Goal: Task Accomplishment & Management: Complete application form

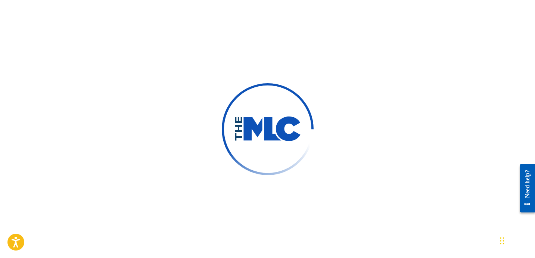
click at [270, 59] on div at bounding box center [267, 129] width 535 height 258
click at [265, 63] on div at bounding box center [267, 129] width 535 height 258
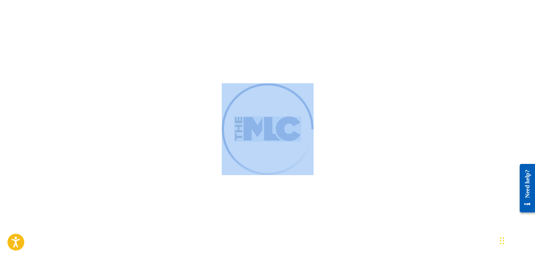
click at [265, 63] on div at bounding box center [267, 129] width 535 height 258
click at [221, 55] on div at bounding box center [267, 129] width 535 height 258
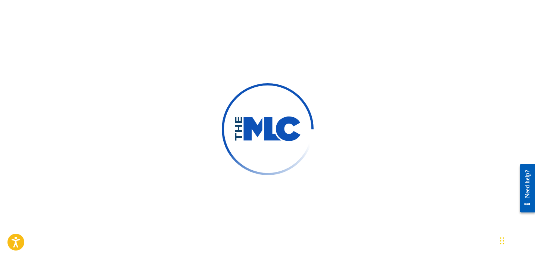
click at [317, 92] on div at bounding box center [267, 129] width 535 height 258
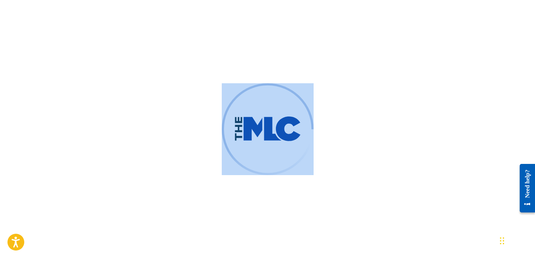
click at [316, 91] on div at bounding box center [267, 129] width 535 height 258
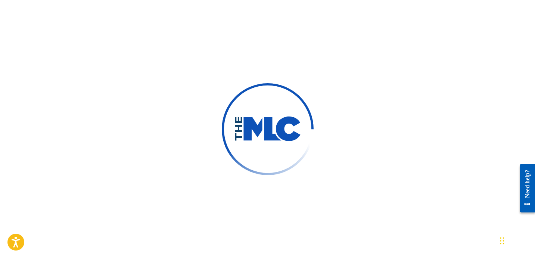
click at [316, 91] on div at bounding box center [267, 129] width 535 height 258
click at [330, 71] on div at bounding box center [267, 129] width 535 height 258
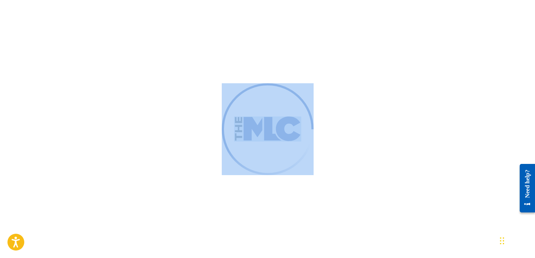
click at [330, 71] on div at bounding box center [267, 129] width 535 height 258
click at [329, 71] on div at bounding box center [267, 129] width 535 height 258
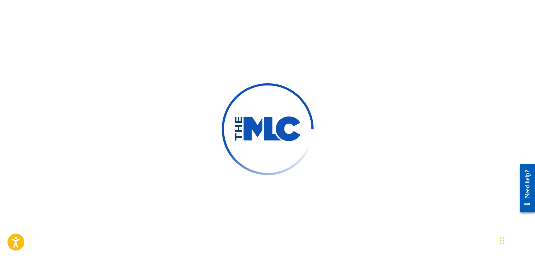
click at [329, 71] on div at bounding box center [267, 129] width 535 height 258
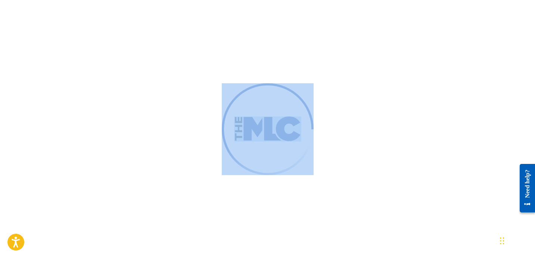
click at [329, 71] on div at bounding box center [267, 129] width 535 height 258
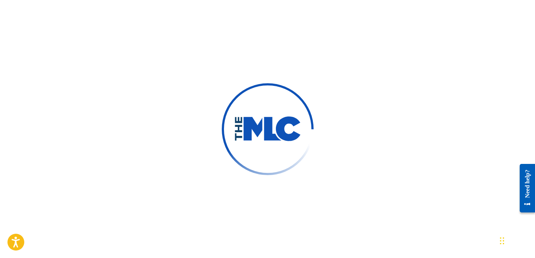
click at [329, 71] on div at bounding box center [267, 129] width 535 height 258
click at [327, 44] on div at bounding box center [267, 129] width 535 height 258
click at [143, 21] on div at bounding box center [267, 129] width 535 height 258
click at [289, 21] on div at bounding box center [267, 129] width 535 height 258
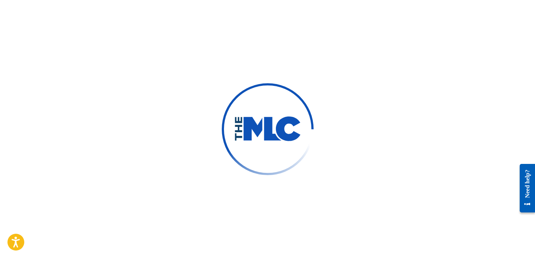
click at [247, 10] on div at bounding box center [267, 129] width 535 height 258
click at [219, 11] on div at bounding box center [267, 129] width 535 height 258
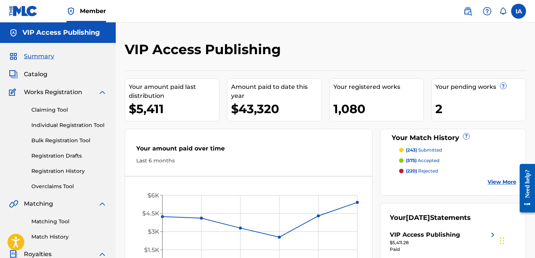
click at [77, 124] on link "Individual Registration Tool" at bounding box center [68, 125] width 75 height 8
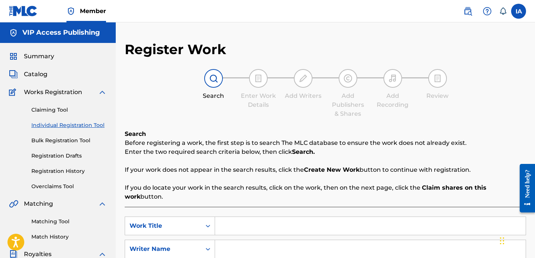
scroll to position [27, 0]
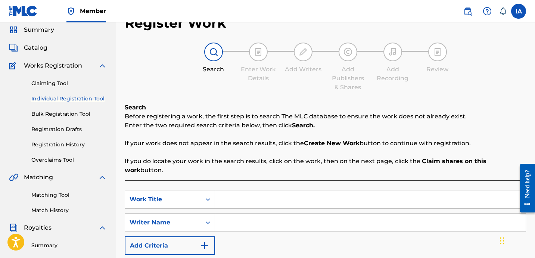
click at [318, 191] on input "Search Form" at bounding box center [370, 200] width 311 height 18
click at [303, 191] on input "Search Form" at bounding box center [370, 200] width 311 height 18
click at [302, 191] on input "Search Form" at bounding box center [370, 200] width 311 height 18
click at [324, 191] on input "Search Form" at bounding box center [370, 200] width 311 height 18
click at [343, 191] on input "Search Form" at bounding box center [370, 200] width 311 height 18
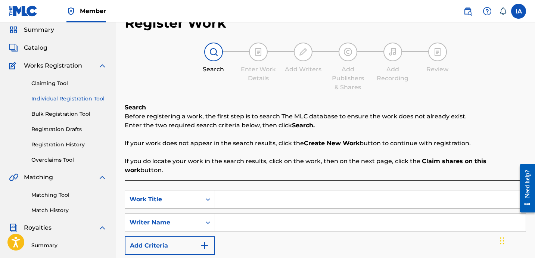
paste input "Clip Fa Clip"
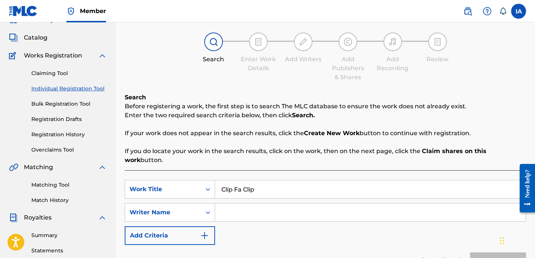
scroll to position [49, 0]
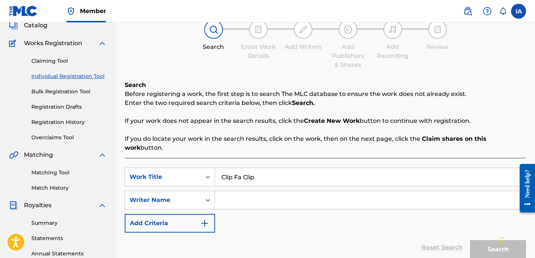
type input "Clip Fa Clip"
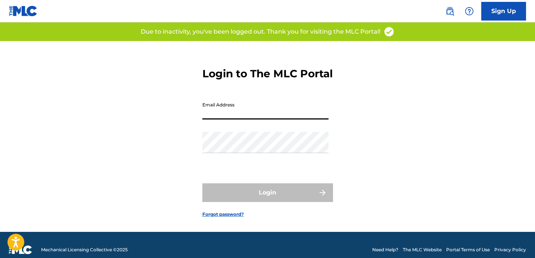
click at [250, 120] on input "Email Address" at bounding box center [266, 108] width 126 height 21
type input "[EMAIL_ADDRESS][DOMAIN_NAME]"
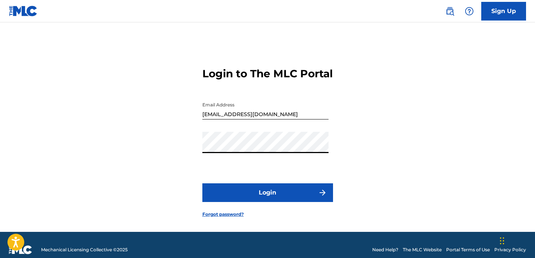
click at [203, 183] on button "Login" at bounding box center [268, 192] width 131 height 19
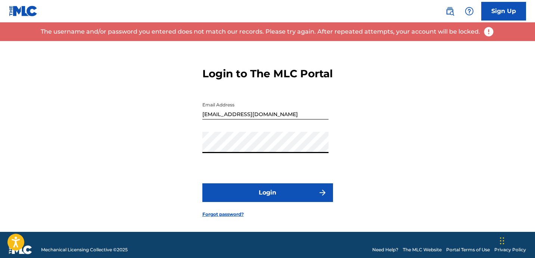
click at [177, 143] on div "Login to The MLC Portal Email Address [EMAIL_ADDRESS][DOMAIN_NAME] Password Log…" at bounding box center [267, 136] width 523 height 191
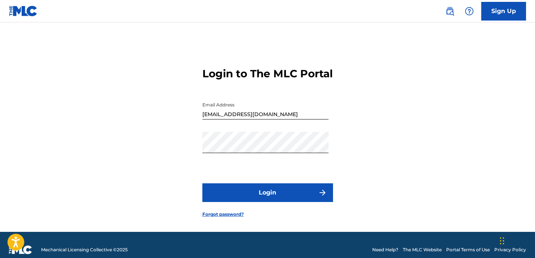
click at [286, 200] on button "Login" at bounding box center [268, 192] width 131 height 19
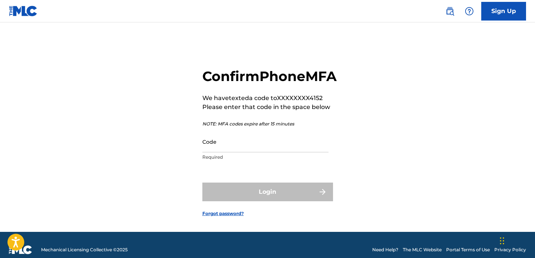
click at [267, 152] on input "Code" at bounding box center [266, 141] width 126 height 21
click at [234, 152] on input "Code" at bounding box center [266, 141] width 126 height 21
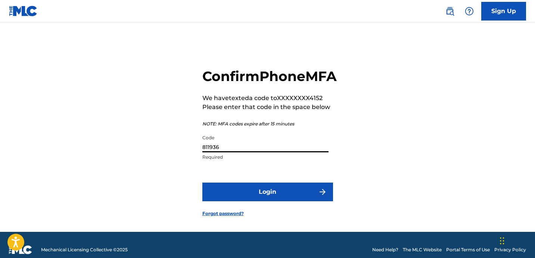
type input "811936"
click at [275, 201] on button "Login" at bounding box center [268, 192] width 131 height 19
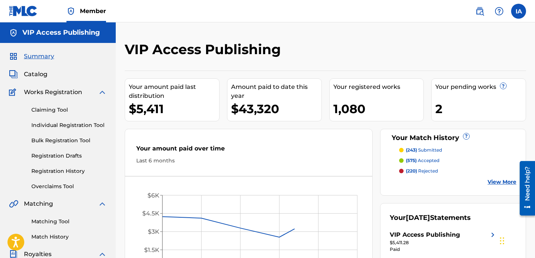
click at [319, 43] on div "VIP Access Publishing" at bounding box center [279, 52] width 309 height 22
click at [82, 122] on link "Individual Registration Tool" at bounding box center [68, 125] width 75 height 8
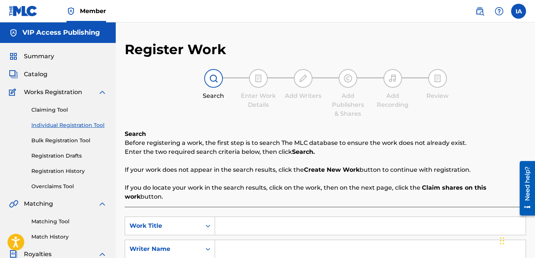
click at [314, 219] on input "Search Form" at bounding box center [370, 226] width 311 height 18
click at [276, 224] on input "Search Form" at bounding box center [370, 226] width 311 height 18
paste input "Clip Fa Clip"
type input "Clip Fa Clip"
click at [278, 240] on input "Search Form" at bounding box center [370, 249] width 311 height 18
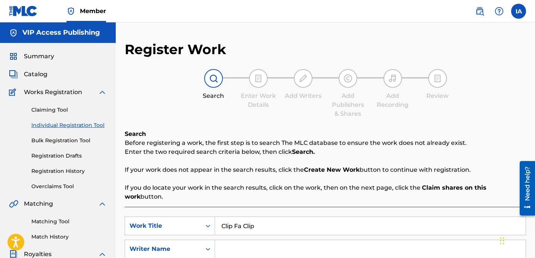
click at [348, 244] on input "Search Form" at bounding box center [370, 249] width 311 height 18
paste input "[PERSON_NAME] [PERSON_NAME]"
type input "[PERSON_NAME] [PERSON_NAME]"
click at [295, 217] on input "Clip Fa Clip" at bounding box center [370, 226] width 311 height 18
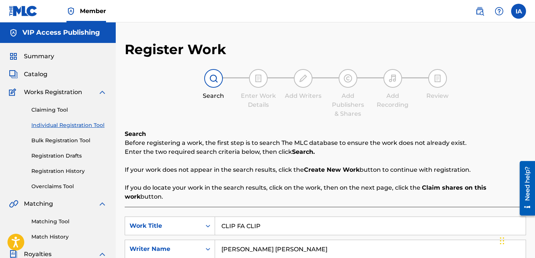
type input "CLIP FA CLIP"
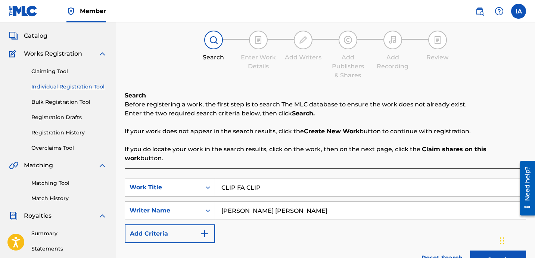
scroll to position [103, 0]
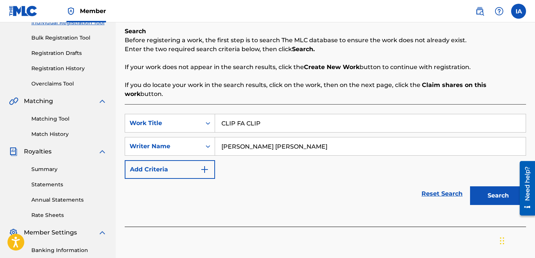
click at [388, 193] on div "Reset Search Search" at bounding box center [326, 194] width 402 height 30
click at [503, 186] on button "Search" at bounding box center [498, 195] width 56 height 19
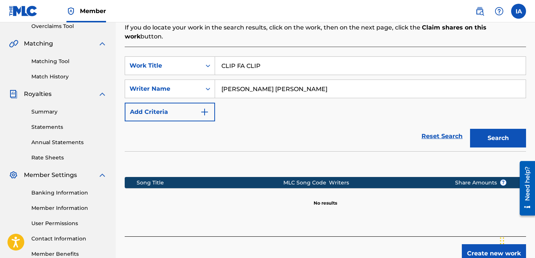
scroll to position [173, 0]
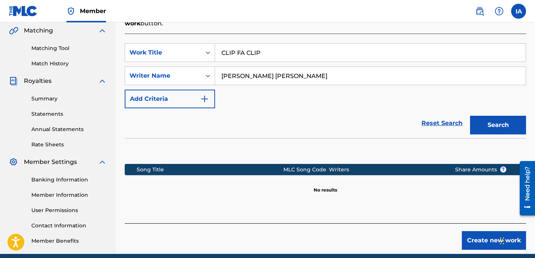
click at [445, 223] on div "Create new work" at bounding box center [326, 236] width 402 height 27
click at [458, 223] on div "Create new work" at bounding box center [326, 236] width 402 height 27
click at [478, 231] on button "Create new work" at bounding box center [494, 240] width 64 height 19
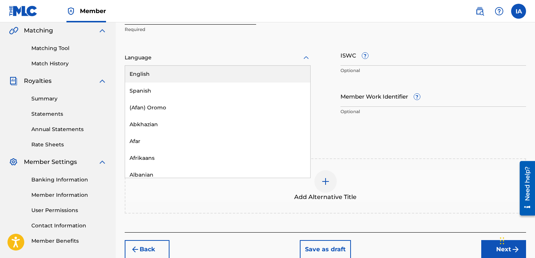
click at [200, 61] on div at bounding box center [218, 57] width 186 height 9
click at [205, 79] on div "English" at bounding box center [217, 74] width 185 height 17
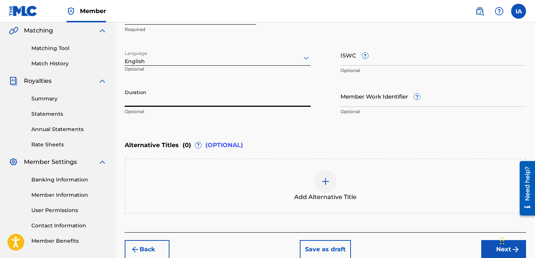
click at [169, 94] on input "Duration" at bounding box center [218, 96] width 186 height 21
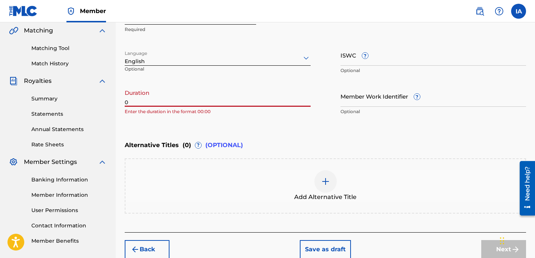
paste input "2:49"
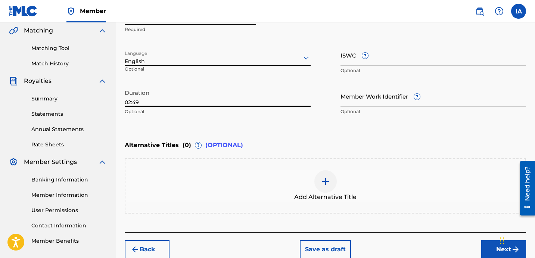
type input "02:49"
click at [291, 134] on div "Enter Work Details Enter work details for ‘ CLIP FA CLIP ’ below. Work Title CL…" at bounding box center [326, 46] width 402 height 181
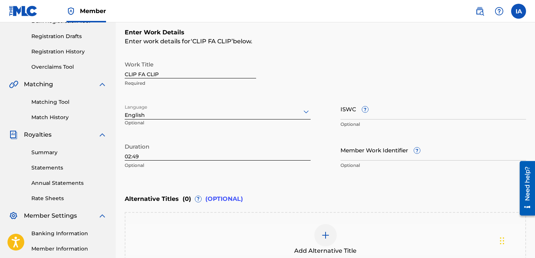
scroll to position [120, 0]
drag, startPoint x: 337, startPoint y: 74, endPoint x: 302, endPoint y: 51, distance: 41.7
click at [195, 173] on div "Enter Work Details Enter work details for ‘ CLIP FA CLIP ’ below. Work Title CL…" at bounding box center [326, 99] width 402 height 181
click at [244, 165] on p "Optional" at bounding box center [218, 164] width 186 height 7
click at [277, 170] on div "Duration 02:49 Optional" at bounding box center [218, 156] width 186 height 34
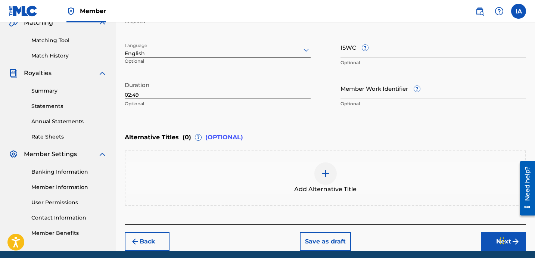
scroll to position [210, 0]
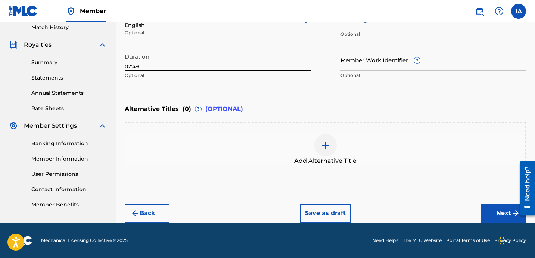
click at [452, 208] on div "Back Save as draft Next" at bounding box center [326, 209] width 402 height 27
click at [504, 206] on button "Next" at bounding box center [504, 213] width 45 height 19
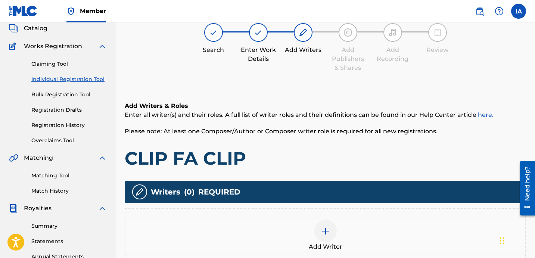
scroll to position [34, 0]
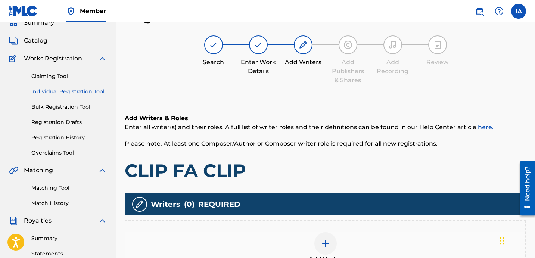
click at [331, 160] on h1 "CLIP FA CLIP" at bounding box center [326, 171] width 402 height 22
click at [328, 207] on div "Writers ( 0 ) REQUIRED" at bounding box center [326, 204] width 402 height 22
click at [331, 241] on div at bounding box center [326, 243] width 22 height 22
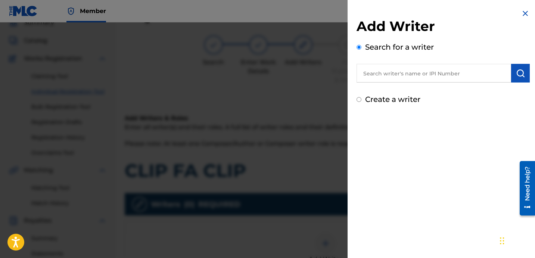
click at [426, 67] on input "text" at bounding box center [434, 73] width 155 height 19
paste input "[PERSON_NAME] [PERSON_NAME]"
type input "[PERSON_NAME] [PERSON_NAME]"
click at [516, 75] on img "submit" at bounding box center [520, 73] width 9 height 9
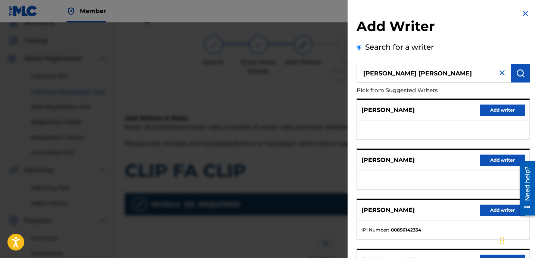
click at [495, 207] on button "Add writer" at bounding box center [503, 210] width 45 height 11
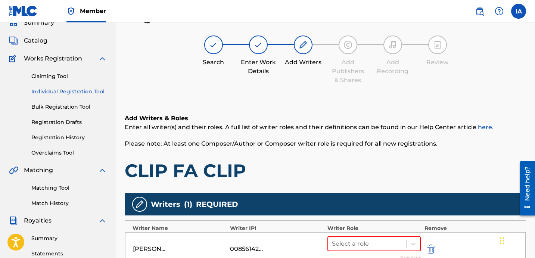
click at [356, 163] on h1 "CLIP FA CLIP" at bounding box center [326, 171] width 402 height 22
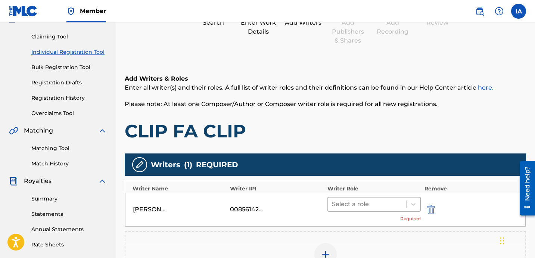
scroll to position [75, 0]
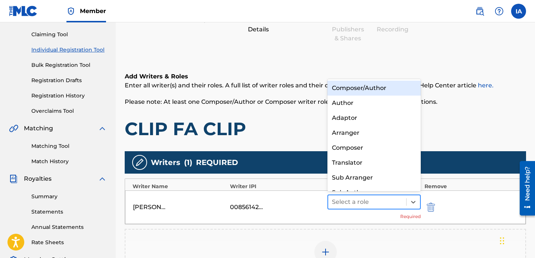
click at [385, 206] on div at bounding box center [367, 202] width 71 height 10
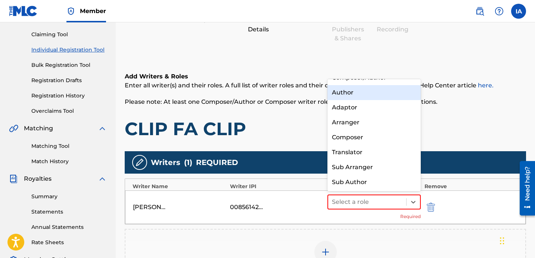
click at [371, 93] on div "Author" at bounding box center [374, 92] width 93 height 15
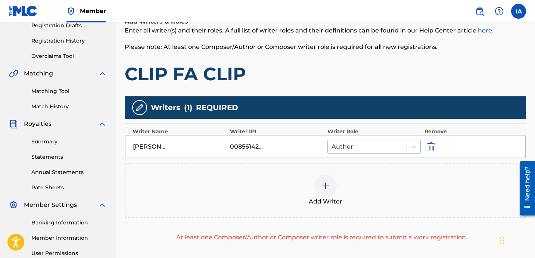
scroll to position [144, 0]
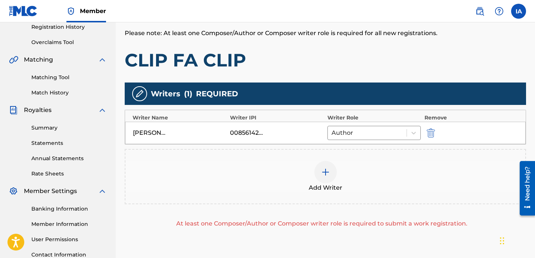
click at [351, 174] on div "Add Writer" at bounding box center [326, 176] width 400 height 31
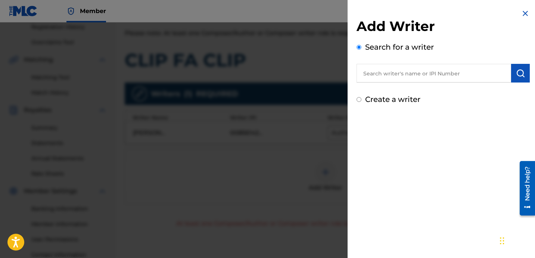
click at [378, 99] on label "Create a writer" at bounding box center [392, 99] width 55 height 9
radio input "true"
click at [362, 99] on input "Create a writer" at bounding box center [359, 99] width 5 height 5
radio input "false"
radio input "true"
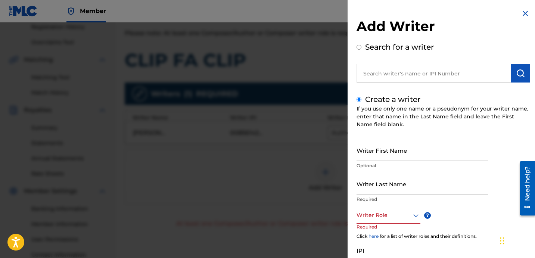
click at [380, 187] on input "Writer Last Name" at bounding box center [423, 183] width 132 height 21
paste input "UNKNOWN WRITER"
click at [391, 189] on input "UNKNOWN WRITER" at bounding box center [423, 183] width 132 height 21
type input "UNKNOWN"
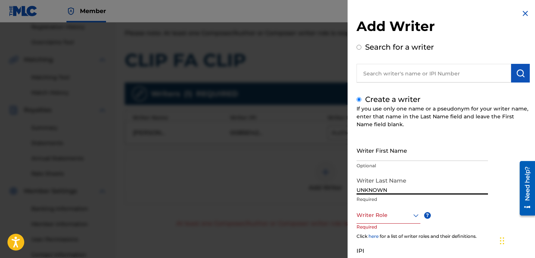
click at [375, 156] on input "Writer First Name" at bounding box center [423, 150] width 132 height 21
paste input "WRITER"
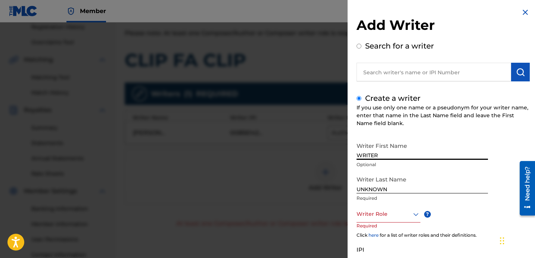
scroll to position [1, 0]
type input "WRITER"
click at [386, 205] on div "Writer Last Name UNKNOWN Required" at bounding box center [423, 189] width 132 height 34
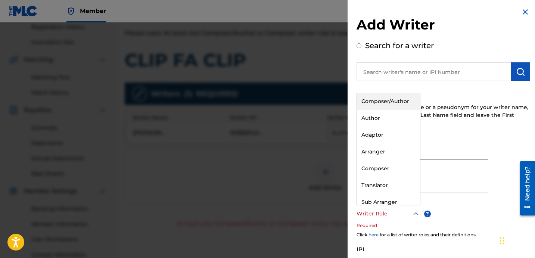
click at [381, 219] on div "Writer Role" at bounding box center [389, 214] width 64 height 17
click at [401, 167] on div "Composer" at bounding box center [388, 168] width 63 height 17
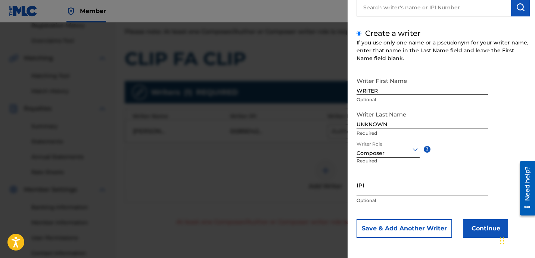
scroll to position [146, 0]
click at [481, 220] on button "Continue" at bounding box center [486, 228] width 45 height 19
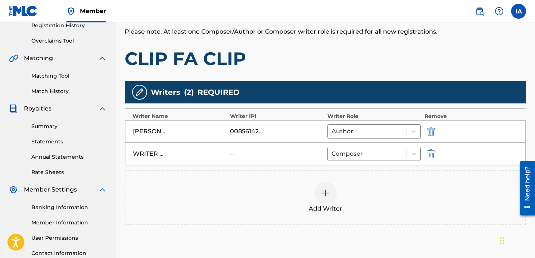
click at [375, 58] on h1 "CLIP FA CLIP" at bounding box center [326, 58] width 402 height 22
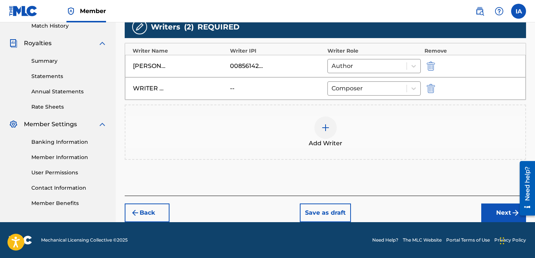
click at [490, 211] on button "Next" at bounding box center [504, 213] width 45 height 19
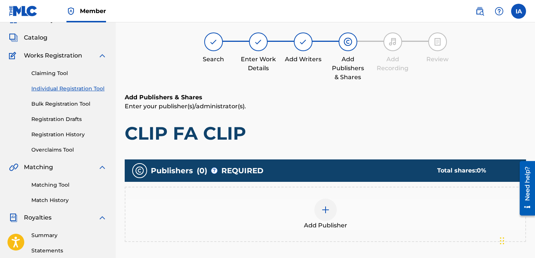
scroll to position [34, 0]
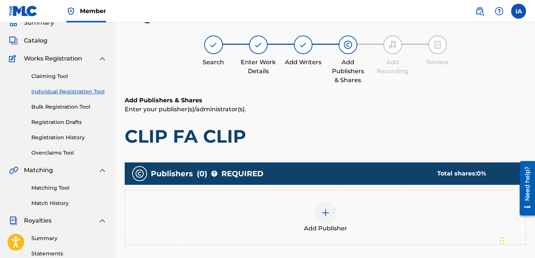
click at [409, 147] on h1 "CLIP FA CLIP" at bounding box center [326, 136] width 402 height 22
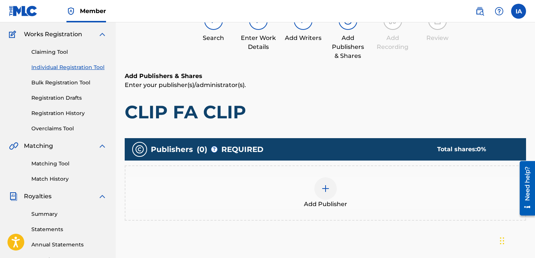
scroll to position [58, 0]
click at [370, 179] on div "Add Publisher" at bounding box center [326, 192] width 400 height 31
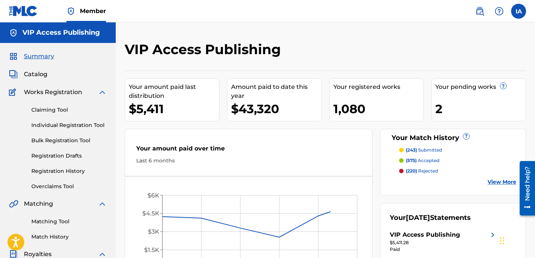
click at [263, 64] on div "VIP Access Publishing Your amount paid last distribution $5,411 Amount paid to …" at bounding box center [326, 164] width 402 height 246
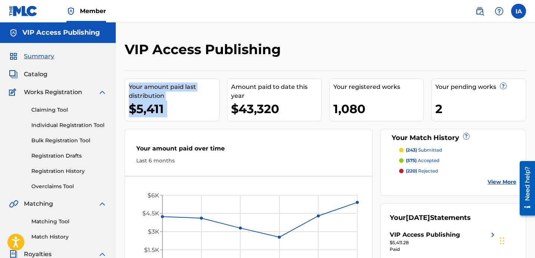
click at [92, 127] on link "Individual Registration Tool" at bounding box center [68, 125] width 75 height 8
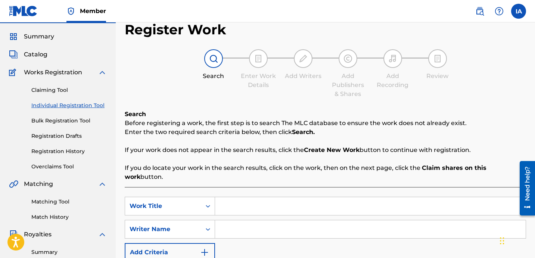
scroll to position [20, 0]
click at [322, 197] on input "Search Form" at bounding box center [370, 206] width 311 height 18
paste input "Clip Fa Clip"
type input "CLIP FA CLIP"
click at [258, 220] on input "Search Form" at bounding box center [370, 229] width 311 height 18
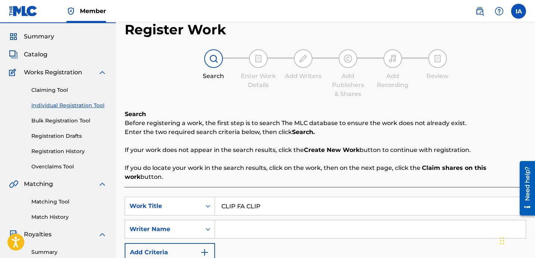
click at [323, 223] on input "Search Form" at bounding box center [370, 229] width 311 height 18
paste input "[PERSON_NAME] [PERSON_NAME]"
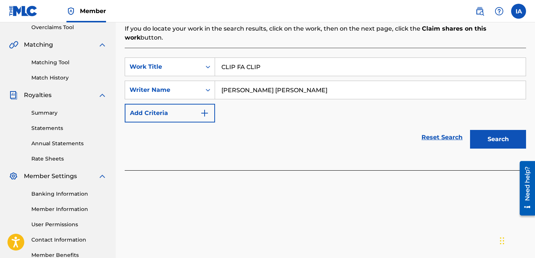
scroll to position [162, 0]
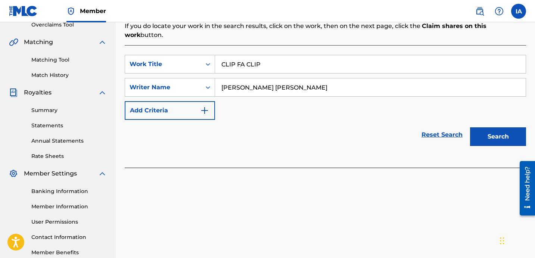
type input "[PERSON_NAME] [PERSON_NAME]"
click at [489, 120] on div "Search" at bounding box center [497, 135] width 60 height 30
click at [499, 127] on button "Search" at bounding box center [498, 136] width 56 height 19
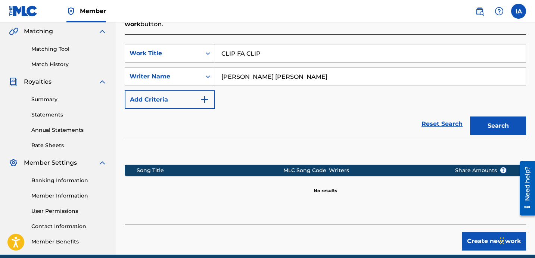
scroll to position [186, 0]
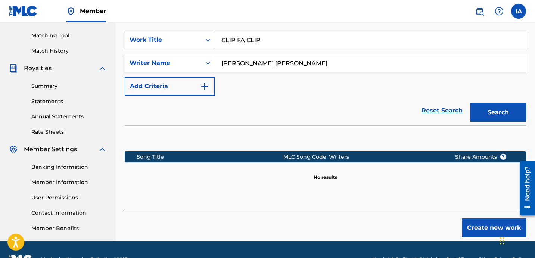
click at [402, 211] on div "Create new work" at bounding box center [326, 224] width 402 height 27
click at [476, 221] on button "Create new work" at bounding box center [494, 228] width 64 height 19
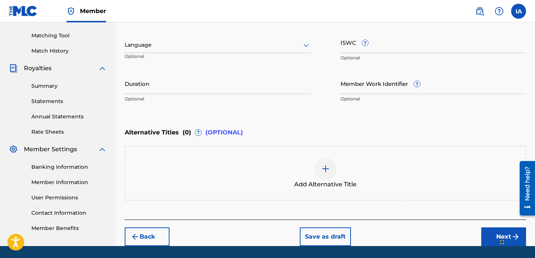
click at [331, 113] on div "Enter Work Details Enter work details for ‘ CLIP FA CLIP ’ below. Work Title CL…" at bounding box center [326, 34] width 402 height 181
click at [318, 112] on div "Enter Work Details Enter work details for ‘ CLIP FA CLIP ’ below. Work Title CL…" at bounding box center [326, 34] width 402 height 181
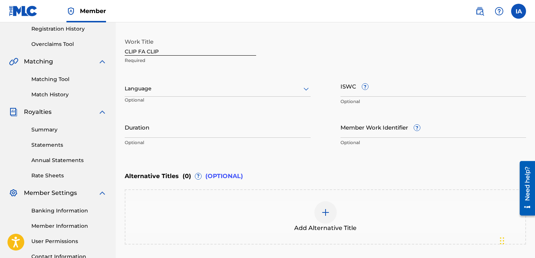
scroll to position [128, 0]
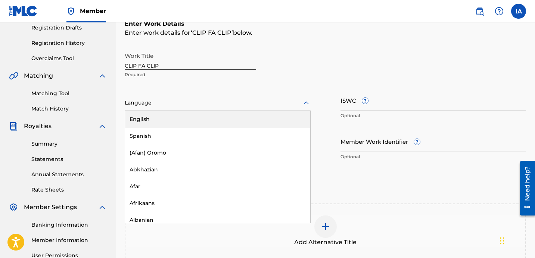
click at [189, 103] on div at bounding box center [218, 102] width 186 height 9
click at [214, 121] on div "English" at bounding box center [217, 119] width 185 height 17
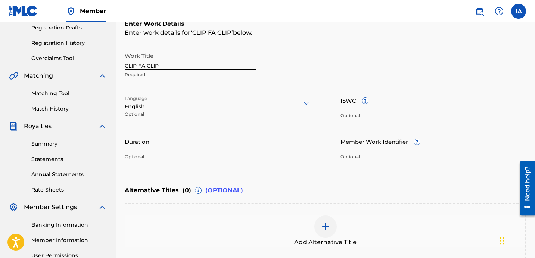
drag, startPoint x: 199, startPoint y: 139, endPoint x: 161, endPoint y: 134, distance: 37.7
click at [196, 138] on input "Duration" at bounding box center [218, 141] width 186 height 21
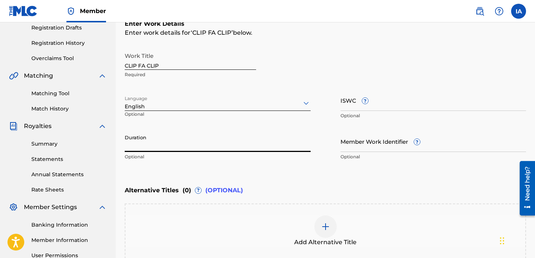
click at [159, 149] on input "Duration" at bounding box center [218, 141] width 186 height 21
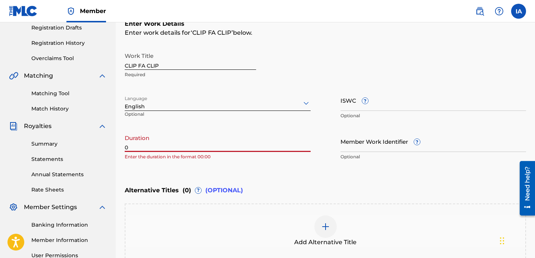
paste input "2:49"
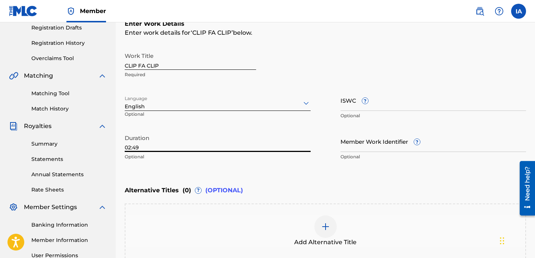
type input "02:49"
click at [415, 48] on div "Enter Work Details Enter work details for ‘ CLIP FA CLIP ’ below. Work Title CL…" at bounding box center [326, 91] width 402 height 181
click at [408, 46] on div "Enter Work Details Enter work details for ‘ CLIP FA CLIP ’ below. Work Title CL…" at bounding box center [326, 91] width 402 height 181
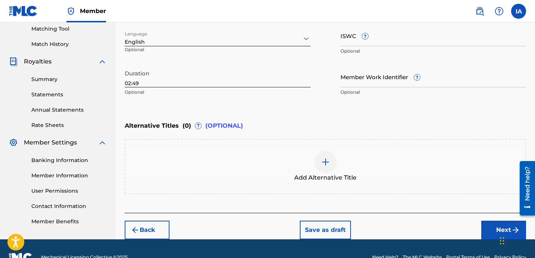
scroll to position [210, 0]
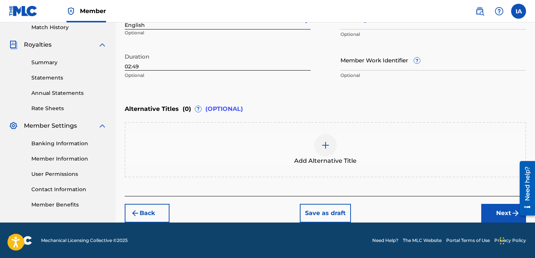
click at [493, 214] on button "Next" at bounding box center [504, 213] width 45 height 19
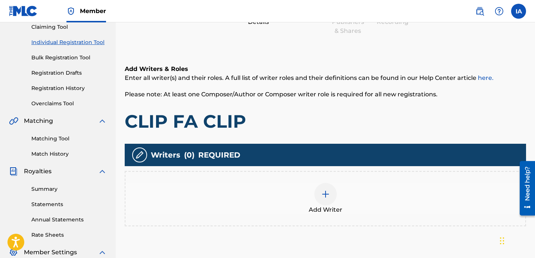
scroll to position [151, 0]
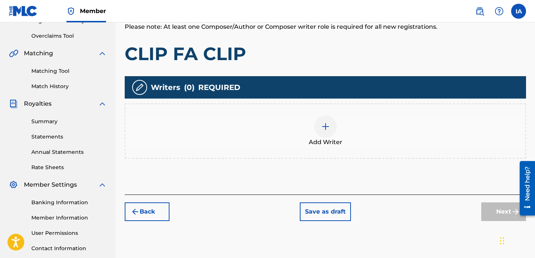
click at [354, 126] on div "Add Writer" at bounding box center [326, 130] width 400 height 31
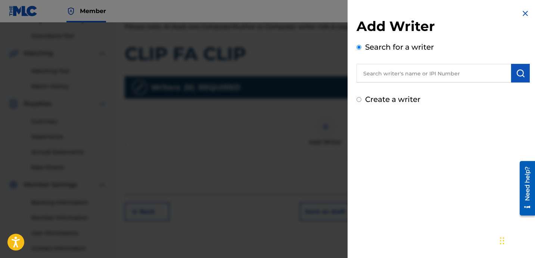
click at [421, 71] on input "text" at bounding box center [434, 73] width 155 height 19
paste input "[PERSON_NAME] [PERSON_NAME]"
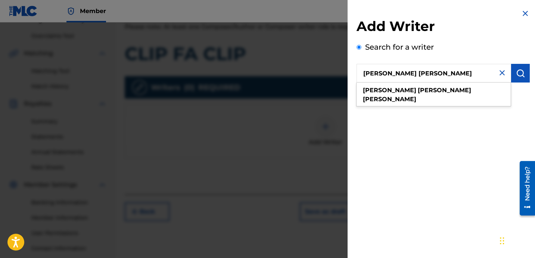
type input "[PERSON_NAME] [PERSON_NAME]"
click at [523, 71] on button "submit" at bounding box center [521, 73] width 19 height 19
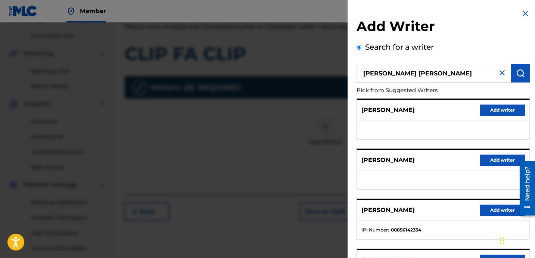
click at [442, 22] on h2 "Add Writer" at bounding box center [443, 27] width 173 height 19
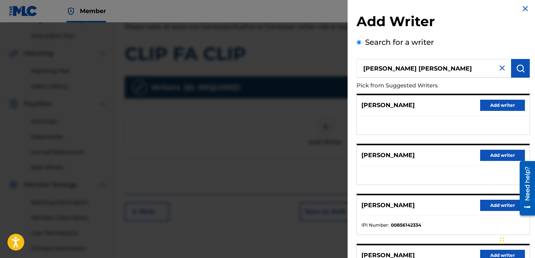
scroll to position [24, 0]
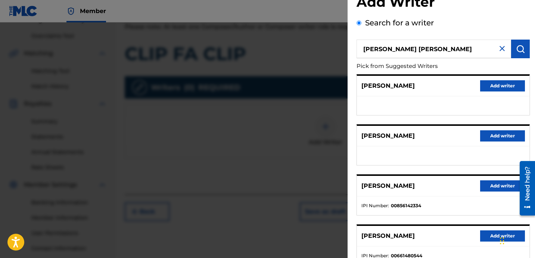
click at [484, 191] on button "Add writer" at bounding box center [503, 185] width 45 height 11
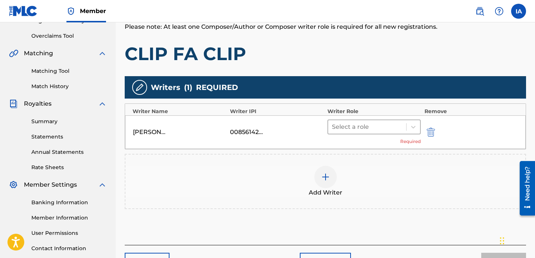
click at [400, 131] on div at bounding box center [367, 127] width 71 height 10
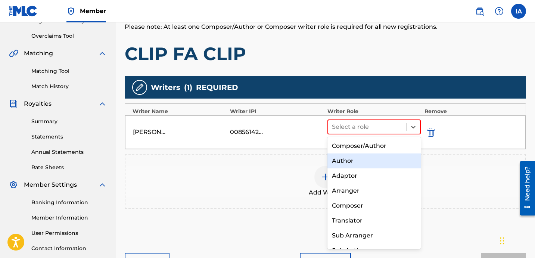
click at [373, 161] on div "Author" at bounding box center [374, 161] width 93 height 15
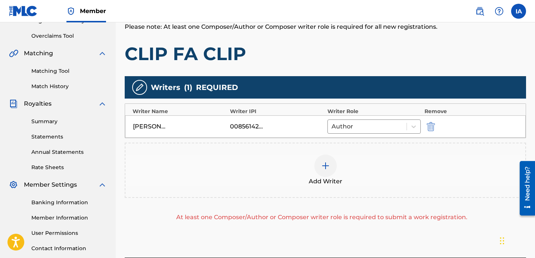
click at [372, 151] on div "Add Writer" at bounding box center [326, 170] width 402 height 55
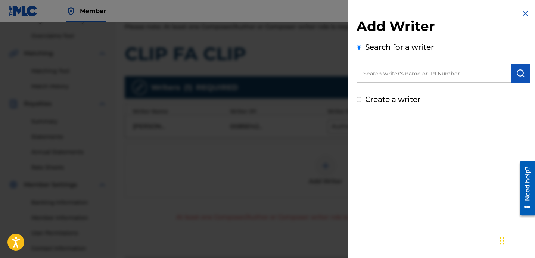
click at [376, 99] on label "Create a writer" at bounding box center [392, 99] width 55 height 9
radio input "true"
click at [362, 99] on input "Create a writer" at bounding box center [359, 99] width 5 height 5
radio input "false"
radio input "true"
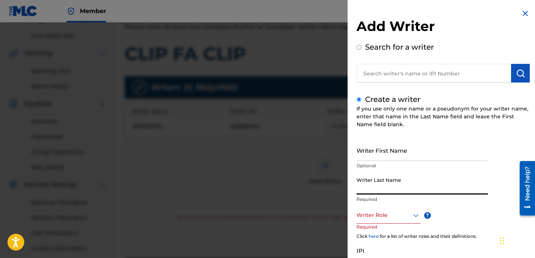
click at [369, 192] on input "Writer Last Name" at bounding box center [423, 183] width 132 height 21
paste input "UNKNOWN WRITER"
click at [383, 192] on input "UNKNOWN WRITER" at bounding box center [423, 183] width 132 height 21
click at [398, 190] on input "UNKNOWN WRITER" at bounding box center [423, 183] width 132 height 21
click at [398, 189] on input "UNKNOWN WRITER" at bounding box center [423, 183] width 132 height 21
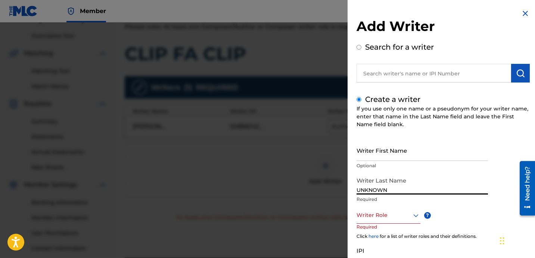
type input "UNKNOWN"
click at [377, 149] on input "Writer First Name" at bounding box center [423, 150] width 132 height 21
paste input "WRITER"
type input "WRITER"
click at [382, 221] on div "Writer Role" at bounding box center [389, 215] width 64 height 17
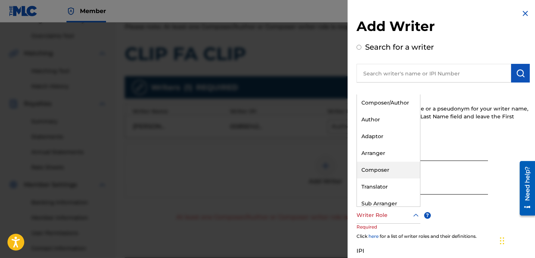
click at [401, 168] on div "Composer" at bounding box center [388, 170] width 63 height 17
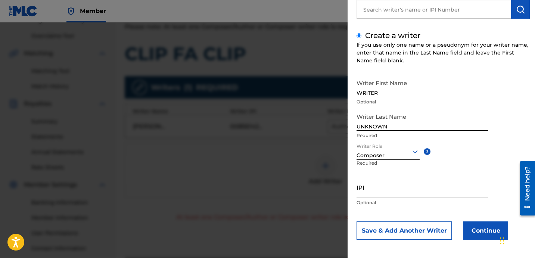
scroll to position [66, 0]
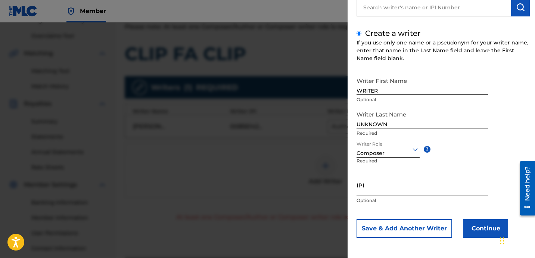
click at [483, 226] on button "Continue" at bounding box center [486, 228] width 45 height 19
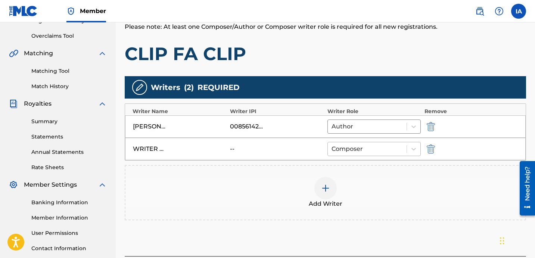
scroll to position [211, 0]
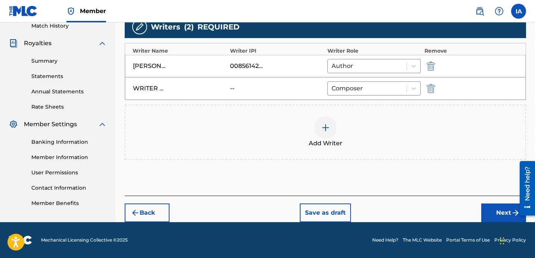
click at [485, 210] on button "Next" at bounding box center [504, 213] width 45 height 19
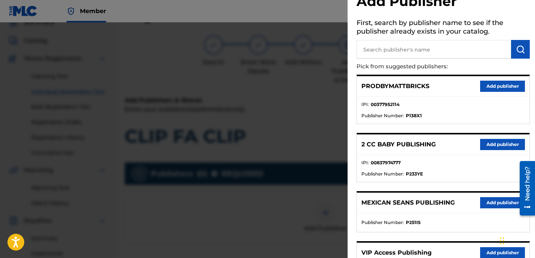
scroll to position [0, 0]
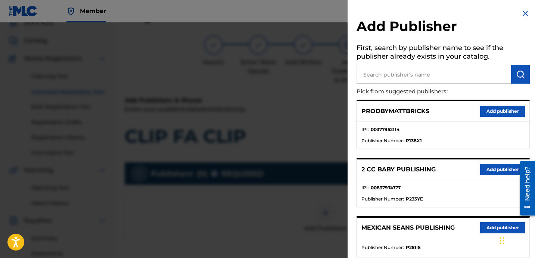
drag, startPoint x: 408, startPoint y: 74, endPoint x: 421, endPoint y: 78, distance: 13.4
click at [408, 74] on input "text" at bounding box center [434, 74] width 155 height 19
paste input "OTR RECORDS PUBLISHING CATALOG"
type input "OTR RECORDS PUBLISHING CATALOG"
click at [520, 66] on button "submit" at bounding box center [521, 74] width 19 height 19
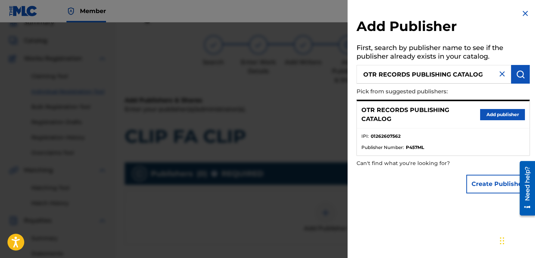
click at [494, 116] on button "Add publisher" at bounding box center [503, 114] width 45 height 11
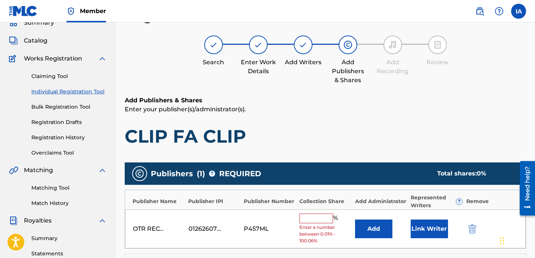
click at [325, 219] on input "text" at bounding box center [317, 219] width 34 height 10
type input "50"
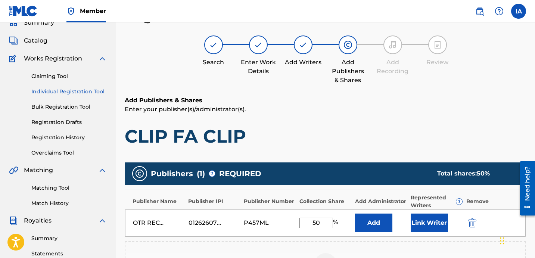
drag, startPoint x: 324, startPoint y: 222, endPoint x: 287, endPoint y: 203, distance: 41.1
click at [305, 216] on div "OTR RECORDS PUBLISHING CATALOG 01262607562 P457ML 50 % Add Link Writer" at bounding box center [325, 223] width 401 height 27
click at [384, 221] on button "Add" at bounding box center [373, 223] width 37 height 19
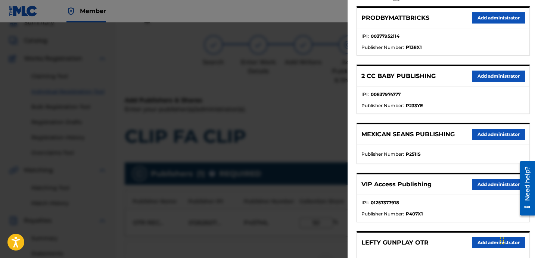
scroll to position [118, 0]
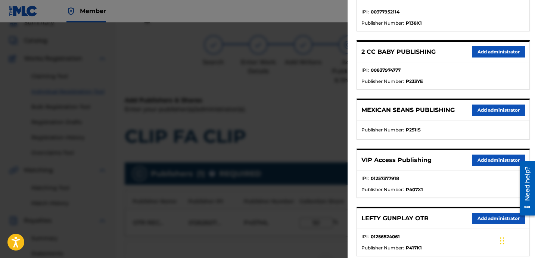
click at [488, 155] on button "Add administrator" at bounding box center [499, 160] width 53 height 11
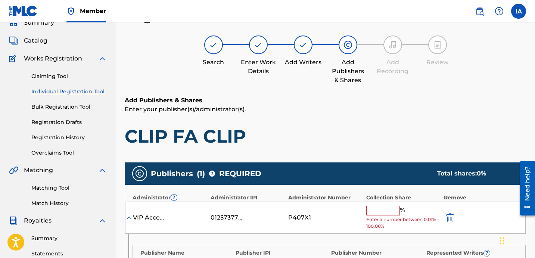
click at [392, 207] on input "text" at bounding box center [384, 211] width 34 height 10
paste input "50"
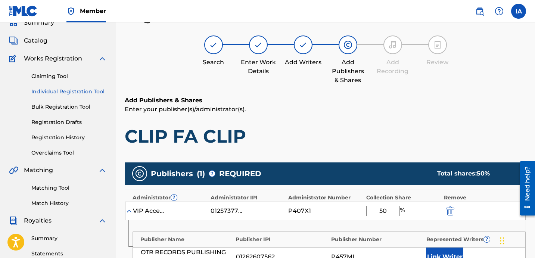
type input "50"
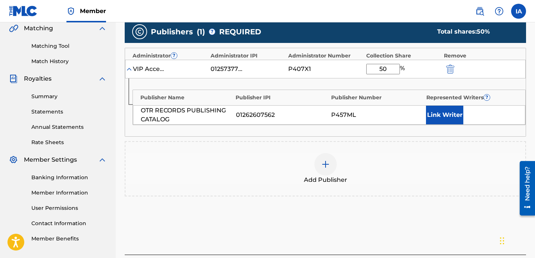
click at [461, 109] on button "Link Writer" at bounding box center [444, 115] width 37 height 19
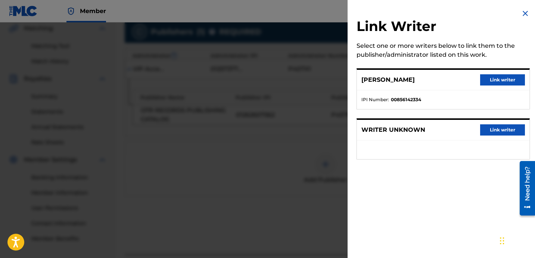
click at [500, 84] on button "Link writer" at bounding box center [503, 79] width 45 height 11
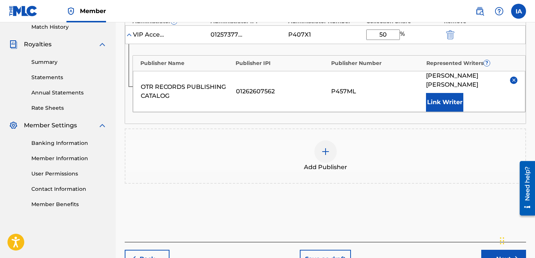
scroll to position [247, 0]
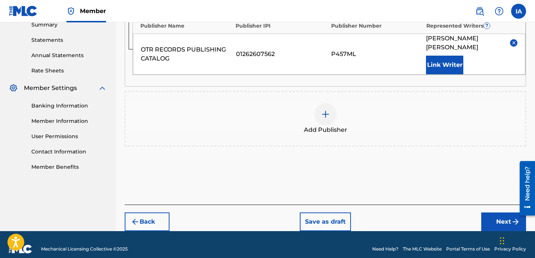
click at [489, 213] on button "Next" at bounding box center [504, 222] width 45 height 19
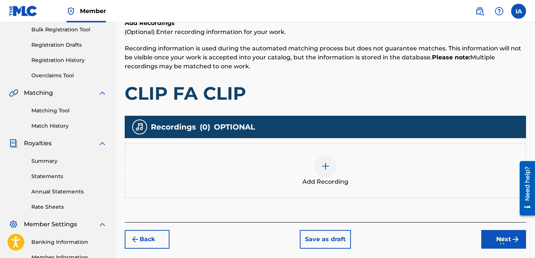
scroll to position [153, 0]
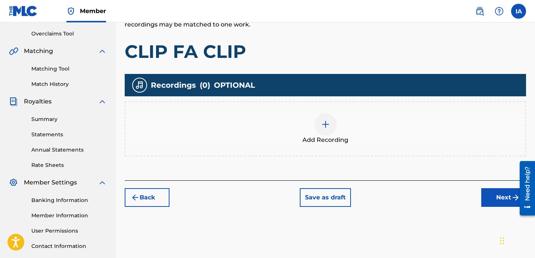
click at [357, 132] on div "Add Recording" at bounding box center [326, 128] width 400 height 31
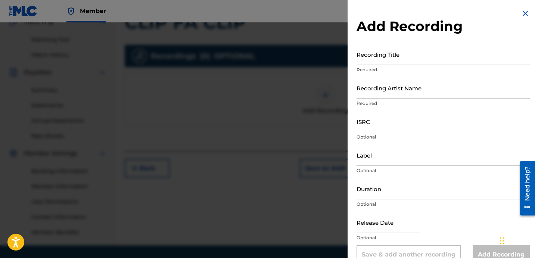
scroll to position [0, 0]
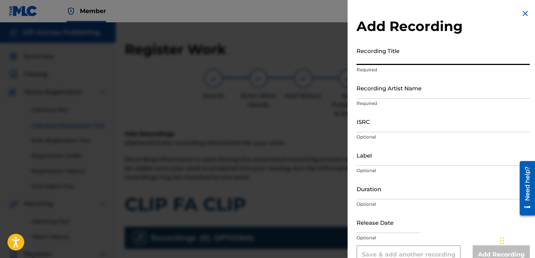
click at [426, 60] on input "Recording Title" at bounding box center [443, 54] width 173 height 21
click at [386, 61] on input "Recording Title" at bounding box center [443, 54] width 173 height 21
paste input "Clip Fa Clip"
type input "CLIP FA CLIP"
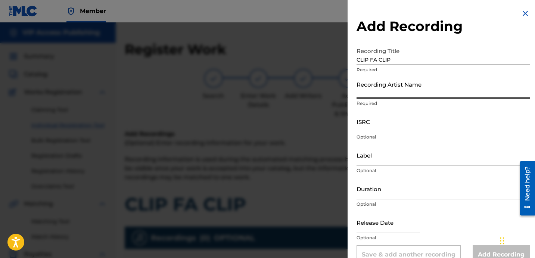
click at [398, 92] on input "Recording Artist Name" at bounding box center [443, 87] width 173 height 21
click at [414, 89] on input "Recording Artist Name" at bounding box center [443, 87] width 173 height 21
type input "[PERSON_NAME]"
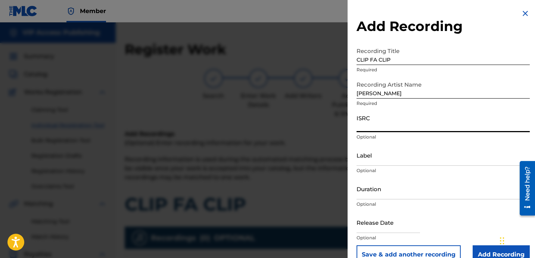
click at [397, 121] on input "ISRC" at bounding box center [443, 121] width 173 height 21
click at [374, 129] on input "ISRC" at bounding box center [443, 121] width 173 height 21
paste input "USLD91751815"
type input "USLD91751815"
click at [380, 161] on input "Label" at bounding box center [443, 155] width 173 height 21
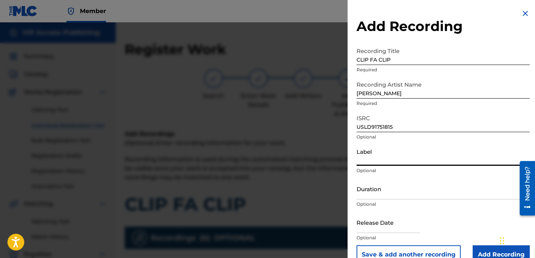
click at [402, 156] on input "Label" at bounding box center [443, 155] width 173 height 21
type input "OTR RECORDS"
click at [393, 189] on input "Duration" at bounding box center [443, 188] width 173 height 21
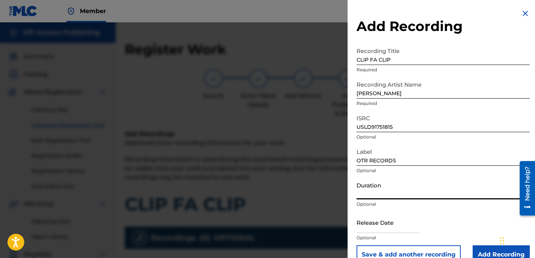
type input "-"
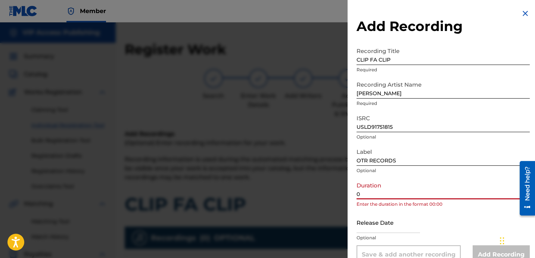
paste input "2:49"
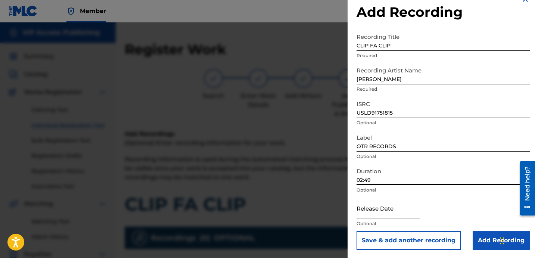
scroll to position [15, 0]
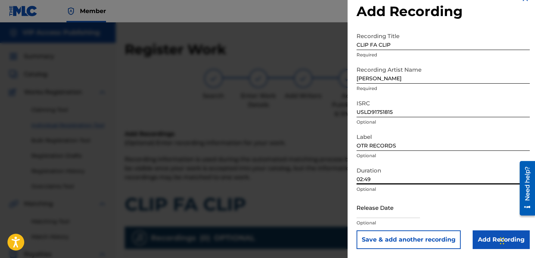
type input "02:49"
click at [486, 244] on input "Add Recording" at bounding box center [501, 240] width 57 height 19
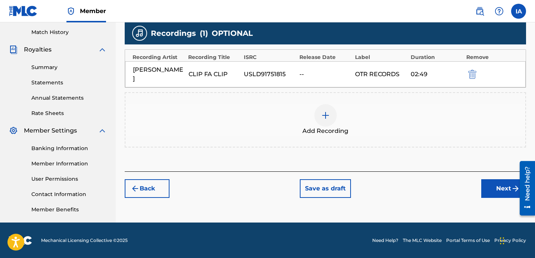
scroll to position [205, 0]
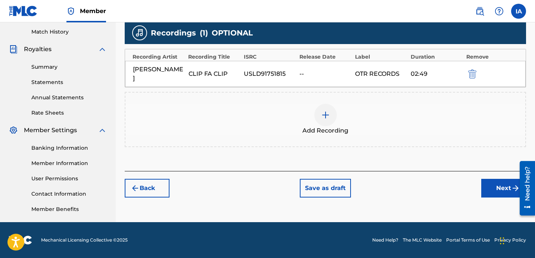
click at [411, 146] on div "Add Recordings (Optional) Enter recording information for your work. Recording …" at bounding box center [326, 48] width 402 height 247
click at [407, 146] on div "Add Recordings (Optional) Enter recording information for your work. Recording …" at bounding box center [326, 48] width 402 height 247
click at [498, 179] on button "Next" at bounding box center [504, 188] width 45 height 19
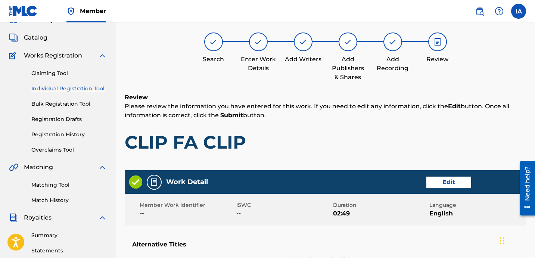
scroll to position [34, 0]
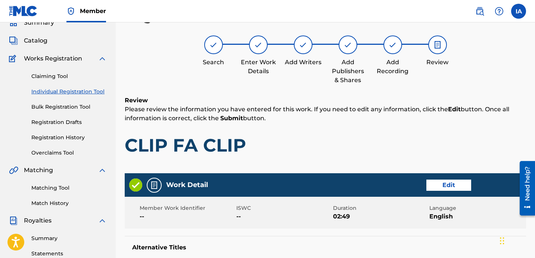
click at [394, 148] on h1 "CLIP FA CLIP" at bounding box center [326, 145] width 402 height 22
drag, startPoint x: 379, startPoint y: 145, endPoint x: 349, endPoint y: 130, distance: 32.8
click at [349, 131] on div "Review Please review the information you have entered for this work. If you nee…" at bounding box center [326, 132] width 402 height 72
click at [345, 131] on div "Review Please review the information you have entered for this work. If you nee…" at bounding box center [326, 132] width 402 height 72
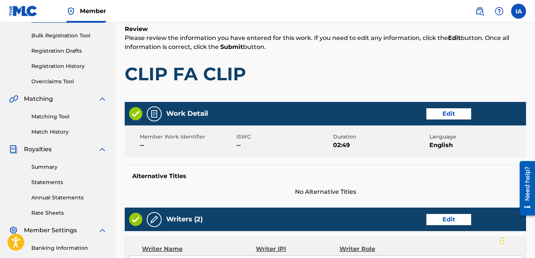
scroll to position [106, 0]
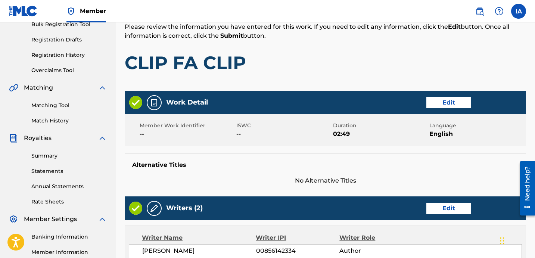
click at [373, 86] on div "Register Work Search Enter Work Details Add Writers Add Publishers & Shares Add…" at bounding box center [326, 234] width 402 height 619
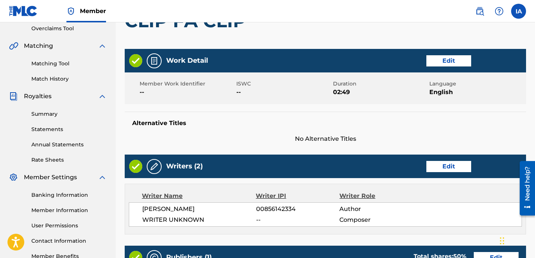
scroll to position [254, 0]
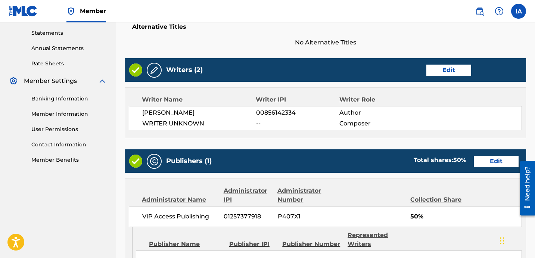
click at [381, 87] on div "Writer Name Writer IPI Writer Role [PERSON_NAME] 00856142334 Author WRITER UNKN…" at bounding box center [326, 112] width 402 height 51
click at [412, 114] on span "Author" at bounding box center [378, 112] width 76 height 9
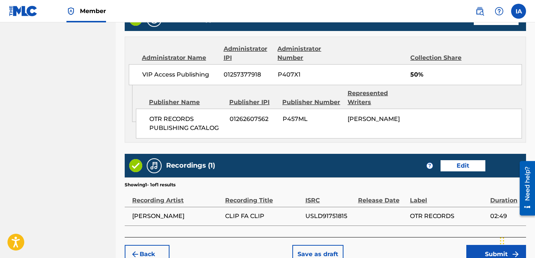
scroll to position [436, 0]
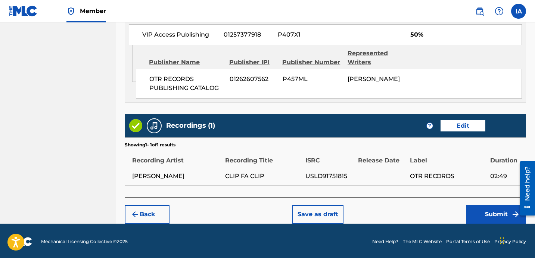
click at [481, 215] on button "Submit" at bounding box center [497, 214] width 60 height 19
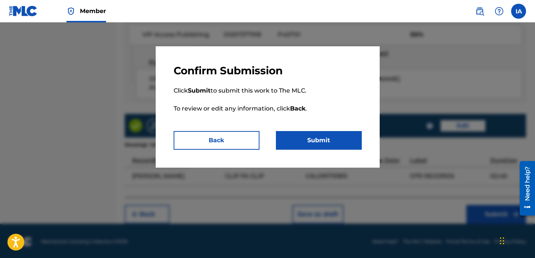
click at [348, 143] on button "Submit" at bounding box center [319, 140] width 86 height 19
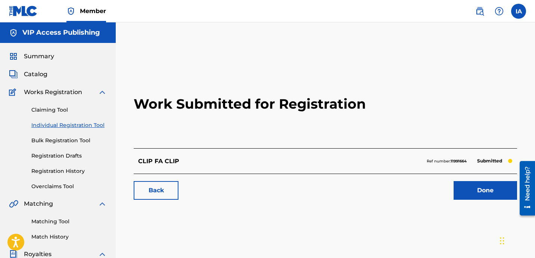
click at [289, 182] on div "Back Done" at bounding box center [326, 187] width 384 height 26
click at [234, 176] on div "Back Done" at bounding box center [326, 187] width 384 height 26
click at [226, 133] on h2 "Work Submitted for Registration" at bounding box center [326, 104] width 384 height 89
click at [208, 129] on h2 "Work Submitted for Registration" at bounding box center [326, 104] width 384 height 89
click at [89, 129] on link "Individual Registration Tool" at bounding box center [68, 125] width 75 height 8
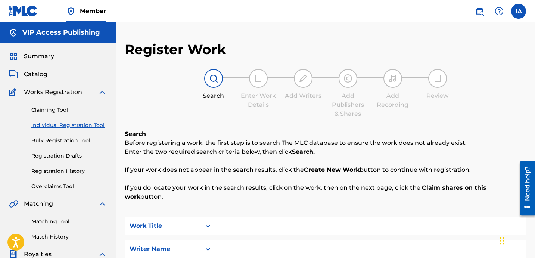
click at [207, 120] on div "Register Work Search Enter Work Details Add Writers Add Publishers & Shares Add…" at bounding box center [326, 189] width 402 height 296
click at [193, 114] on div "Search Enter Work Details Add Writers Add Publishers & Shares Add Recording Rev…" at bounding box center [326, 93] width 402 height 49
click at [182, 104] on div "Search Enter Work Details Add Writers Add Publishers & Shares Add Recording Rev…" at bounding box center [326, 93] width 402 height 49
click at [74, 170] on link "Registration History" at bounding box center [68, 171] width 75 height 8
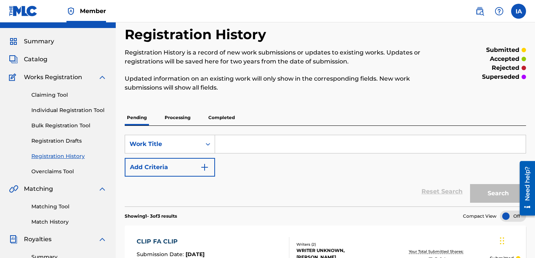
scroll to position [27, 0]
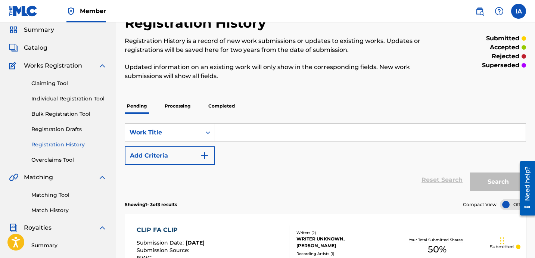
click at [83, 99] on link "Individual Registration Tool" at bounding box center [68, 99] width 75 height 8
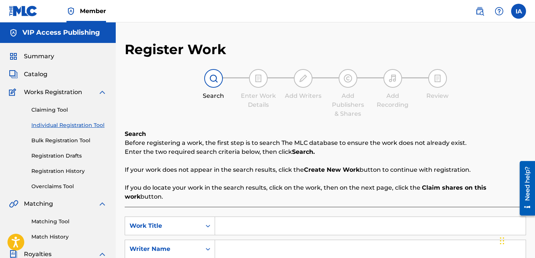
click at [326, 217] on input "Search Form" at bounding box center [370, 226] width 311 height 18
paste input "[PERSON_NAME]"
type input "[PERSON_NAME]"
click at [261, 110] on div "Search Enter Work Details Add Writers Add Publishers & Shares Add Recording Rev…" at bounding box center [326, 93] width 402 height 49
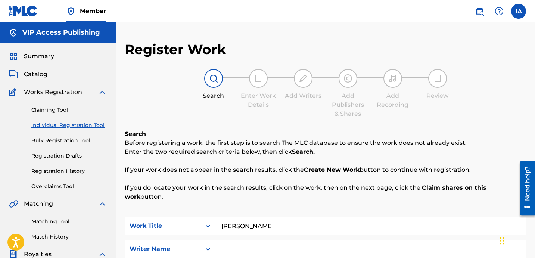
click at [362, 243] on input "Search Form" at bounding box center [370, 249] width 311 height 18
paste input "[PERSON_NAME] [PERSON_NAME]"
type input "[PERSON_NAME] [PERSON_NAME]"
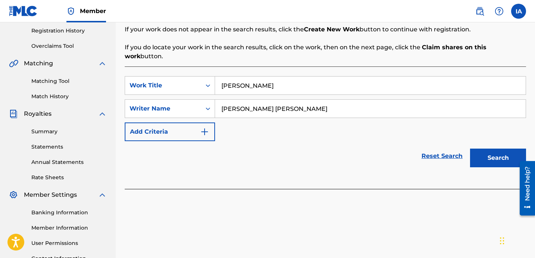
scroll to position [164, 0]
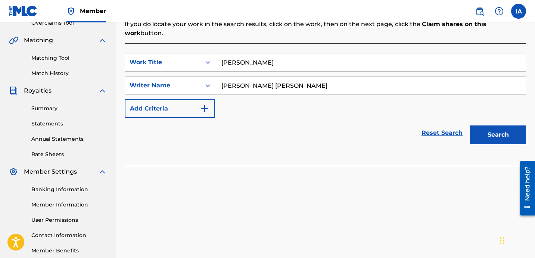
click at [472, 149] on div "SearchWithCriteria8ccc8a9d-3a4e-4f68-bd46-8780d3811db9 Work Title [PERSON_NAME]…" at bounding box center [326, 104] width 402 height 123
click at [495, 126] on button "Search" at bounding box center [498, 135] width 56 height 19
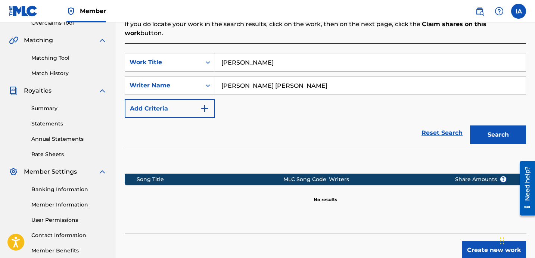
click at [348, 127] on div "Reset Search Search" at bounding box center [326, 133] width 402 height 30
click at [466, 241] on button "Create new work" at bounding box center [494, 250] width 64 height 19
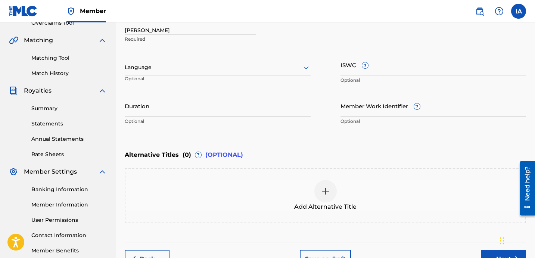
click at [235, 27] on input "[PERSON_NAME]" at bounding box center [191, 23] width 132 height 21
type input "[PERSON_NAME]"
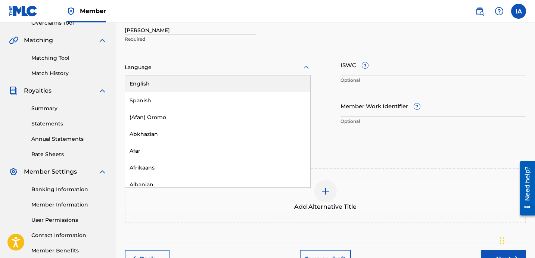
click at [235, 65] on div at bounding box center [218, 67] width 186 height 9
click at [200, 84] on div "English" at bounding box center [217, 83] width 185 height 17
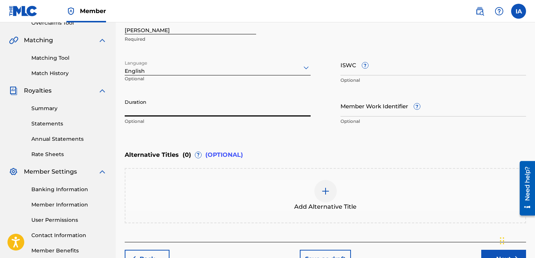
click at [225, 114] on input "Duration" at bounding box center [218, 105] width 186 height 21
click at [189, 106] on input "Duration" at bounding box center [218, 105] width 186 height 21
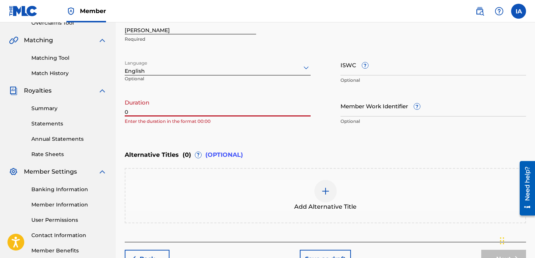
paste input "2:45"
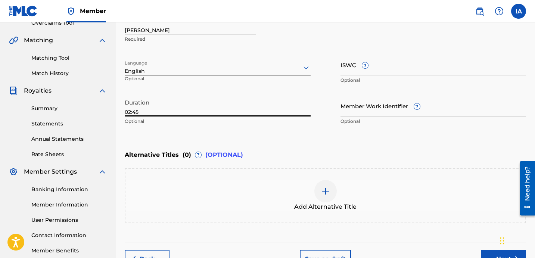
type input "02:45"
click at [380, 135] on div "Enter Work Details Enter work details for ‘ [PERSON_NAME] ’ below. Work Title […" at bounding box center [326, 56] width 402 height 181
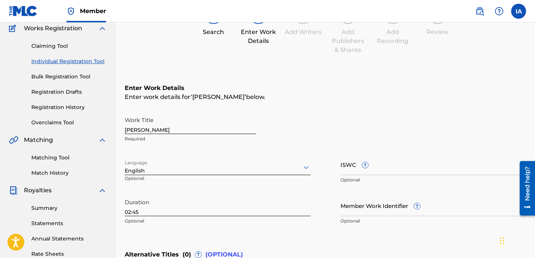
scroll to position [61, 0]
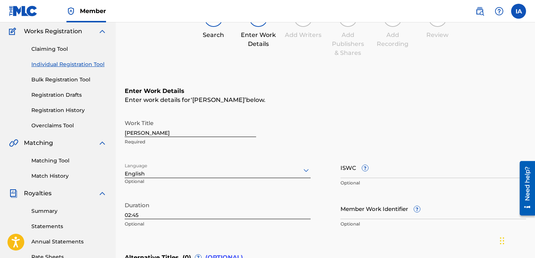
click at [326, 99] on div "Enter work details for ‘ [PERSON_NAME] ’ below." at bounding box center [326, 100] width 402 height 9
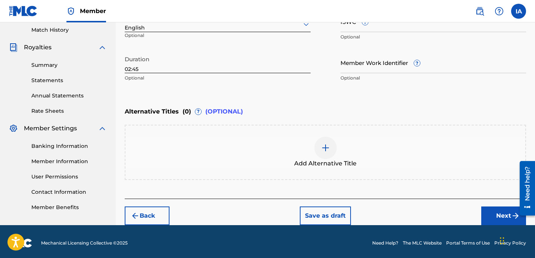
scroll to position [210, 0]
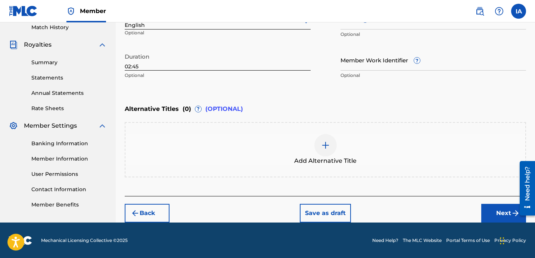
drag, startPoint x: 491, startPoint y: 206, endPoint x: 496, endPoint y: 199, distance: 8.6
click at [491, 206] on button "Next" at bounding box center [504, 213] width 45 height 19
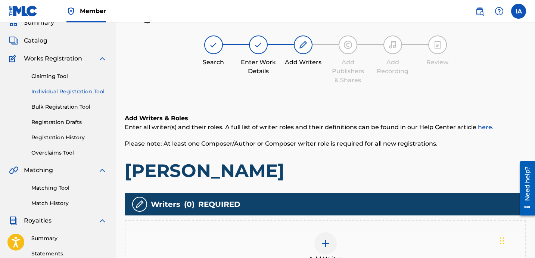
click at [333, 166] on h1 "[PERSON_NAME]" at bounding box center [326, 171] width 402 height 22
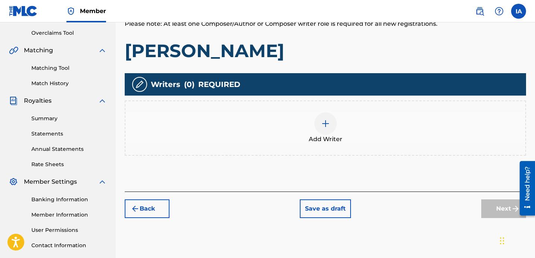
scroll to position [167, 0]
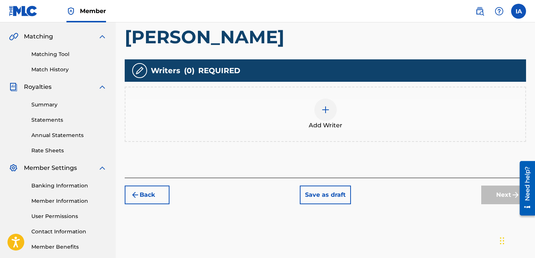
click at [344, 133] on div "Add Writer" at bounding box center [326, 114] width 402 height 55
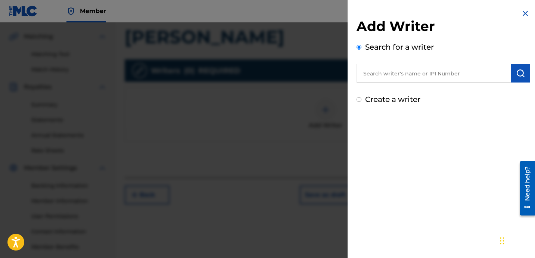
click at [433, 78] on input "text" at bounding box center [434, 73] width 155 height 19
paste input "[PERSON_NAME] [PERSON_NAME]"
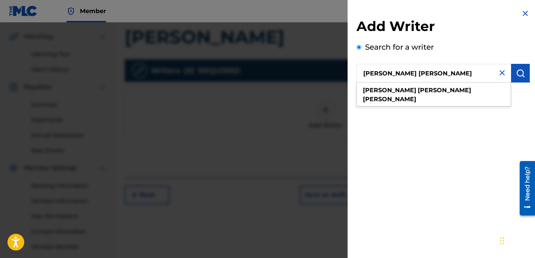
type input "[PERSON_NAME] [PERSON_NAME]"
click at [516, 76] on img "submit" at bounding box center [520, 73] width 9 height 9
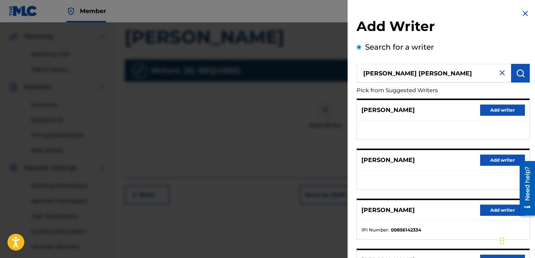
click at [488, 209] on button "Add writer" at bounding box center [503, 210] width 45 height 11
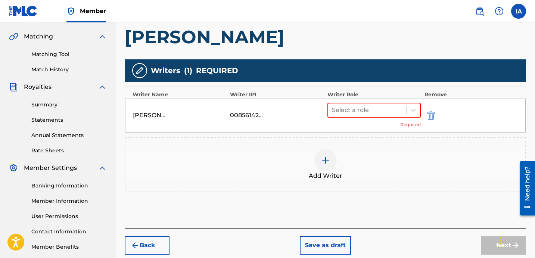
click at [363, 77] on div "Writers ( 1 ) REQUIRED" at bounding box center [326, 70] width 402 height 22
click at [398, 107] on div at bounding box center [367, 110] width 71 height 10
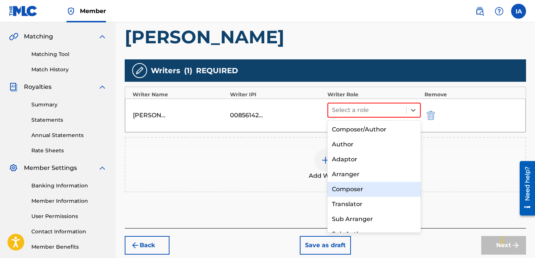
click at [396, 186] on div "Composer" at bounding box center [374, 189] width 93 height 15
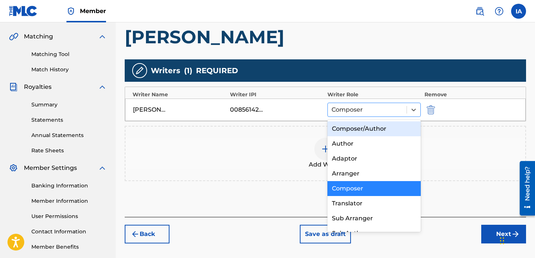
click at [389, 107] on div at bounding box center [367, 110] width 71 height 10
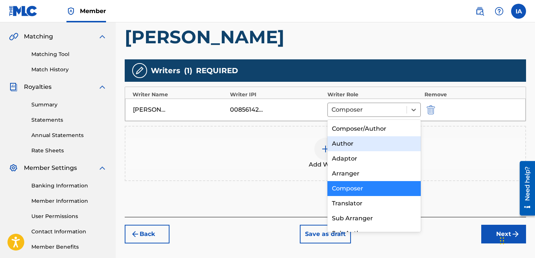
click at [359, 145] on div "Author" at bounding box center [374, 143] width 93 height 15
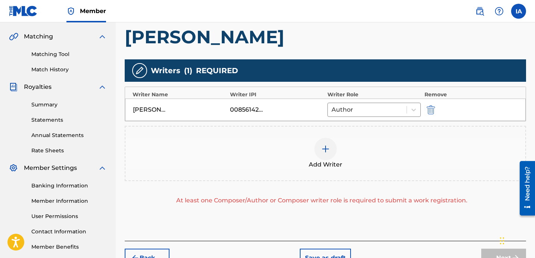
click at [365, 40] on h1 "[PERSON_NAME]" at bounding box center [326, 37] width 402 height 22
click at [320, 162] on span "Add Writer" at bounding box center [326, 164] width 34 height 9
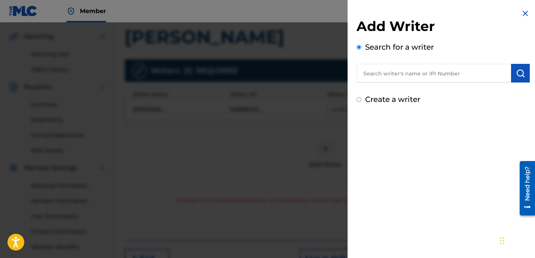
click at [386, 99] on label "Create a writer" at bounding box center [392, 99] width 55 height 9
radio input "true"
click at [362, 99] on input "Create a writer" at bounding box center [359, 99] width 5 height 5
radio input "false"
radio input "true"
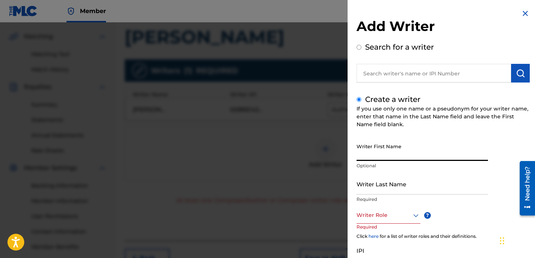
drag, startPoint x: 359, startPoint y: 151, endPoint x: 364, endPoint y: 151, distance: 4.9
click at [360, 150] on input "Writer First Name" at bounding box center [423, 150] width 132 height 21
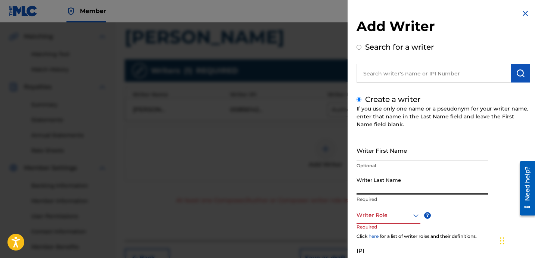
click at [391, 184] on input "Writer Last Name" at bounding box center [423, 183] width 132 height 21
paste input "UNKNOWN WRITER"
click at [398, 193] on input "UNKNOWN WRITER" at bounding box center [423, 183] width 132 height 21
type input "UNKNOWN"
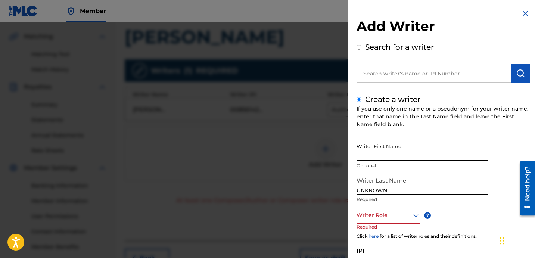
click at [398, 150] on input "Writer First Name" at bounding box center [423, 150] width 132 height 21
paste input "WRITER"
type input "WRITER"
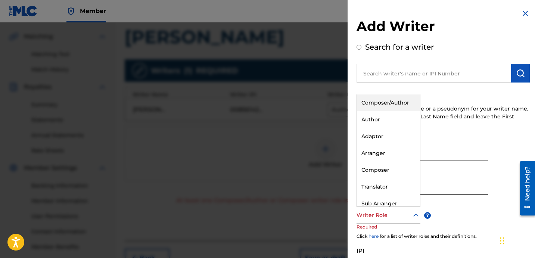
click at [371, 219] on div at bounding box center [389, 215] width 64 height 9
click at [386, 171] on div "Composer" at bounding box center [388, 170] width 63 height 17
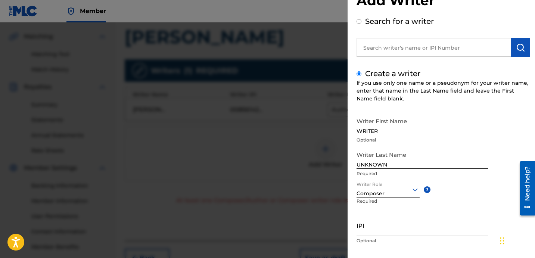
scroll to position [66, 0]
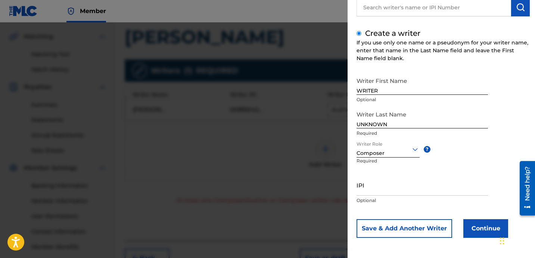
click at [486, 235] on button "Continue" at bounding box center [486, 228] width 45 height 19
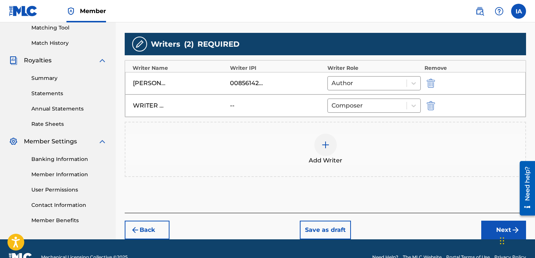
click at [489, 225] on button "Next" at bounding box center [504, 230] width 45 height 19
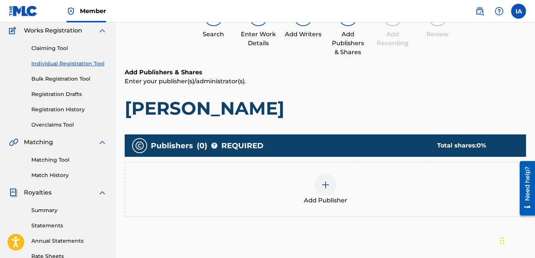
scroll to position [34, 0]
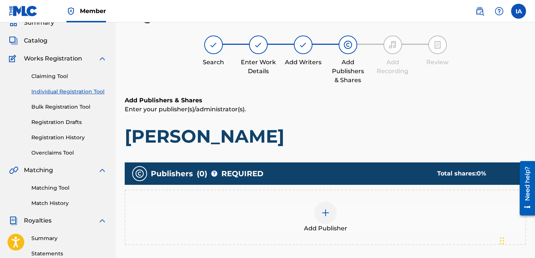
click at [343, 142] on h1 "[PERSON_NAME]" at bounding box center [326, 136] width 402 height 22
click at [341, 222] on div "Add Publisher" at bounding box center [326, 217] width 400 height 31
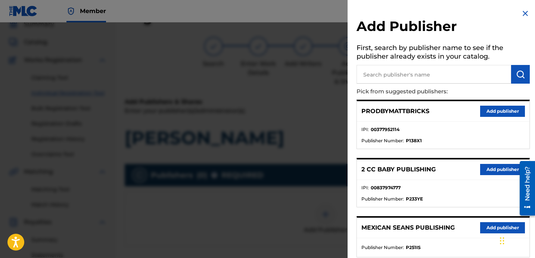
scroll to position [32, 0]
click at [456, 73] on input "text" at bounding box center [434, 74] width 155 height 19
paste input "OTR RECORDS PUBLISHING CATALOG"
type input "OTR RECORDS PUBLISHING CATALOG"
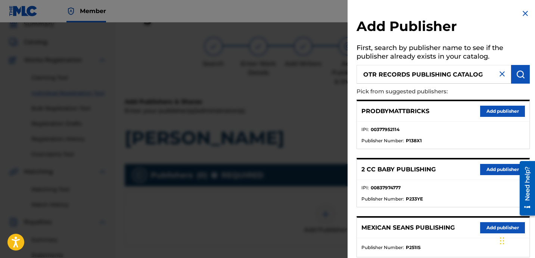
click at [520, 73] on img "submit" at bounding box center [520, 74] width 9 height 9
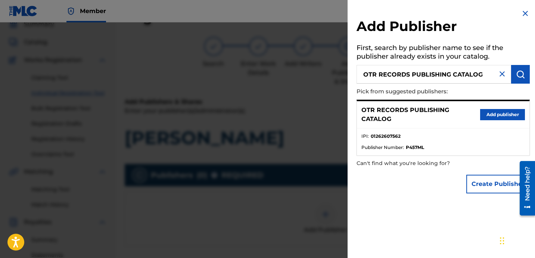
click at [498, 116] on button "Add publisher" at bounding box center [503, 114] width 45 height 11
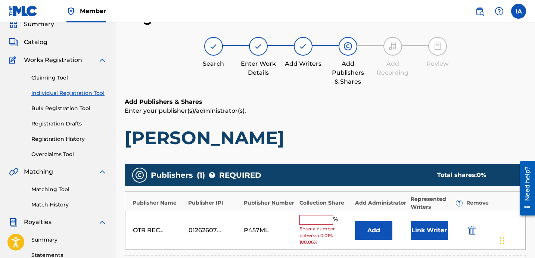
click at [314, 151] on div "Add Publishers & Shares Enter your publisher(s)/administrator(s). [PERSON_NAME]…" at bounding box center [326, 233] width 402 height 271
click at [322, 218] on input "text" at bounding box center [317, 220] width 34 height 10
type input "50"
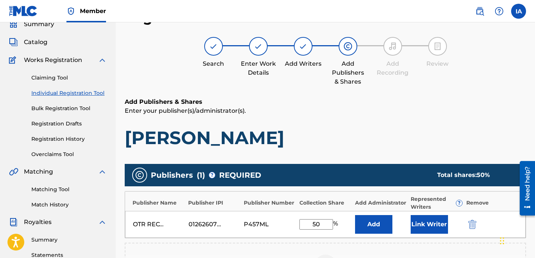
drag, startPoint x: 323, startPoint y: 226, endPoint x: 254, endPoint y: 194, distance: 75.2
click at [261, 200] on div "Publisher Name Publisher IPI Publisher Number Collection Share Add Administrato…" at bounding box center [326, 214] width 402 height 47
click at [376, 153] on div "Add Publishers & Shares Enter your publisher(s)/administrator(s). [PERSON_NAME]…" at bounding box center [326, 227] width 402 height 259
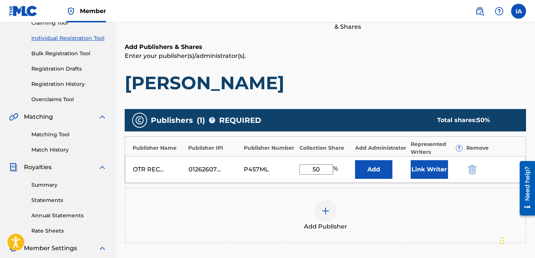
scroll to position [142, 0]
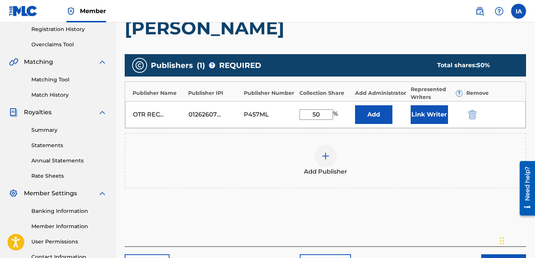
click at [370, 109] on button "Add" at bounding box center [373, 114] width 37 height 19
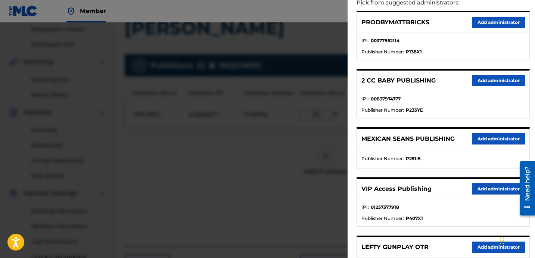
scroll to position [90, 0]
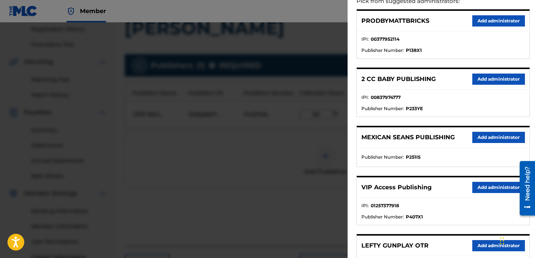
click at [486, 189] on button "Add administrator" at bounding box center [499, 187] width 53 height 11
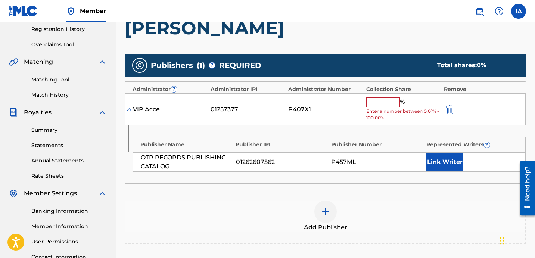
click at [387, 111] on span "Enter a number between 0.01% - 100.06%" at bounding box center [404, 114] width 74 height 13
click at [388, 106] on input "text" at bounding box center [384, 103] width 34 height 10
paste input "50"
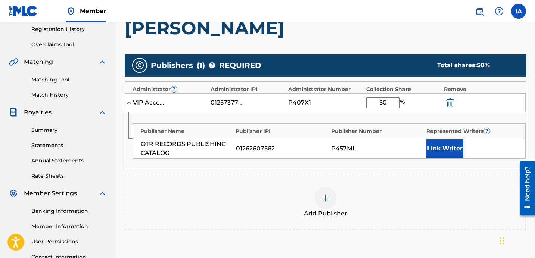
type input "50"
click at [427, 144] on button "Link Writer" at bounding box center [444, 148] width 37 height 19
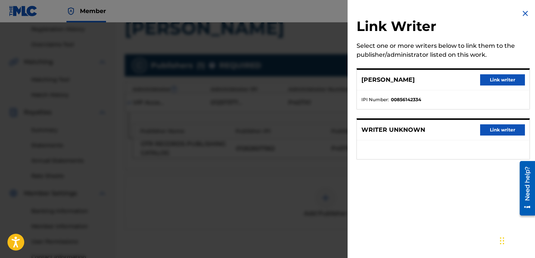
click at [521, 79] on button "Link writer" at bounding box center [503, 79] width 45 height 11
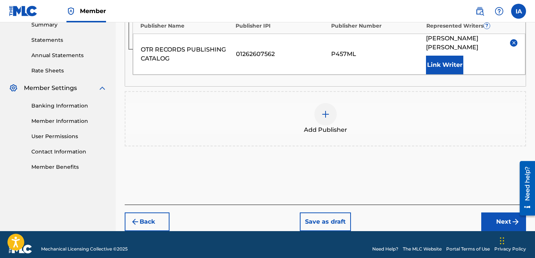
click at [494, 218] on button "Next" at bounding box center [504, 222] width 45 height 19
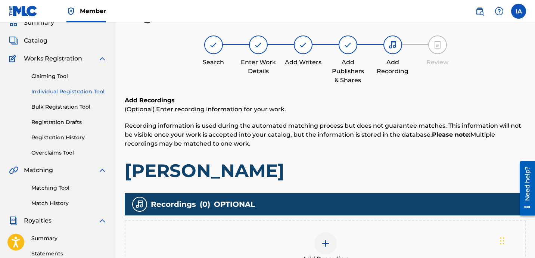
scroll to position [58, 0]
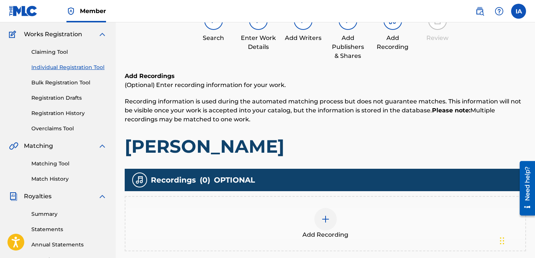
click at [339, 226] on div "Add Recording" at bounding box center [326, 223] width 400 height 31
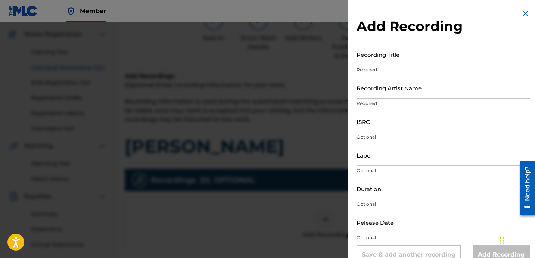
click at [383, 63] on input "Recording Title" at bounding box center [443, 54] width 173 height 21
click at [382, 62] on input "Recording Title" at bounding box center [443, 54] width 173 height 21
paste input "[PERSON_NAME]"
type input "[PERSON_NAME]"
click at [451, 89] on input "Recording Artist Name" at bounding box center [443, 87] width 173 height 21
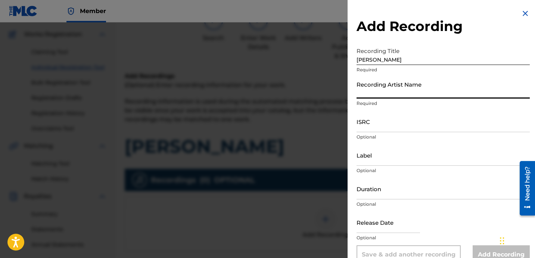
click at [443, 92] on input "Recording Artist Name" at bounding box center [443, 87] width 173 height 21
type input "[PERSON_NAME]"
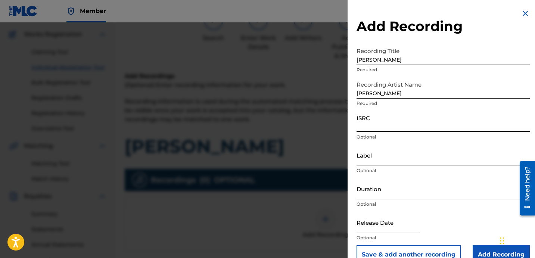
click at [406, 128] on input "ISRC" at bounding box center [443, 121] width 173 height 21
drag, startPoint x: 393, startPoint y: 128, endPoint x: 389, endPoint y: 125, distance: 5.1
click at [389, 125] on input "ISRC" at bounding box center [443, 121] width 173 height 21
click at [396, 127] on input "ISRC" at bounding box center [443, 121] width 173 height 21
paste input "USLD91751816"
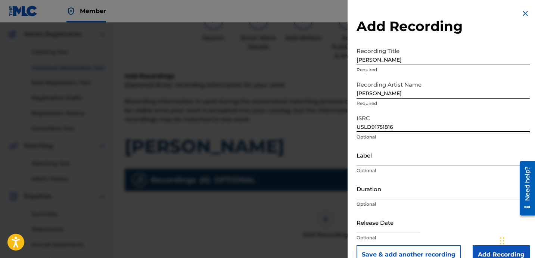
type input "USLD91751816"
drag, startPoint x: 389, startPoint y: 167, endPoint x: 388, endPoint y: 163, distance: 3.9
click at [388, 164] on div "Label Optional" at bounding box center [443, 162] width 173 height 34
click at [388, 158] on input "Label" at bounding box center [443, 155] width 173 height 21
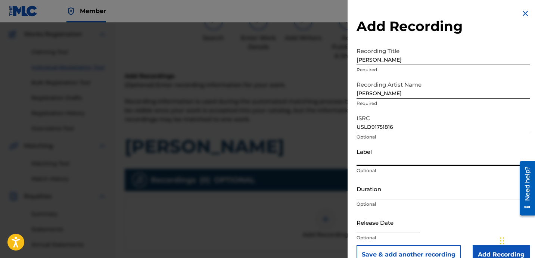
click at [394, 117] on input "USLD91751816" at bounding box center [443, 121] width 173 height 21
click at [412, 161] on input "Label" at bounding box center [443, 155] width 173 height 21
type input "OTR RECORDS"
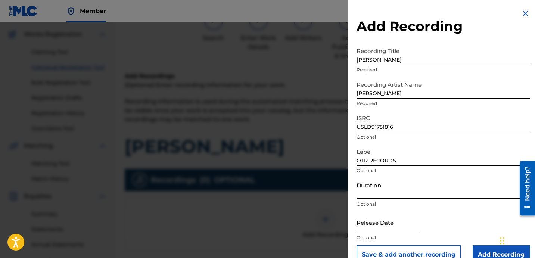
click at [386, 190] on input "Duration" at bounding box center [443, 188] width 173 height 21
click at [383, 188] on input "Duration" at bounding box center [443, 188] width 173 height 21
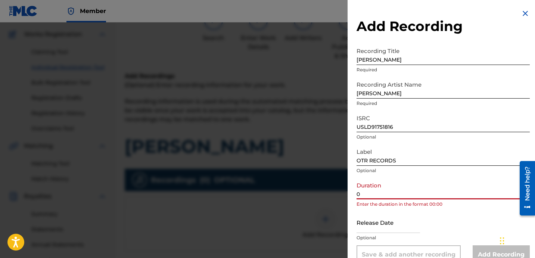
click at [418, 191] on input "0" at bounding box center [443, 188] width 173 height 21
click at [417, 191] on input "0" at bounding box center [443, 188] width 173 height 21
click at [393, 189] on input "0" at bounding box center [443, 188] width 173 height 21
click at [397, 196] on input "0" at bounding box center [443, 188] width 173 height 21
click at [397, 195] on input "0" at bounding box center [443, 188] width 173 height 21
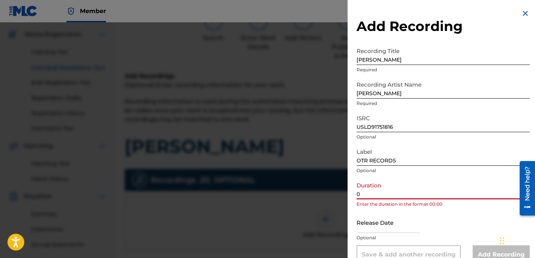
paste input "2:45"
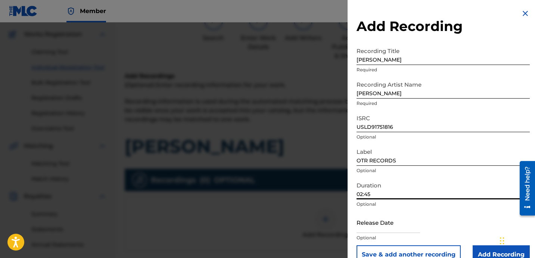
click at [403, 194] on input "02:45" at bounding box center [443, 188] width 173 height 21
click at [398, 194] on input "02:45" at bounding box center [443, 188] width 173 height 21
click at [407, 194] on input "02:45" at bounding box center [443, 188] width 173 height 21
drag, startPoint x: 388, startPoint y: 193, endPoint x: 399, endPoint y: 192, distance: 11.6
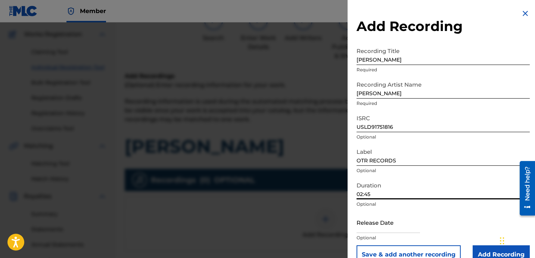
click at [388, 193] on input "02:45" at bounding box center [443, 188] width 173 height 21
click at [438, 194] on input "02:45" at bounding box center [443, 188] width 173 height 21
click at [399, 191] on input "02:45" at bounding box center [443, 188] width 173 height 21
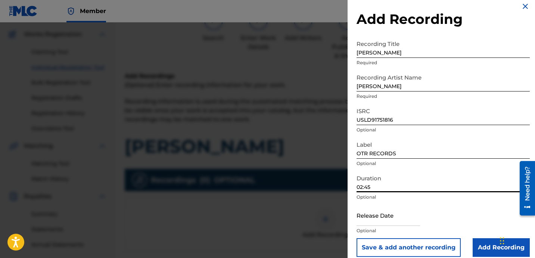
scroll to position [15, 0]
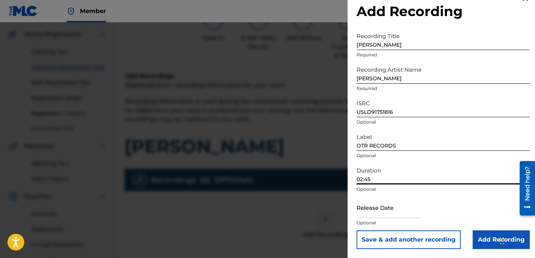
type input "02:45"
click at [478, 230] on div "Release Date Optional" at bounding box center [443, 214] width 173 height 34
click at [473, 237] on input "Add Recording" at bounding box center [501, 240] width 57 height 19
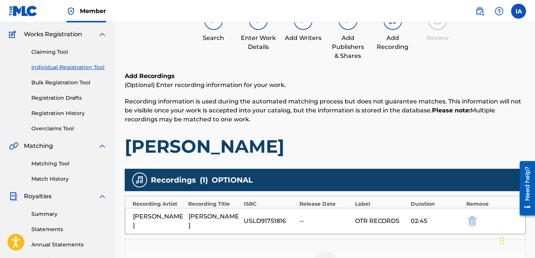
click at [333, 141] on h1 "[PERSON_NAME]" at bounding box center [326, 146] width 402 height 22
click at [300, 133] on div "Add Recordings (Optional) Enter recording information for your work. Recording …" at bounding box center [326, 115] width 402 height 86
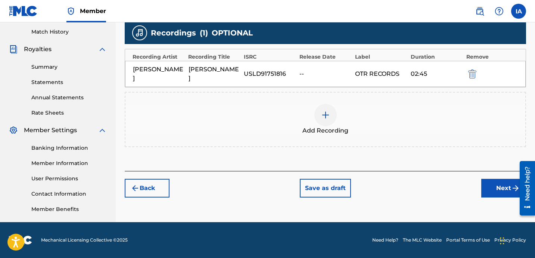
click at [493, 183] on button "Next" at bounding box center [504, 188] width 45 height 19
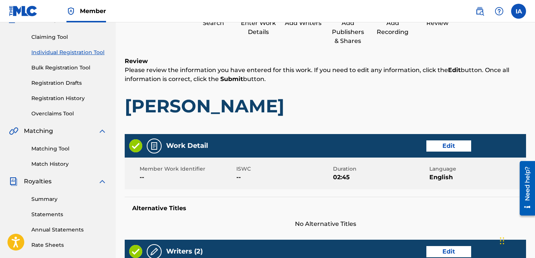
scroll to position [34, 0]
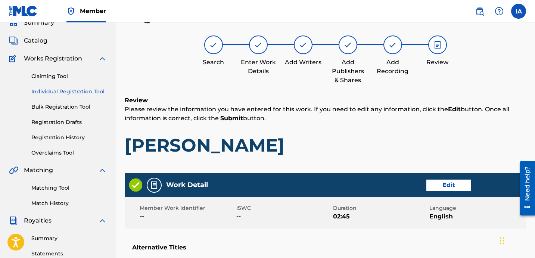
click at [345, 122] on p "Please review the information you have entered for this work. If you need to ed…" at bounding box center [326, 114] width 402 height 18
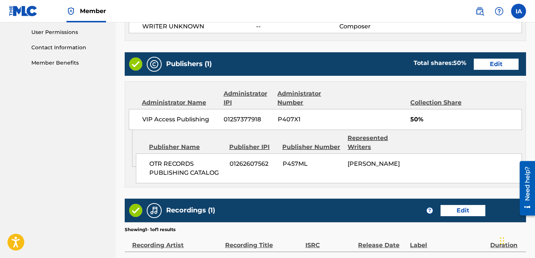
scroll to position [357, 0]
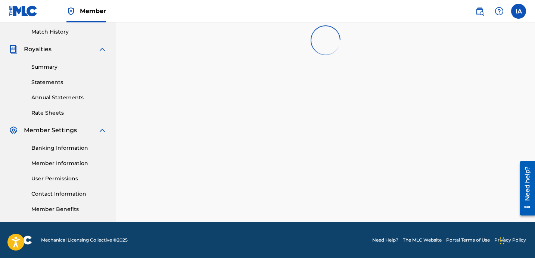
scroll to position [27, 0]
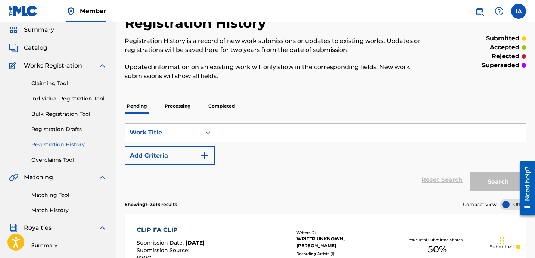
click at [254, 91] on div "Registration History Registration History is a record of new work submissions o…" at bounding box center [326, 239] width 402 height 448
click at [99, 100] on link "Individual Registration Tool" at bounding box center [68, 99] width 75 height 8
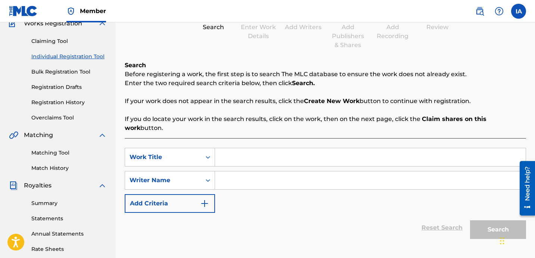
scroll to position [117, 0]
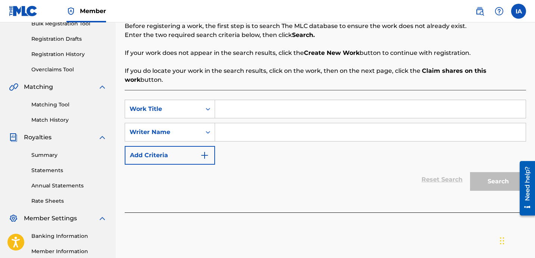
click at [361, 106] on input "Search Form" at bounding box center [370, 109] width 311 height 18
click at [359, 105] on input "Search Form" at bounding box center [370, 109] width 311 height 18
paste input "[PERSON_NAME]"
type input "[PERSON_NAME]"
click at [350, 139] on div "SearchWithCriteria8ccc8a9d-3a4e-4f68-bd46-8780d3811db9 Work Title [PERSON_NAME]…" at bounding box center [326, 132] width 402 height 65
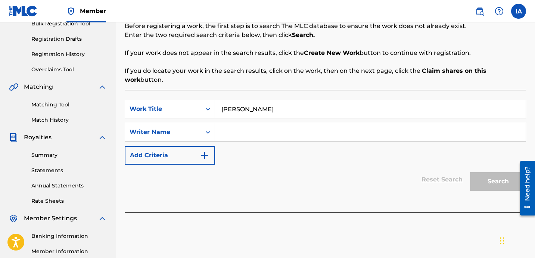
click at [346, 123] on input "Search Form" at bounding box center [370, 132] width 311 height 18
click at [432, 123] on input "Search Form" at bounding box center [370, 132] width 311 height 18
paste input "[PERSON_NAME] [PERSON_NAME]"
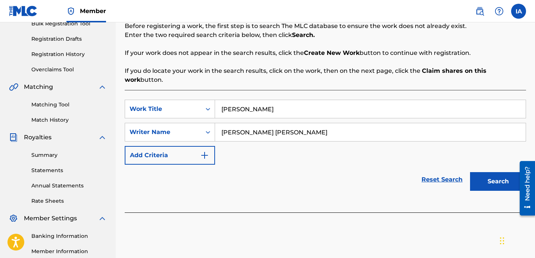
type input "[PERSON_NAME] [PERSON_NAME]"
click at [360, 152] on div "SearchWithCriteria8ccc8a9d-3a4e-4f68-bd46-8780d3811db9 Work Title [PERSON_NAME]…" at bounding box center [326, 132] width 402 height 65
click at [492, 178] on button "Search" at bounding box center [498, 181] width 56 height 19
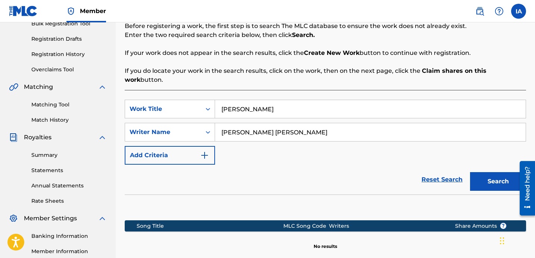
click at [324, 149] on div "SearchWithCriteria8ccc8a9d-3a4e-4f68-bd46-8780d3811db9 Work Title [PERSON_NAME]…" at bounding box center [326, 132] width 402 height 65
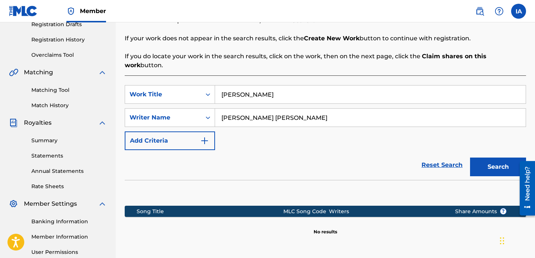
scroll to position [205, 0]
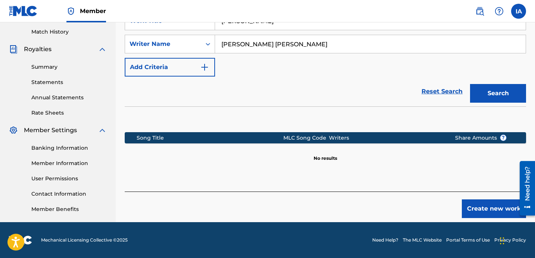
click at [429, 194] on div "Create new work" at bounding box center [326, 205] width 402 height 27
click at [405, 192] on div "Create new work" at bounding box center [326, 205] width 402 height 27
click at [487, 200] on button "Create new work" at bounding box center [494, 209] width 64 height 19
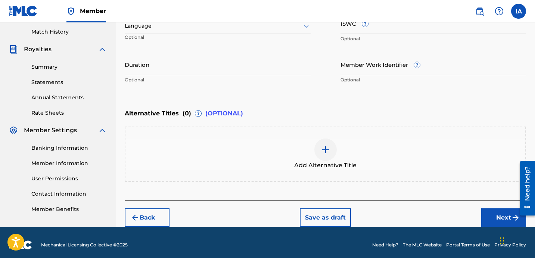
click at [296, 95] on div "Enter Work Details Enter work details for ‘ [PERSON_NAME] ’ below. Work Title […" at bounding box center [326, 15] width 402 height 181
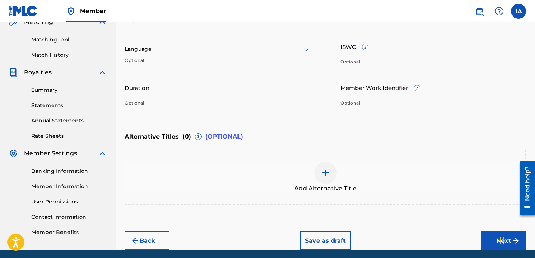
scroll to position [105, 0]
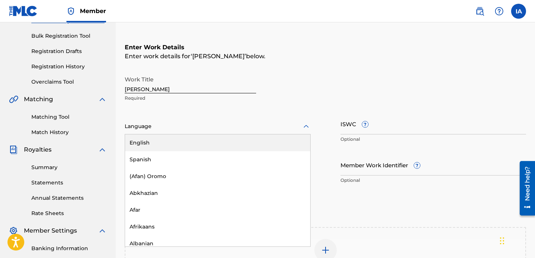
click at [236, 123] on div at bounding box center [218, 126] width 186 height 9
click at [179, 145] on div "English" at bounding box center [217, 143] width 185 height 17
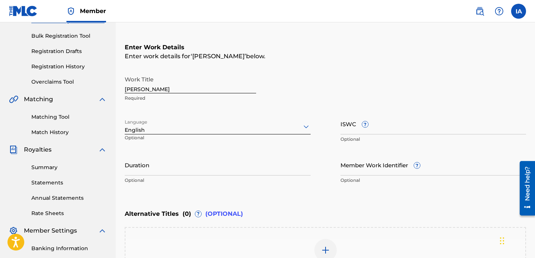
click at [256, 169] on input "Duration" at bounding box center [218, 164] width 186 height 21
click at [186, 167] on input "Duration" at bounding box center [218, 164] width 186 height 21
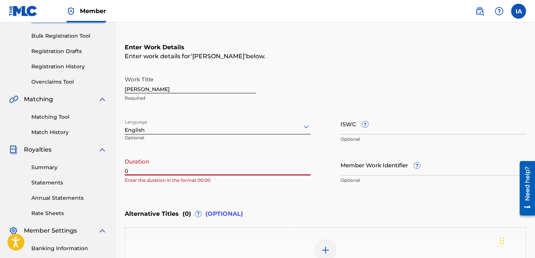
paste input "2:45"
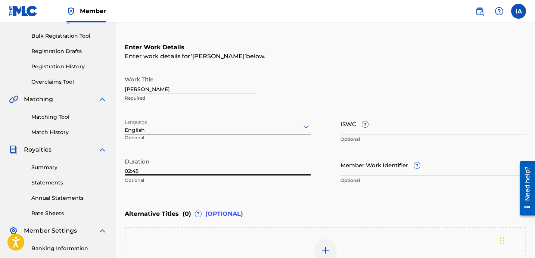
type input "02:45"
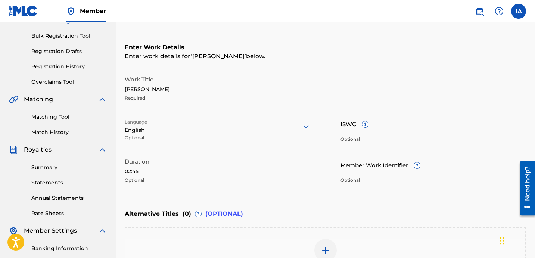
click at [296, 64] on div "Enter Work Details Enter work details for ‘ [PERSON_NAME] ’ below. Work Title […" at bounding box center [326, 115] width 402 height 181
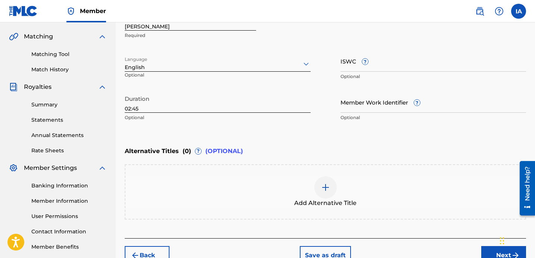
scroll to position [210, 0]
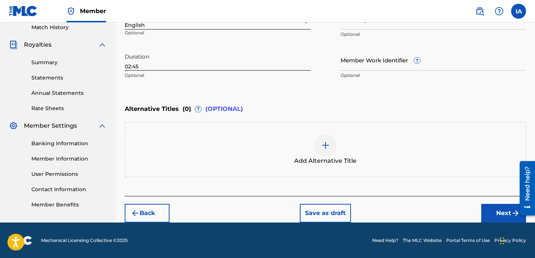
click at [363, 89] on div "Enter Work Details Enter work details for ‘ [PERSON_NAME] ’ below. Work Title […" at bounding box center [326, 10] width 402 height 181
click at [495, 212] on button "Next" at bounding box center [504, 213] width 45 height 19
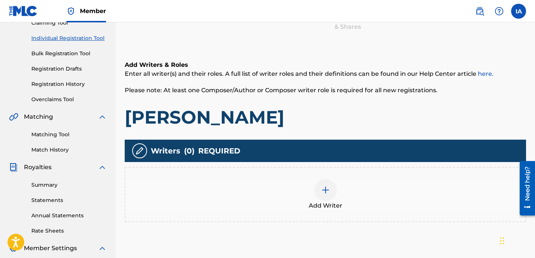
scroll to position [34, 0]
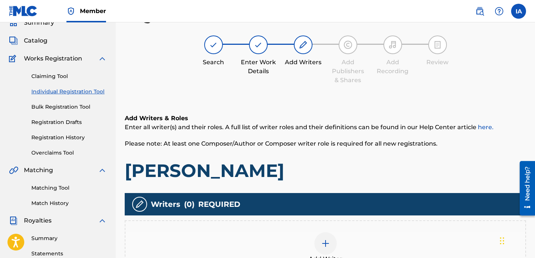
click at [353, 157] on div "Add Writers & Roles Enter all writer(s) and their roles. A full list of writer …" at bounding box center [326, 148] width 402 height 68
click at [300, 156] on div "Add Writers & Roles Enter all writer(s) and their roles. A full list of writer …" at bounding box center [326, 148] width 402 height 68
click at [300, 146] on span "Please note: At least one Composer/Author or Composer writer role is required f…" at bounding box center [281, 143] width 313 height 7
click at [349, 240] on div "Add Writer" at bounding box center [326, 247] width 400 height 31
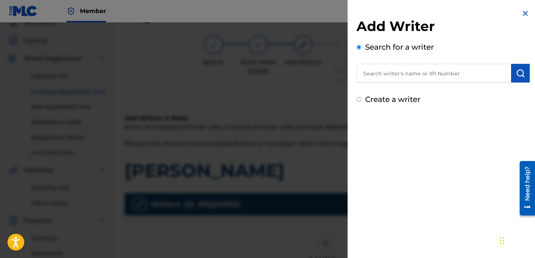
click at [415, 76] on input "text" at bounding box center [434, 73] width 155 height 19
paste input "[PERSON_NAME] [PERSON_NAME]"
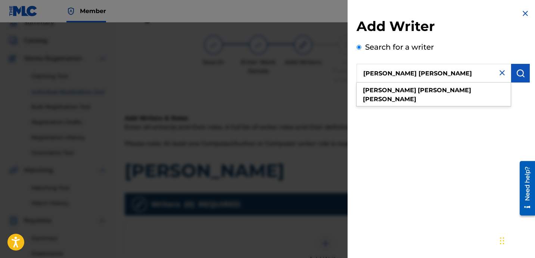
type input "[PERSON_NAME] [PERSON_NAME]"
click at [521, 71] on img "submit" at bounding box center [520, 73] width 9 height 9
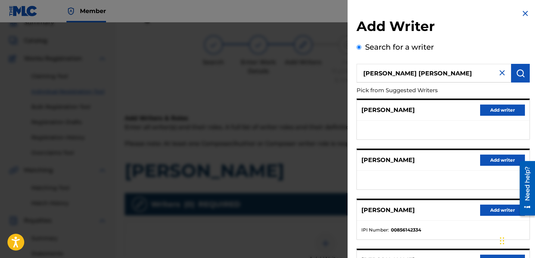
click at [431, 157] on div "[PERSON_NAME] writer" at bounding box center [443, 160] width 173 height 21
click at [449, 179] on ul at bounding box center [443, 180] width 173 height 19
click at [409, 164] on div "[PERSON_NAME] writer" at bounding box center [443, 160] width 173 height 21
click at [492, 208] on button "Add writer" at bounding box center [503, 210] width 45 height 11
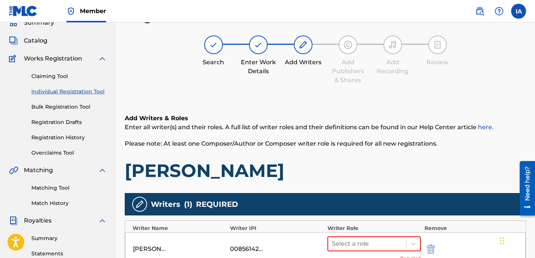
click at [386, 158] on div "Add Writers & Roles Enter all writer(s) and their roles. A full list of writer …" at bounding box center [326, 148] width 402 height 68
click at [358, 152] on div "Add Writers & Roles Enter all writer(s) and their roles. A full list of writer …" at bounding box center [326, 148] width 402 height 68
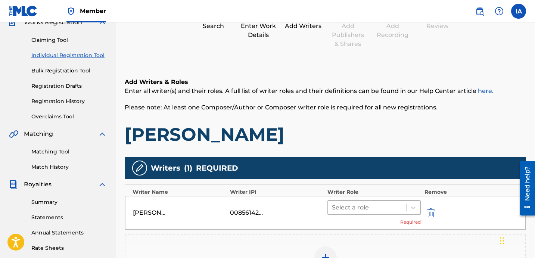
scroll to position [85, 0]
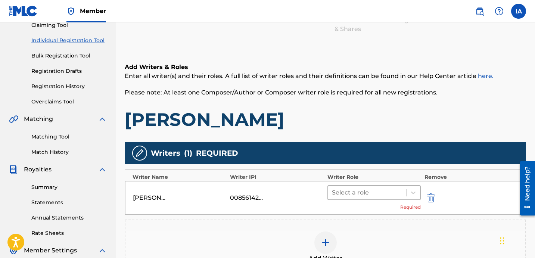
click at [392, 192] on div at bounding box center [367, 193] width 71 height 10
click at [354, 117] on h1 "[PERSON_NAME]" at bounding box center [326, 119] width 402 height 22
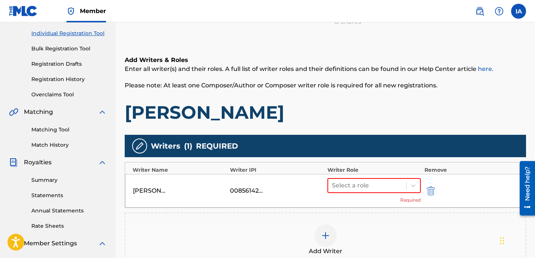
scroll to position [107, 0]
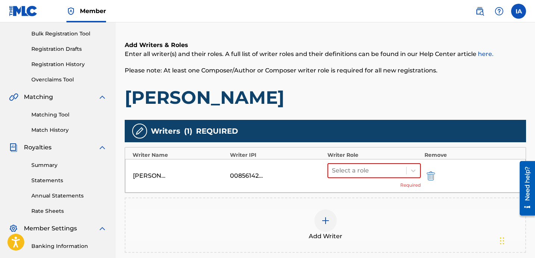
click at [363, 102] on h1 "[PERSON_NAME]" at bounding box center [326, 97] width 402 height 22
click at [392, 175] on div at bounding box center [367, 171] width 71 height 10
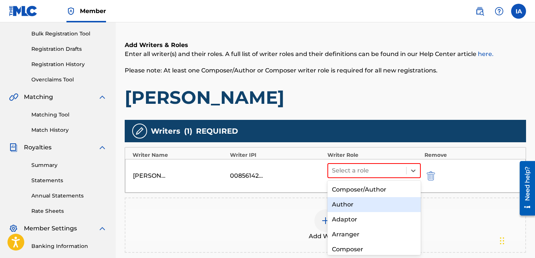
click at [355, 205] on div "Author" at bounding box center [374, 204] width 93 height 15
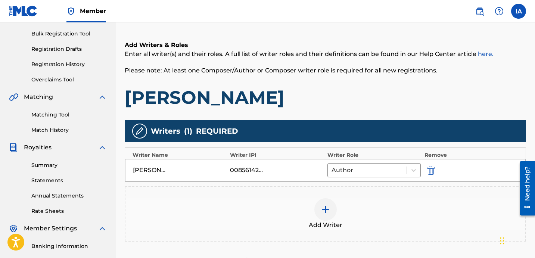
click at [351, 130] on div "Writers ( 1 ) REQUIRED" at bounding box center [326, 131] width 402 height 22
click at [349, 200] on div "Add Writer" at bounding box center [326, 213] width 400 height 31
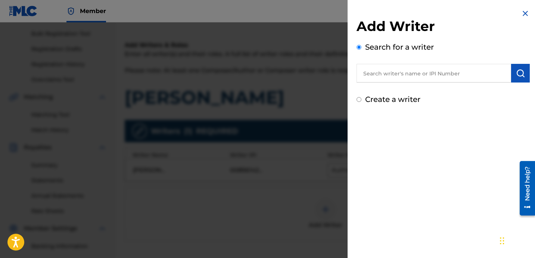
click at [387, 101] on label "Create a writer" at bounding box center [392, 99] width 55 height 9
radio input "true"
click at [362, 101] on input "Create a writer" at bounding box center [359, 99] width 5 height 5
radio input "false"
radio input "true"
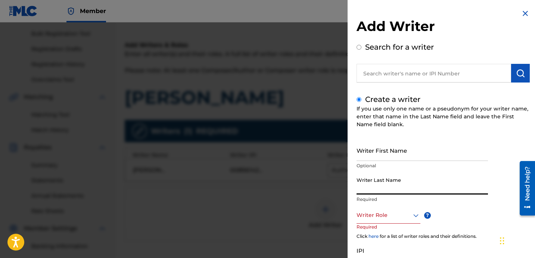
click at [387, 180] on input "Writer Last Name" at bounding box center [423, 183] width 132 height 21
paste input "UNKNOWN WRITER"
click at [399, 192] on input "UNKNOWN WRITER" at bounding box center [423, 183] width 132 height 21
type input "UNKNOWN"
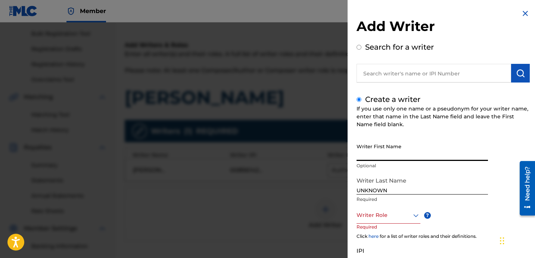
click at [385, 156] on input "Writer First Name" at bounding box center [423, 150] width 132 height 21
paste input "WRITER"
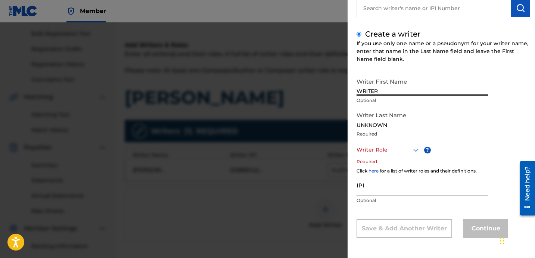
type input "WRITER"
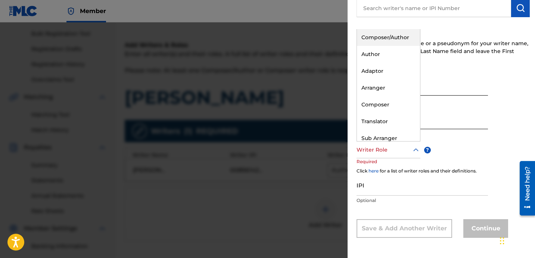
click at [396, 146] on div at bounding box center [389, 149] width 64 height 9
click at [403, 102] on div "Composer" at bounding box center [388, 104] width 63 height 17
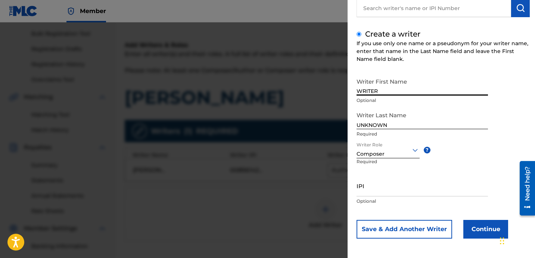
click at [473, 220] on div "Writer First Name WRITER Optional Writer Last Name UNKNOWN Required Writer Role…" at bounding box center [443, 156] width 173 height 164
click at [476, 228] on button "Continue" at bounding box center [486, 229] width 45 height 19
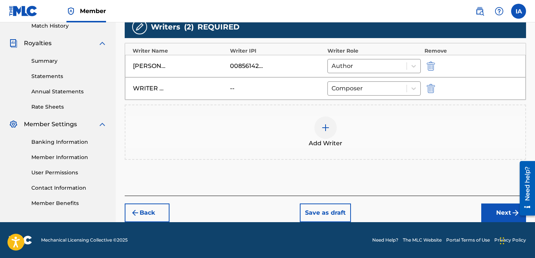
click at [495, 214] on button "Next" at bounding box center [504, 213] width 45 height 19
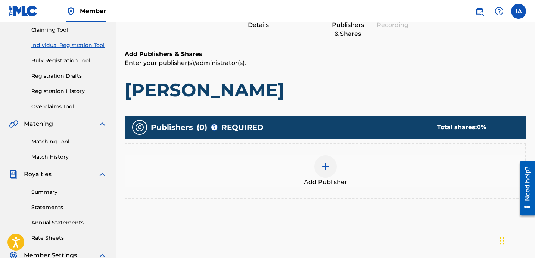
scroll to position [80, 0]
click at [360, 163] on div "Add Publisher" at bounding box center [326, 170] width 400 height 31
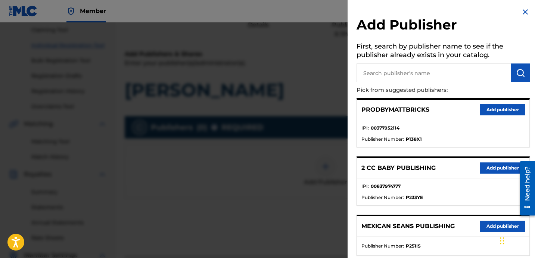
scroll to position [0, 0]
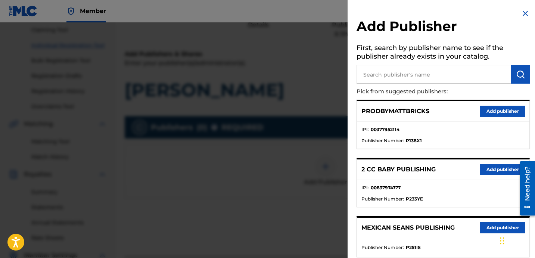
click at [417, 70] on input "text" at bounding box center [434, 74] width 155 height 19
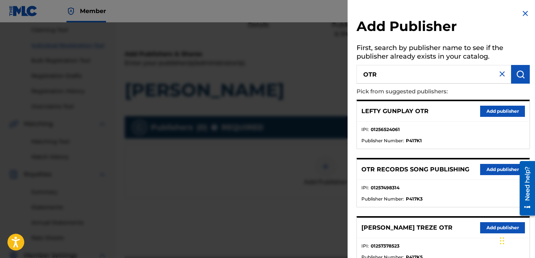
type input "OTR"
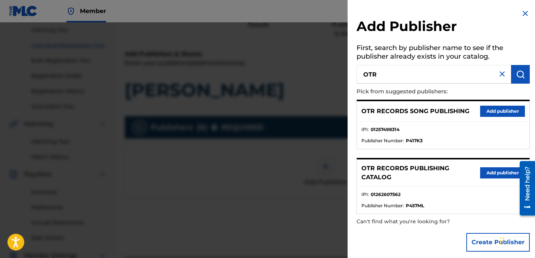
click at [486, 186] on div "OTR RECORDS PUBLISHING CATALOG Add publisher" at bounding box center [443, 173] width 173 height 27
click at [495, 172] on button "Add publisher" at bounding box center [503, 172] width 45 height 11
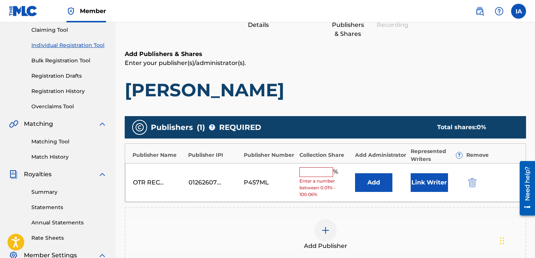
click at [315, 172] on input "text" at bounding box center [317, 172] width 34 height 10
type input "50"
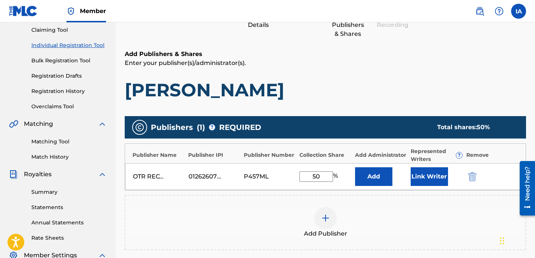
click at [388, 175] on button "Add" at bounding box center [373, 176] width 37 height 19
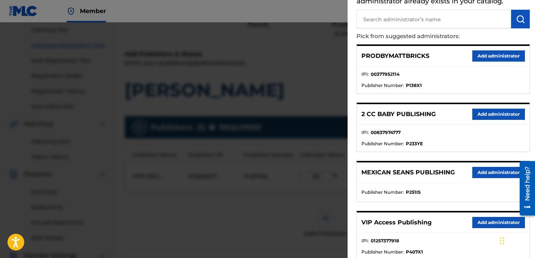
scroll to position [55, 0]
click at [484, 221] on button "Add administrator" at bounding box center [499, 222] width 53 height 11
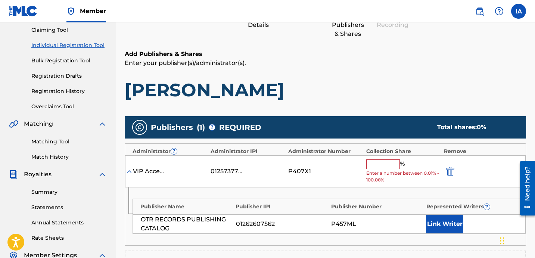
click at [396, 162] on input "text" at bounding box center [384, 165] width 34 height 10
paste input "WRITER"
click at [388, 160] on input "WRITER" at bounding box center [384, 165] width 34 height 10
click at [388, 161] on input "WRITER" at bounding box center [384, 165] width 34 height 10
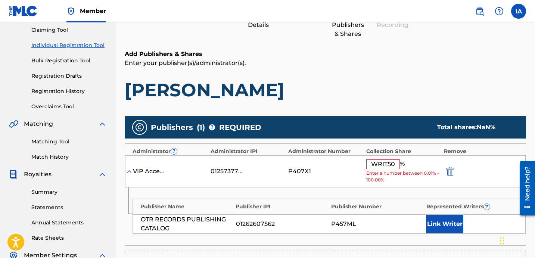
click at [390, 163] on input "WRIT50" at bounding box center [384, 165] width 34 height 10
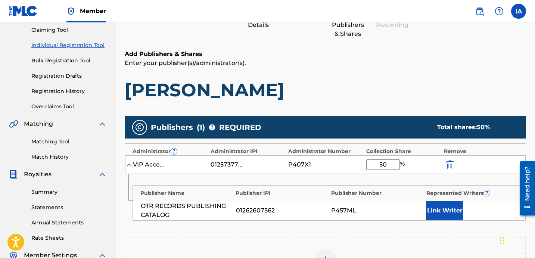
type input "50"
click at [439, 209] on button "Link Writer" at bounding box center [444, 210] width 37 height 19
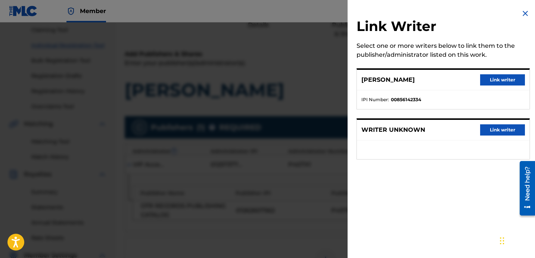
click at [510, 77] on button "Link writer" at bounding box center [503, 79] width 45 height 11
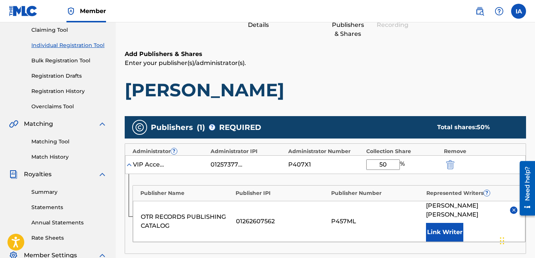
click at [397, 74] on div "Add Publishers & Shares Enter your publisher(s)/administrator(s). [PERSON_NAME]" at bounding box center [326, 76] width 402 height 52
click at [364, 65] on p "Enter your publisher(s)/administrator(s)." at bounding box center [326, 63] width 402 height 9
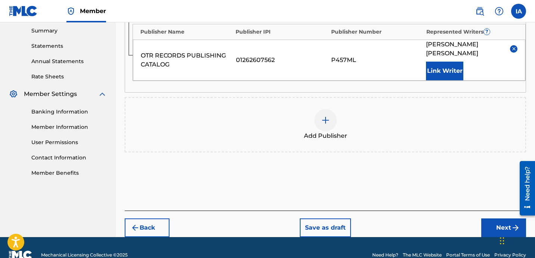
scroll to position [247, 0]
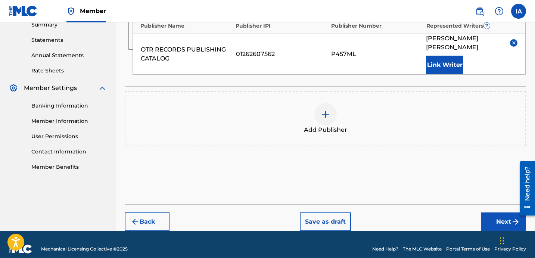
click at [491, 213] on button "Next" at bounding box center [504, 222] width 45 height 19
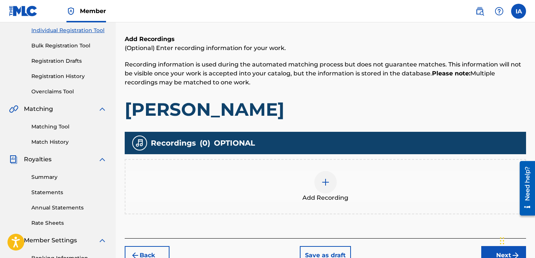
scroll to position [102, 0]
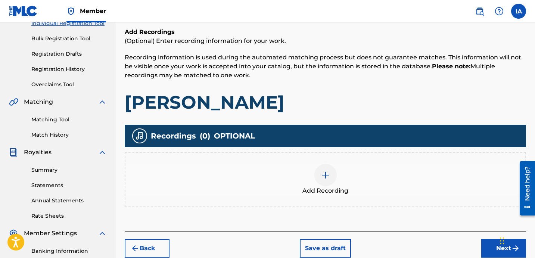
click at [329, 81] on div "Add Recordings (Optional) Enter recording information for your work. Recording …" at bounding box center [326, 71] width 402 height 86
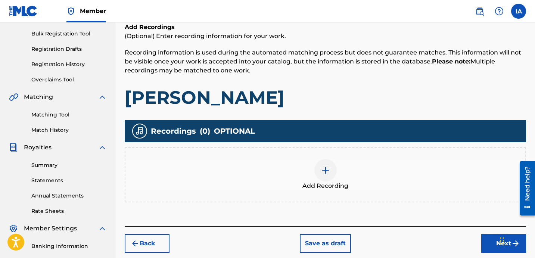
scroll to position [127, 0]
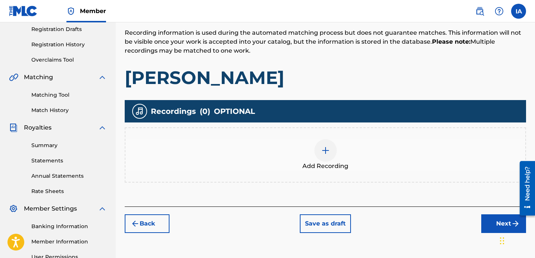
click at [355, 77] on h1 "[PERSON_NAME]" at bounding box center [326, 78] width 402 height 22
click at [327, 172] on div "Add Recording" at bounding box center [326, 154] width 402 height 55
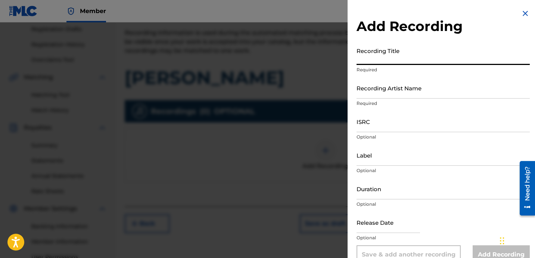
click at [374, 62] on input "Recording Title" at bounding box center [443, 54] width 173 height 21
paste input "[PERSON_NAME]"
type input "[PERSON_NAME]"
click at [402, 95] on input "Recording Artist Name" at bounding box center [443, 87] width 173 height 21
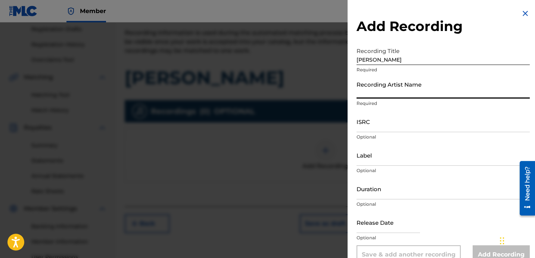
type input "[PERSON_NAME]"
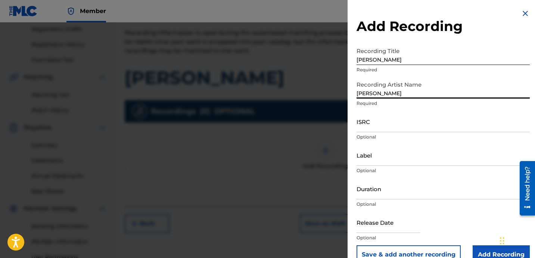
click at [388, 125] on input "ISRC" at bounding box center [443, 121] width 173 height 21
click at [388, 138] on p "Optional" at bounding box center [443, 137] width 173 height 7
click at [390, 129] on input "ISRC" at bounding box center [443, 121] width 173 height 21
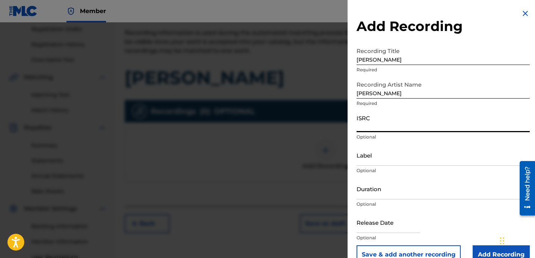
paste input "USLD91751816"
type input "USLD91751816"
click at [379, 154] on input "Label" at bounding box center [443, 155] width 173 height 21
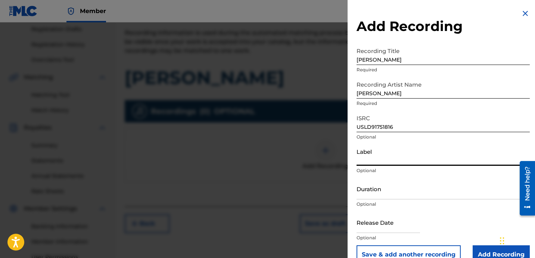
type input "OTR RECORDS"
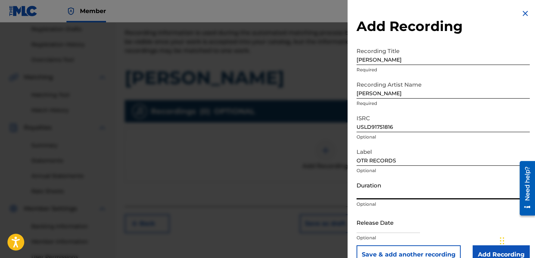
click at [357, 195] on input "Duration" at bounding box center [443, 188] width 173 height 21
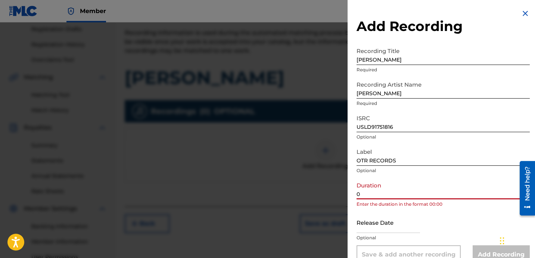
paste input "2:45"
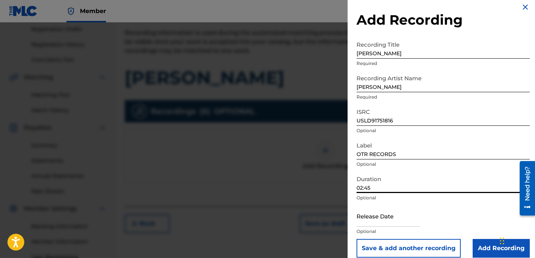
scroll to position [15, 0]
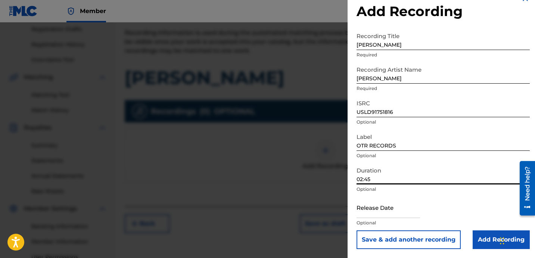
type input "02:45"
click at [481, 239] on input "Add Recording" at bounding box center [501, 240] width 57 height 19
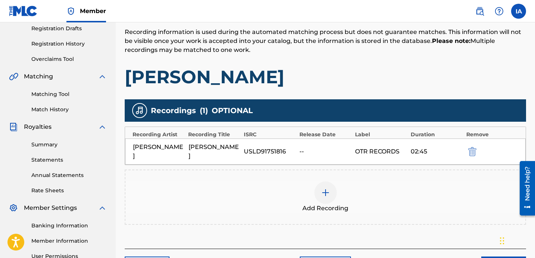
scroll to position [205, 0]
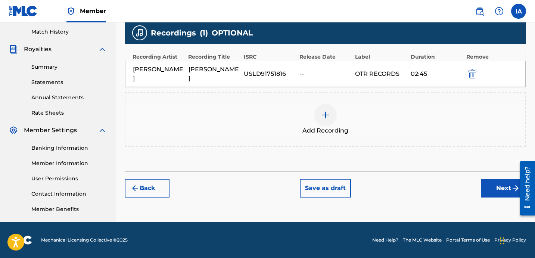
click at [486, 179] on button "Next" at bounding box center [504, 188] width 45 height 19
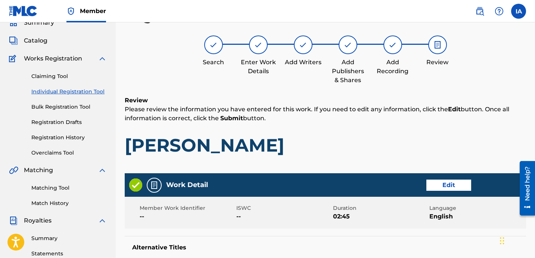
click at [330, 115] on p "Please review the information you have entered for this work. If you need to ed…" at bounding box center [326, 114] width 402 height 18
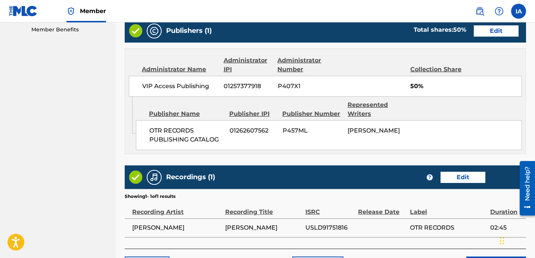
scroll to position [436, 0]
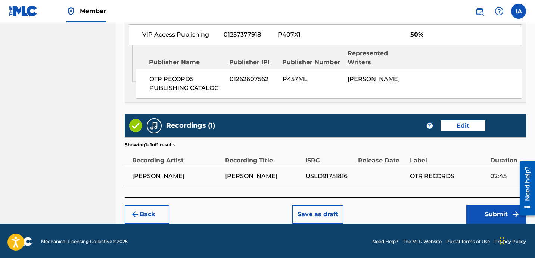
drag, startPoint x: 437, startPoint y: 153, endPoint x: 447, endPoint y: 150, distance: 10.5
click at [437, 153] on div "Label" at bounding box center [448, 156] width 77 height 17
click at [490, 220] on button "Submit" at bounding box center [497, 214] width 60 height 19
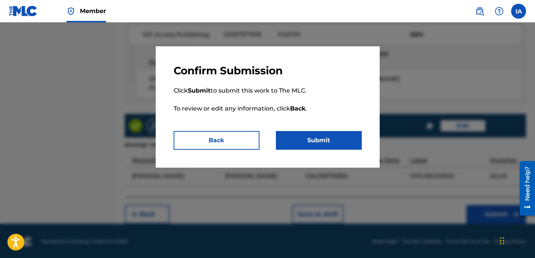
click at [330, 146] on button "Submit" at bounding box center [319, 140] width 86 height 19
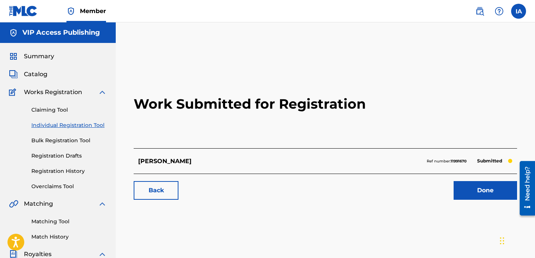
click at [338, 173] on div "[PERSON_NAME] Ref number: 11991670 Submitted" at bounding box center [326, 160] width 384 height 25
click at [178, 141] on h2 "Work Submitted for Registration" at bounding box center [326, 104] width 384 height 89
click at [92, 128] on link "Individual Registration Tool" at bounding box center [68, 125] width 75 height 8
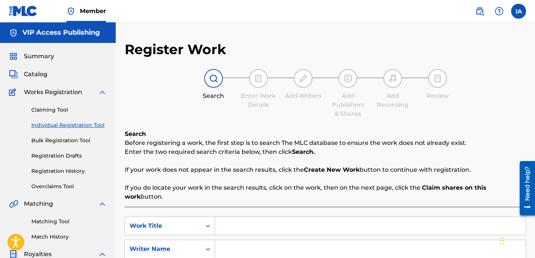
click at [81, 171] on link "Registration History" at bounding box center [68, 171] width 75 height 8
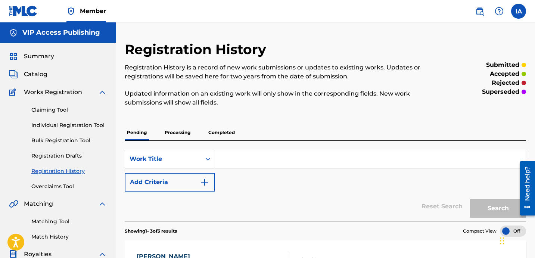
click at [276, 104] on p "Updated information on an existing work will only show in the corresponding fie…" at bounding box center [279, 98] width 309 height 18
click at [73, 128] on link "Individual Registration Tool" at bounding box center [68, 125] width 75 height 8
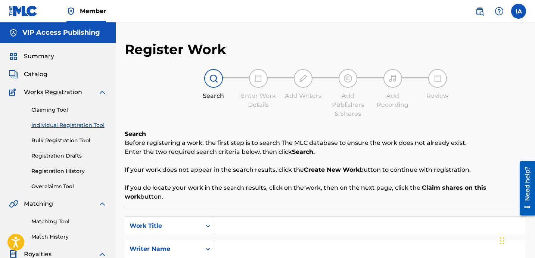
click at [341, 217] on input "Search Form" at bounding box center [370, 226] width 311 height 18
paste input "Game Time"
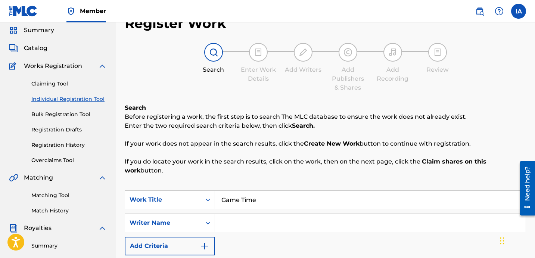
scroll to position [27, 0]
type input "GAME TIME"
click at [321, 214] on input "Search Form" at bounding box center [370, 223] width 311 height 18
click at [315, 146] on strong "Create New Work" at bounding box center [332, 143] width 56 height 7
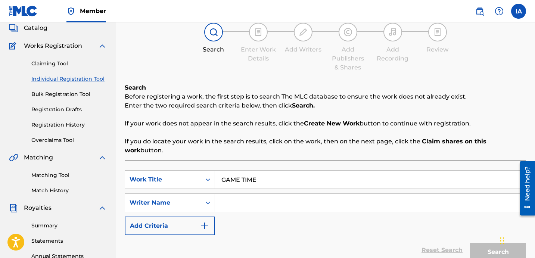
scroll to position [48, 0]
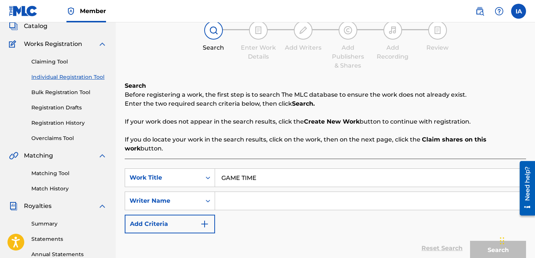
click at [373, 197] on input "Search Form" at bounding box center [370, 201] width 311 height 18
paste input "[PERSON_NAME] [PERSON_NAME]"
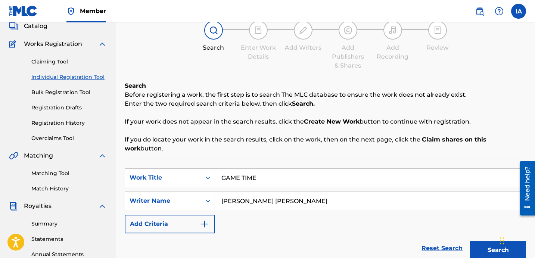
type input "[PERSON_NAME] [PERSON_NAME]"
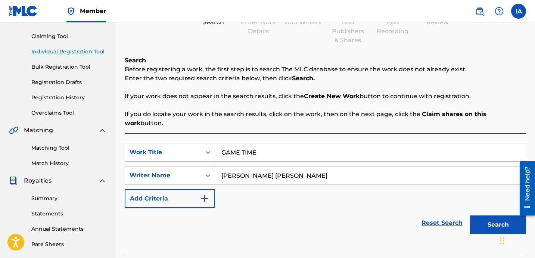
scroll to position [75, 0]
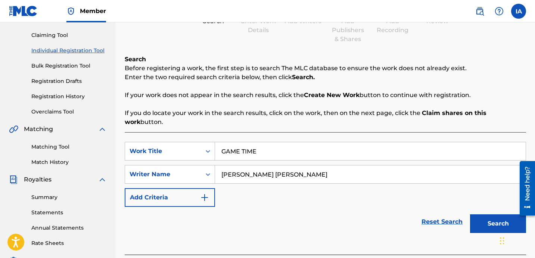
click at [480, 216] on button "Search" at bounding box center [498, 223] width 56 height 19
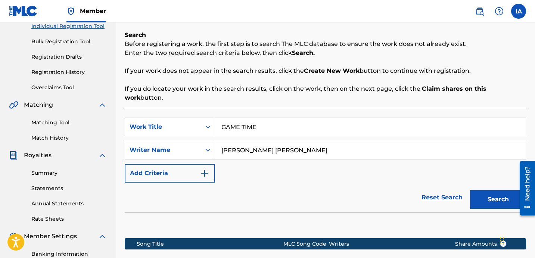
scroll to position [99, 0]
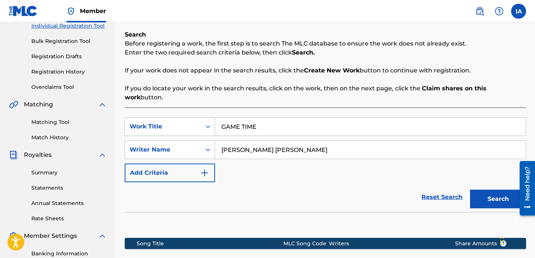
click at [367, 172] on div "SearchWithCriteria8ccc8a9d-3a4e-4f68-bd46-8780d3811db9 Work Title GAME TIME Sea…" at bounding box center [326, 149] width 402 height 65
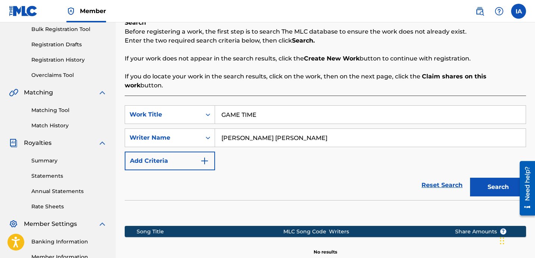
scroll to position [126, 0]
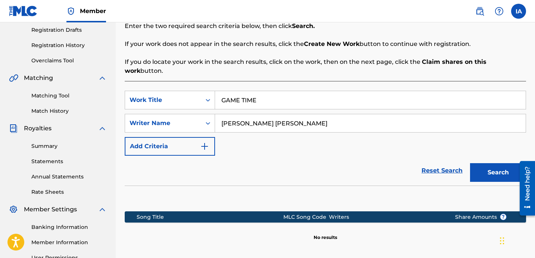
click at [337, 156] on div "Reset Search Search" at bounding box center [326, 171] width 402 height 30
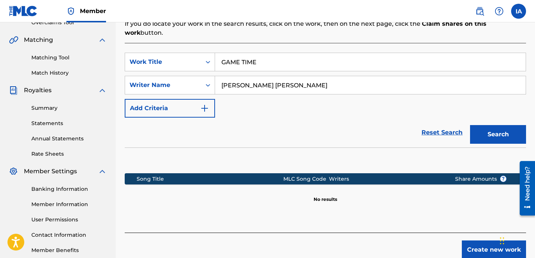
scroll to position [205, 0]
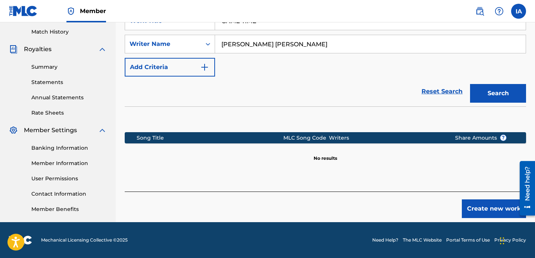
click at [471, 200] on button "Create new work" at bounding box center [494, 209] width 64 height 19
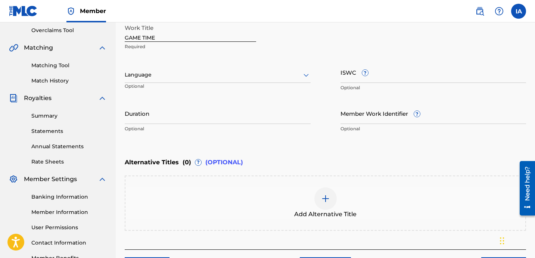
scroll to position [126, 0]
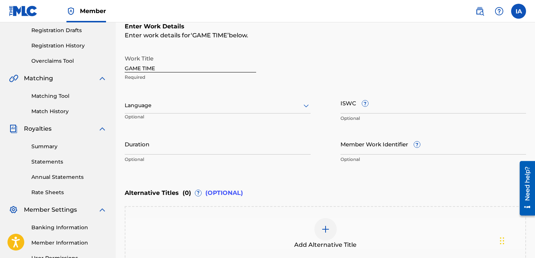
click at [194, 104] on div at bounding box center [218, 105] width 186 height 9
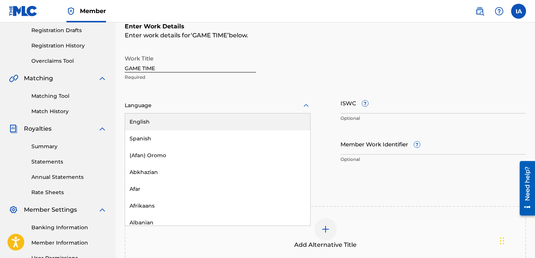
click at [218, 119] on div "English" at bounding box center [217, 122] width 185 height 17
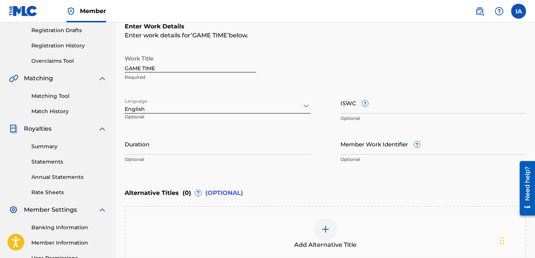
click at [179, 141] on input "Duration" at bounding box center [218, 143] width 186 height 21
click at [176, 147] on input "Duration" at bounding box center [218, 143] width 186 height 21
paste input "2:13"
type input "02:13"
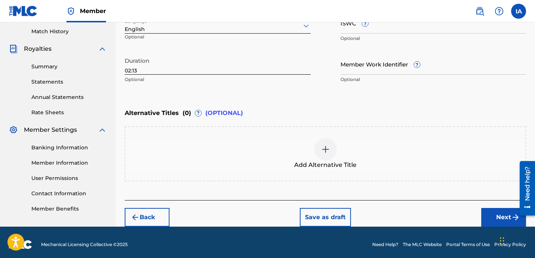
scroll to position [210, 0]
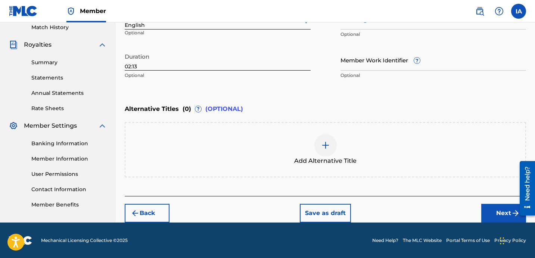
click at [491, 208] on button "Next" at bounding box center [504, 213] width 45 height 19
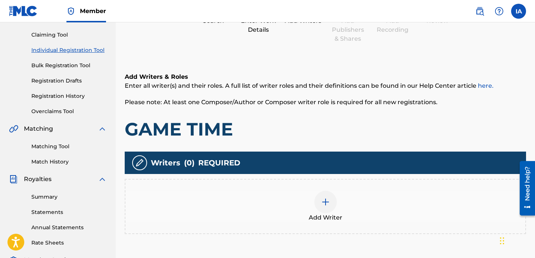
scroll to position [76, 0]
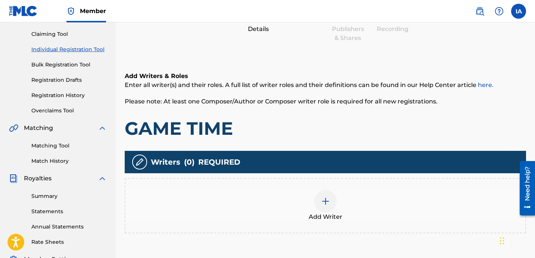
click at [363, 219] on div "Add Writer" at bounding box center [326, 205] width 400 height 31
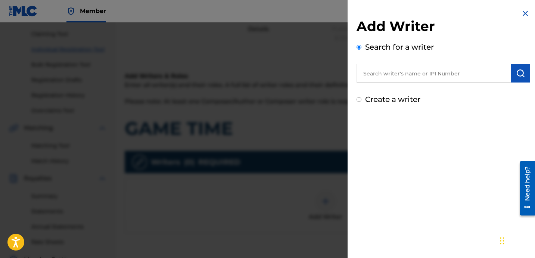
click at [440, 92] on div "Add Writer Search for a writer Create a writer" at bounding box center [443, 61] width 173 height 87
click at [441, 77] on input "text" at bounding box center [434, 73] width 155 height 19
paste input "[PERSON_NAME] [PERSON_NAME]"
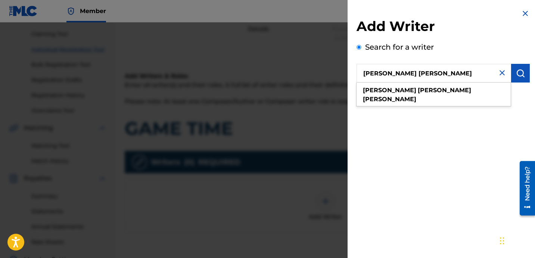
type input "[PERSON_NAME] [PERSON_NAME]"
click at [522, 76] on img "submit" at bounding box center [520, 73] width 9 height 9
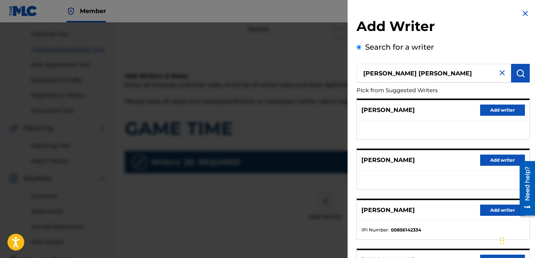
click at [428, 103] on div "[PERSON_NAME] Add writer" at bounding box center [443, 110] width 173 height 21
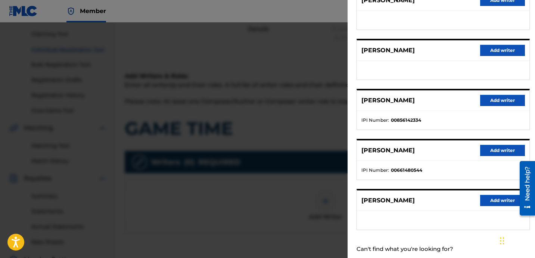
click at [494, 104] on button "Add writer" at bounding box center [503, 100] width 45 height 11
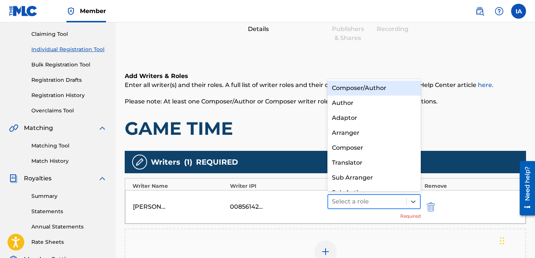
click at [383, 199] on div at bounding box center [367, 202] width 71 height 10
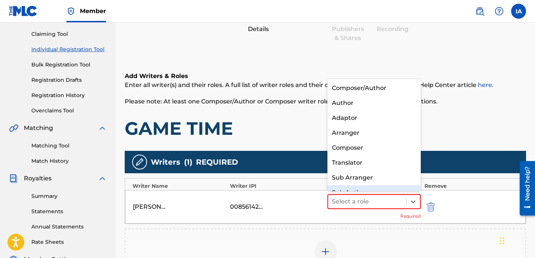
scroll to position [10, 0]
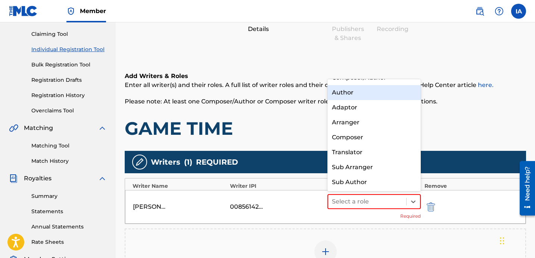
click at [354, 99] on div "Author" at bounding box center [374, 92] width 93 height 15
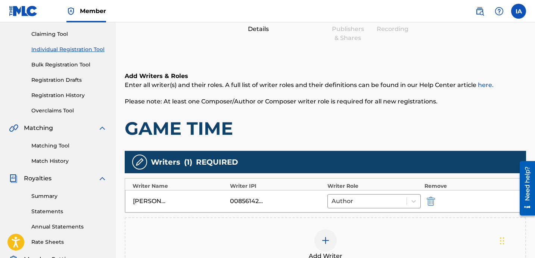
click at [349, 123] on h1 "GAME TIME" at bounding box center [326, 128] width 402 height 22
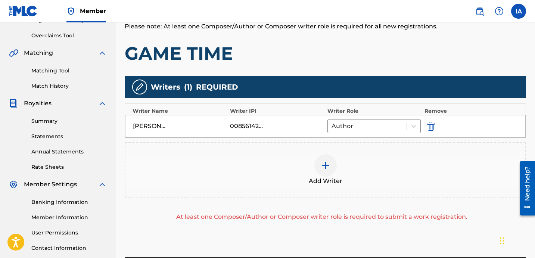
scroll to position [186, 0]
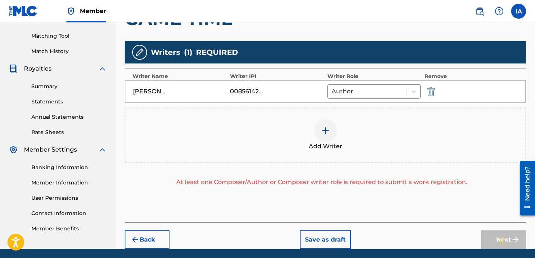
click at [378, 135] on div "Add Writer" at bounding box center [326, 135] width 400 height 31
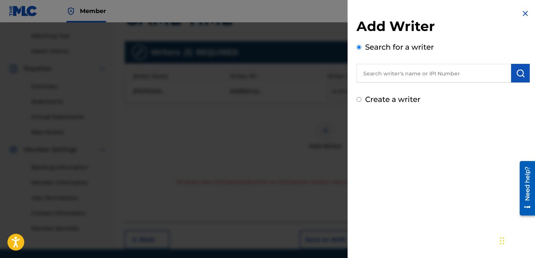
click at [387, 102] on label "Create a writer" at bounding box center [392, 99] width 55 height 9
radio input "true"
click at [362, 102] on input "Create a writer" at bounding box center [359, 99] width 5 height 5
radio input "false"
radio input "true"
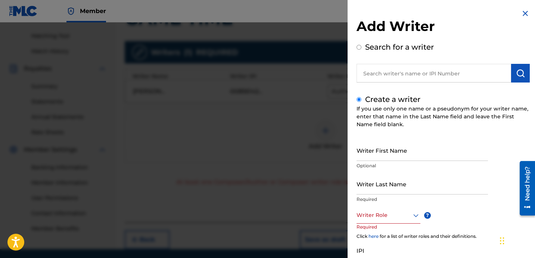
click at [379, 192] on input "Writer Last Name" at bounding box center [423, 183] width 132 height 21
paste input "UNKNOWN WRITER"
click at [400, 191] on input "UNKNOWN WRITER" at bounding box center [423, 183] width 132 height 21
type input "UNKNOWN"
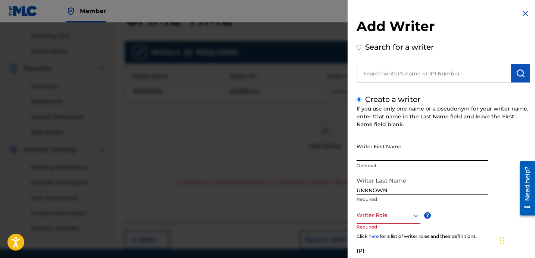
click at [391, 153] on input "Writer First Name" at bounding box center [423, 150] width 132 height 21
paste input "WRITER"
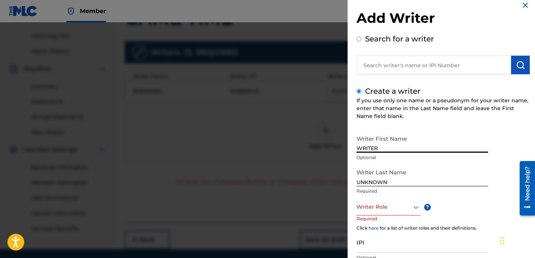
scroll to position [22, 0]
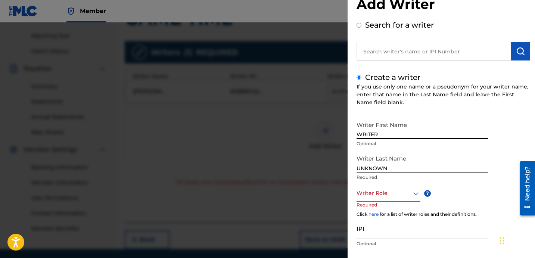
type input "WRITER"
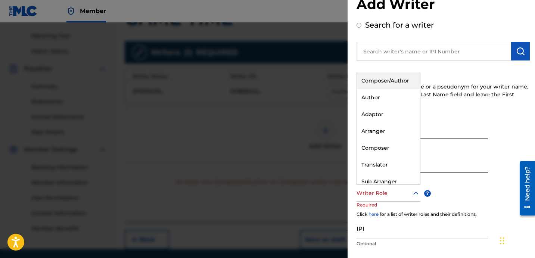
click at [383, 195] on div at bounding box center [389, 193] width 64 height 9
click at [400, 145] on div "Composer" at bounding box center [388, 148] width 63 height 17
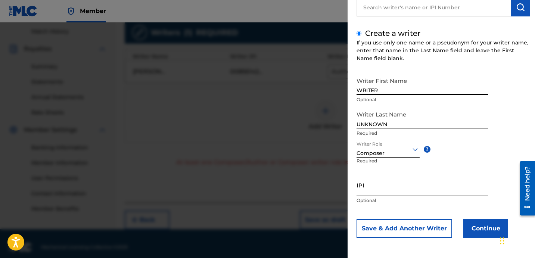
scroll to position [213, 0]
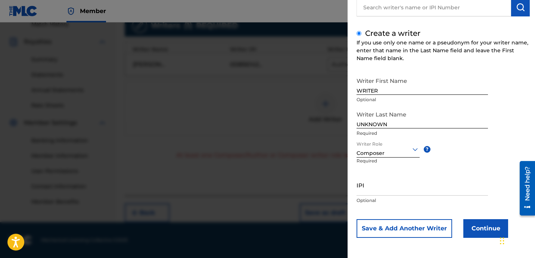
click at [478, 226] on button "Continue" at bounding box center [486, 228] width 45 height 19
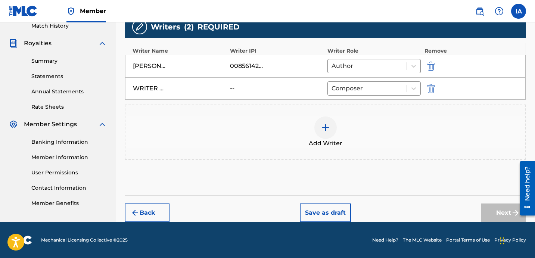
scroll to position [211, 0]
click at [491, 217] on button "Next" at bounding box center [504, 213] width 45 height 19
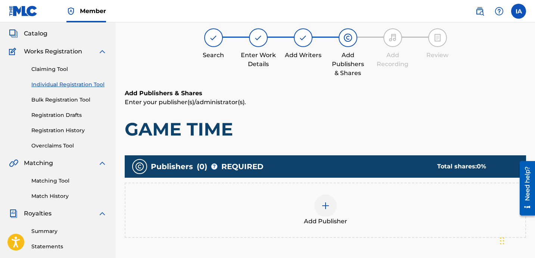
scroll to position [34, 0]
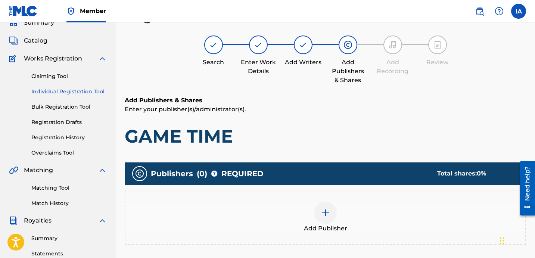
click at [356, 210] on div "Add Publisher" at bounding box center [326, 217] width 400 height 31
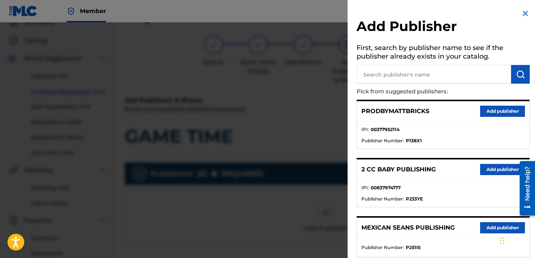
click at [452, 72] on input "text" at bounding box center [434, 74] width 155 height 19
paste input "OTR RECORDS PUBLISHING CATALOG"
type input "OTR RECORDS PUBLISHING CATALOG"
click at [512, 78] on button "submit" at bounding box center [521, 74] width 19 height 19
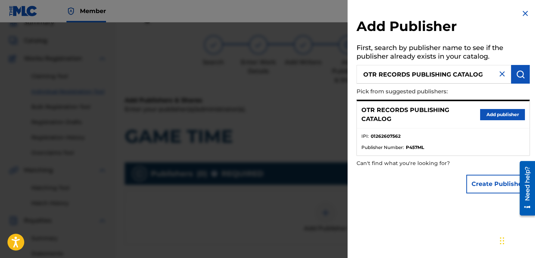
click at [502, 117] on button "Add publisher" at bounding box center [503, 114] width 45 height 11
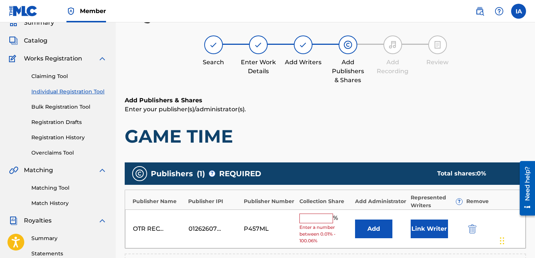
click at [305, 216] on input "text" at bounding box center [317, 219] width 34 height 10
type input "50"
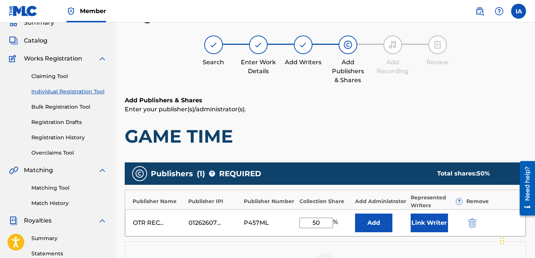
click at [372, 227] on button "Add" at bounding box center [373, 223] width 37 height 19
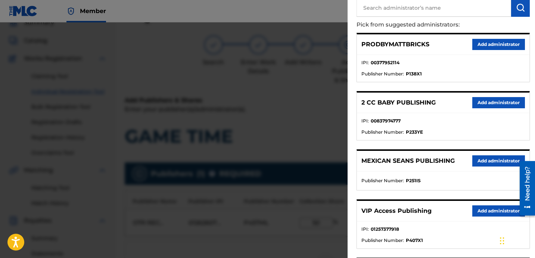
scroll to position [67, 0]
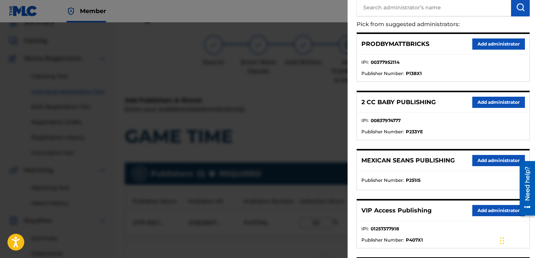
click at [479, 213] on button "Add administrator" at bounding box center [499, 210] width 53 height 11
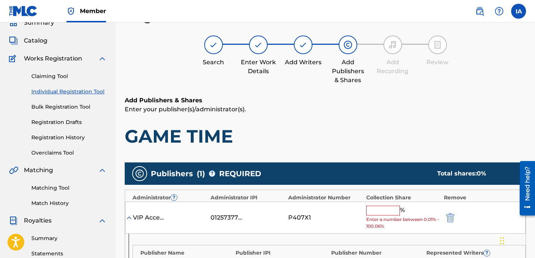
click at [389, 216] on span "Enter a number between 0.01% - 100.06%" at bounding box center [404, 222] width 74 height 13
click at [389, 210] on input "text" at bounding box center [384, 211] width 34 height 10
type input "50"
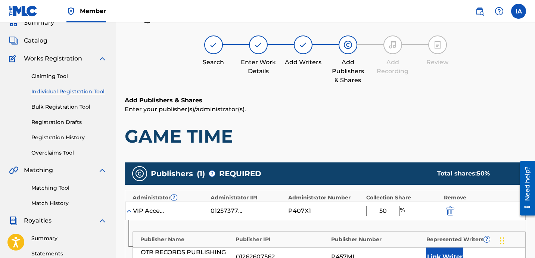
click at [364, 127] on h1 "GAME TIME" at bounding box center [326, 136] width 402 height 22
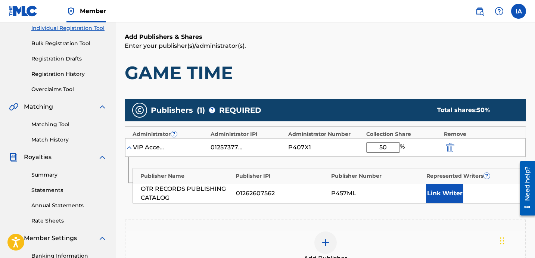
scroll to position [98, 0]
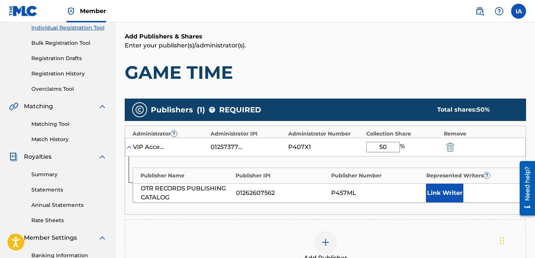
click at [420, 146] on div "50 %" at bounding box center [404, 147] width 74 height 10
click at [442, 192] on button "Link Writer" at bounding box center [444, 193] width 37 height 19
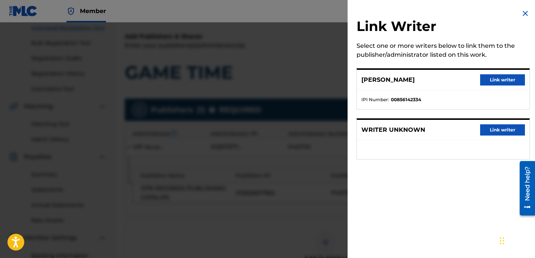
click at [490, 82] on button "Link writer" at bounding box center [503, 79] width 45 height 11
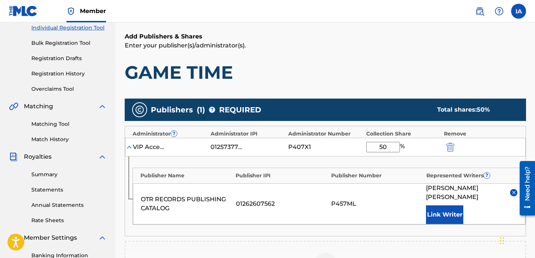
click at [411, 89] on div "Add Publishers & Shares Enter your publisher(s)/administrator(s). GAME TIME Pub…" at bounding box center [326, 193] width 402 height 322
click at [400, 75] on h1 "GAME TIME" at bounding box center [326, 72] width 402 height 22
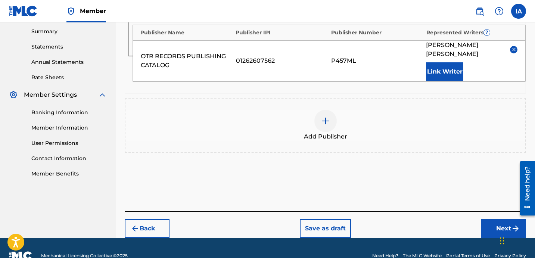
scroll to position [242, 0]
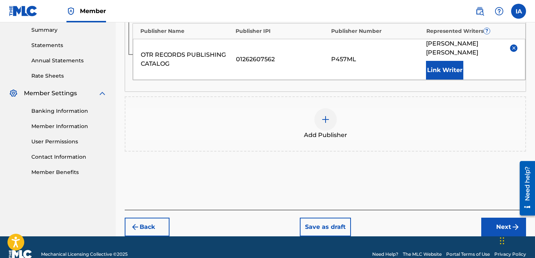
click at [489, 218] on button "Next" at bounding box center [504, 227] width 45 height 19
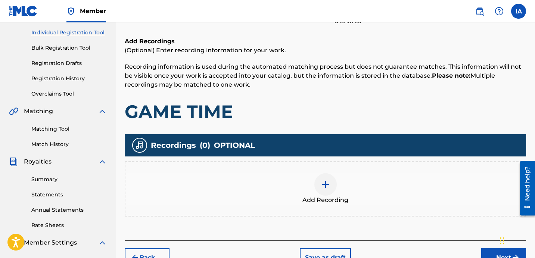
scroll to position [93, 0]
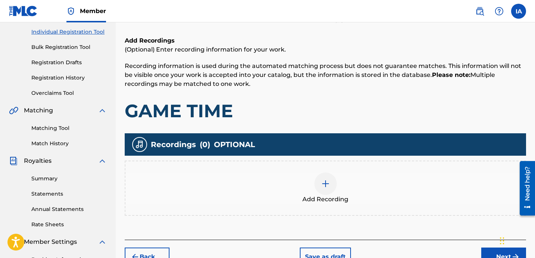
click at [351, 189] on div "Add Recording" at bounding box center [326, 188] width 400 height 31
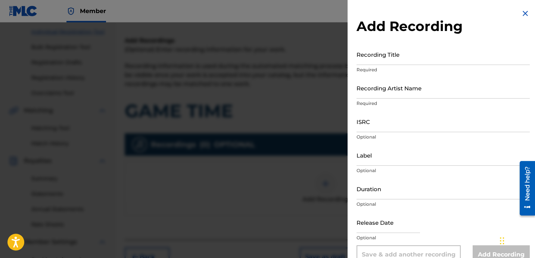
click at [424, 58] on input "Recording Title" at bounding box center [443, 54] width 173 height 21
click at [398, 68] on p "Required" at bounding box center [443, 70] width 173 height 7
click at [396, 57] on input "Recording Title" at bounding box center [443, 54] width 173 height 21
paste input "Game Time"
type input "GAME TIME"
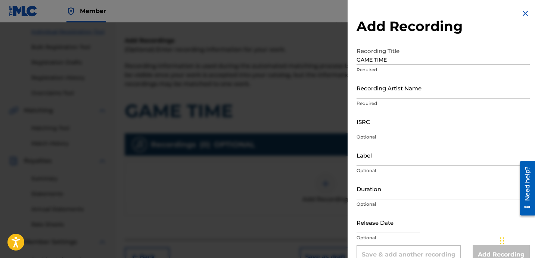
drag, startPoint x: 443, startPoint y: 106, endPoint x: 434, endPoint y: 99, distance: 11.7
click at [443, 106] on p "Required" at bounding box center [443, 103] width 173 height 7
click at [432, 98] on input "Recording Artist Name" at bounding box center [443, 87] width 173 height 21
type input "[PERSON_NAME]"
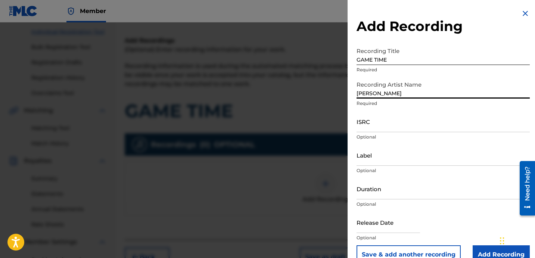
click at [387, 127] on input "ISRC" at bounding box center [443, 121] width 173 height 21
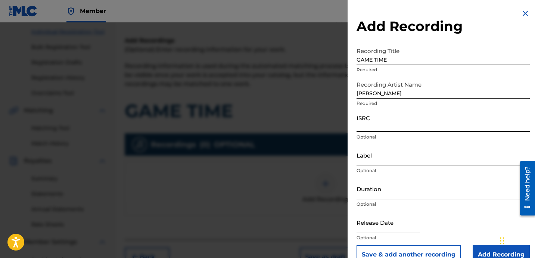
click at [392, 126] on input "ISRC" at bounding box center [443, 121] width 173 height 21
paste input "USLD91751016"
type input "USLD91751016"
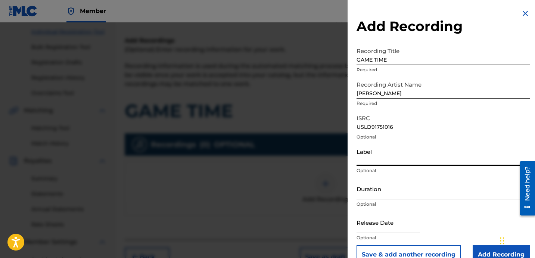
click at [385, 158] on input "Label" at bounding box center [443, 155] width 173 height 21
type input "OTR RECORDS"
click at [376, 193] on input "Duration" at bounding box center [443, 188] width 173 height 21
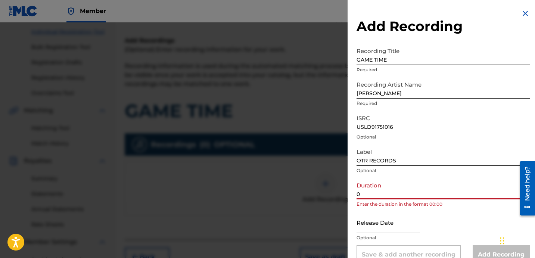
paste input "2:13"
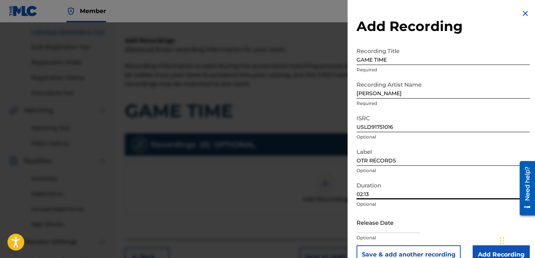
type input "02:13"
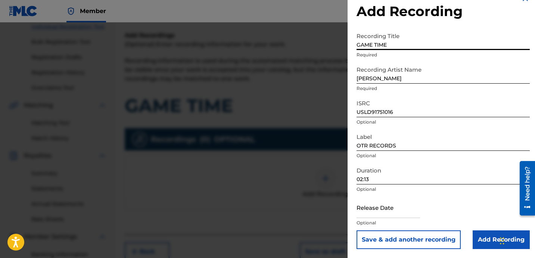
scroll to position [111, 0]
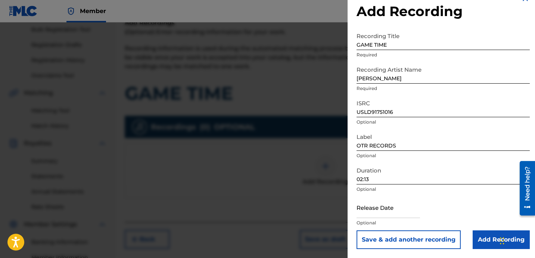
click at [488, 236] on input "Add Recording" at bounding box center [501, 240] width 57 height 19
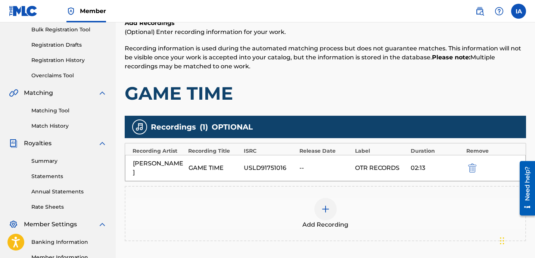
click at [395, 101] on h1 "GAME TIME" at bounding box center [326, 93] width 402 height 22
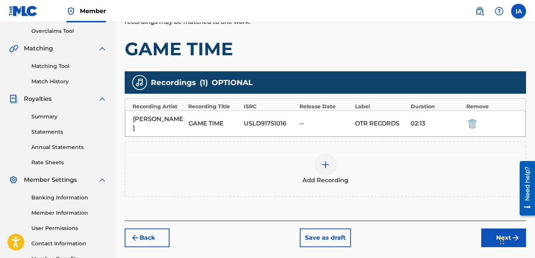
scroll to position [205, 0]
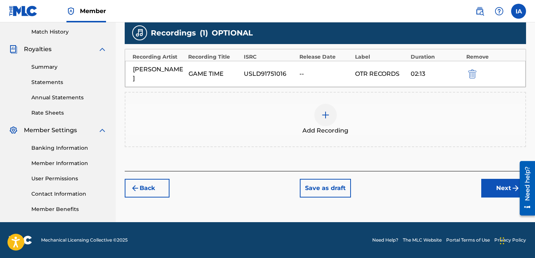
click at [487, 179] on button "Next" at bounding box center [504, 188] width 45 height 19
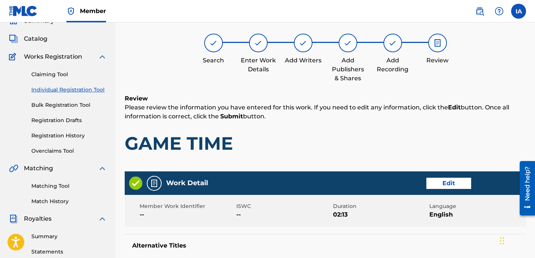
scroll to position [34, 0]
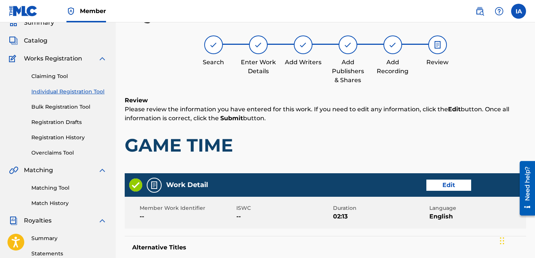
click at [363, 133] on div "Review Please review the information you have entered for this work. If you nee…" at bounding box center [326, 132] width 402 height 72
click at [347, 130] on div "Review Please review the information you have entered for this work. If you nee…" at bounding box center [326, 132] width 402 height 72
click at [335, 125] on div "Review Please review the information you have entered for this work. If you nee…" at bounding box center [326, 132] width 402 height 72
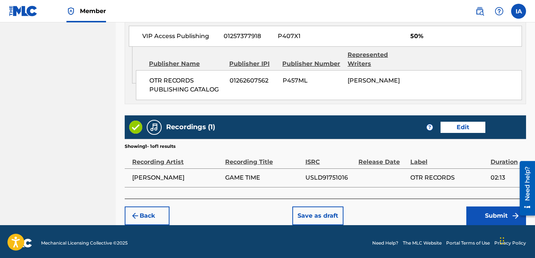
scroll to position [436, 0]
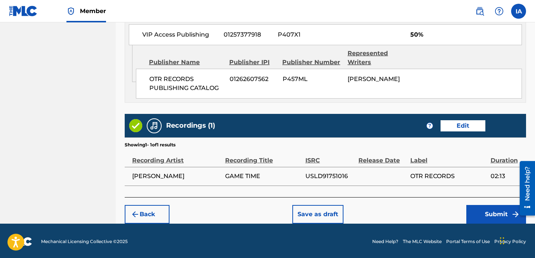
click at [479, 215] on button "Submit" at bounding box center [497, 214] width 60 height 19
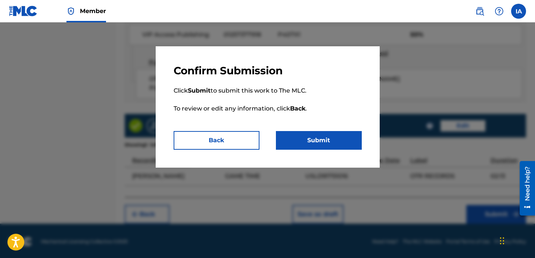
click at [344, 127] on p "Click Submit to submit this work to The MLC. To review or edit any information,…" at bounding box center [268, 104] width 188 height 54
click at [331, 136] on button "Submit" at bounding box center [319, 140] width 86 height 19
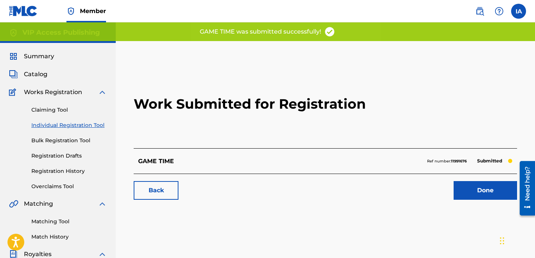
click at [269, 126] on h2 "Work Submitted for Registration" at bounding box center [326, 104] width 384 height 89
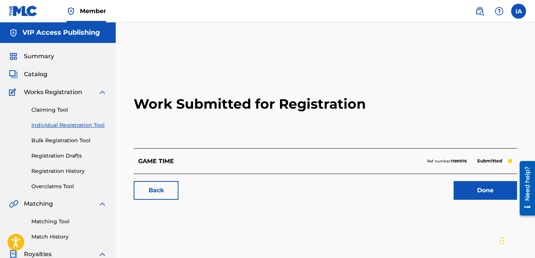
click at [92, 127] on link "Individual Registration Tool" at bounding box center [68, 125] width 75 height 8
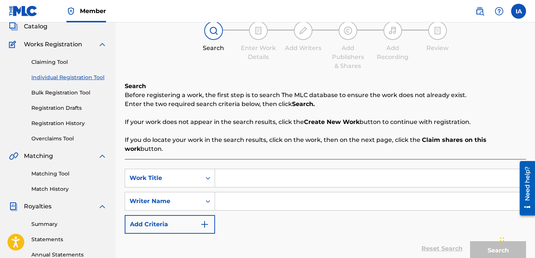
scroll to position [127, 0]
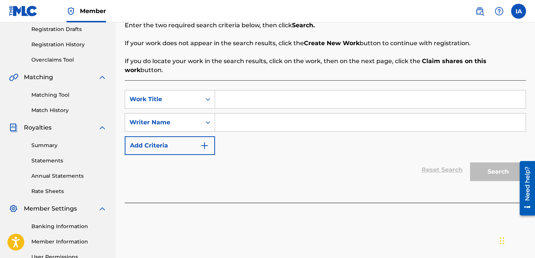
click at [435, 97] on input "Search Form" at bounding box center [370, 99] width 311 height 18
paste input "Love and War"
type input "LOVE AND WAR"
click at [364, 120] on input "Search Form" at bounding box center [370, 123] width 311 height 18
paste input "[PERSON_NAME] [PERSON_NAME]"
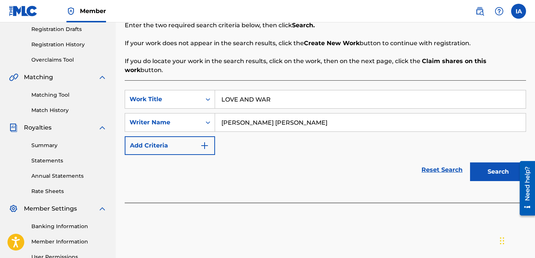
type input "[PERSON_NAME] [PERSON_NAME]"
click at [476, 163] on button "Search" at bounding box center [498, 172] width 56 height 19
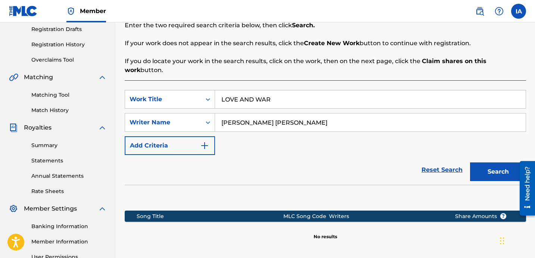
drag, startPoint x: 293, startPoint y: 151, endPoint x: 271, endPoint y: 150, distance: 22.4
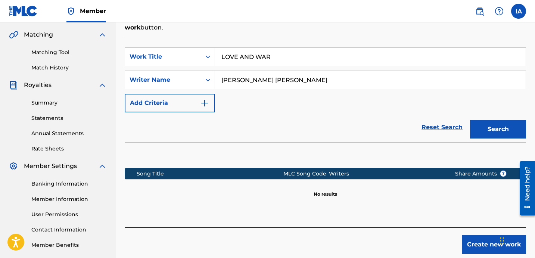
scroll to position [205, 0]
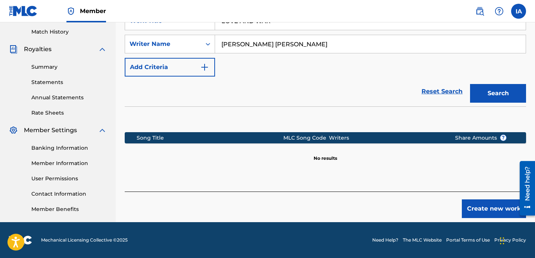
click at [339, 134] on div "Writers" at bounding box center [386, 138] width 114 height 8
click at [485, 200] on button "Create new work" at bounding box center [494, 209] width 64 height 19
